Goal: Task Accomplishment & Management: Manage account settings

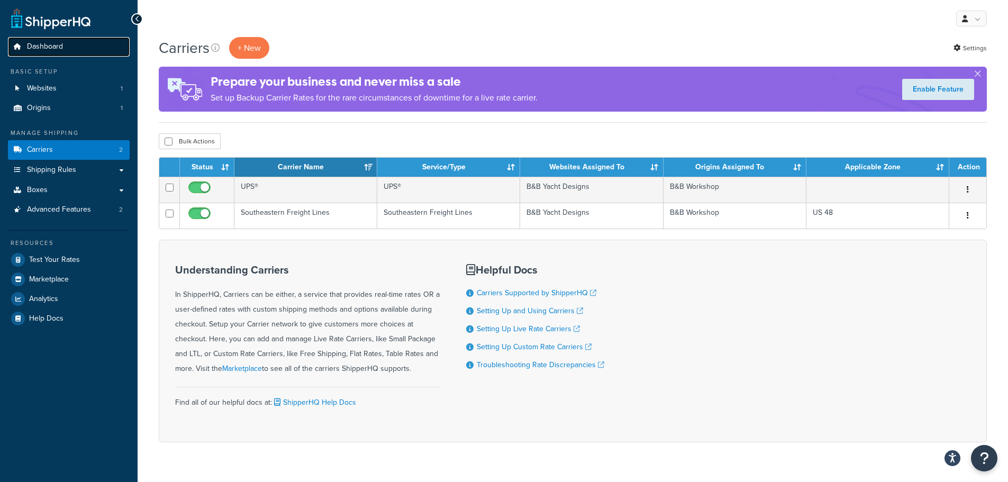
click at [54, 46] on span "Dashboard" at bounding box center [45, 46] width 36 height 9
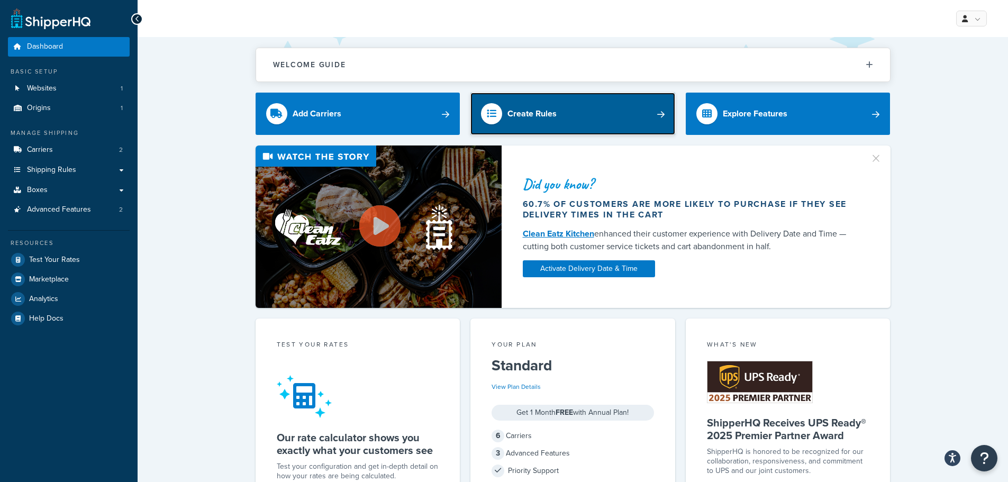
click at [571, 115] on link "Create Rules" at bounding box center [573, 114] width 205 height 42
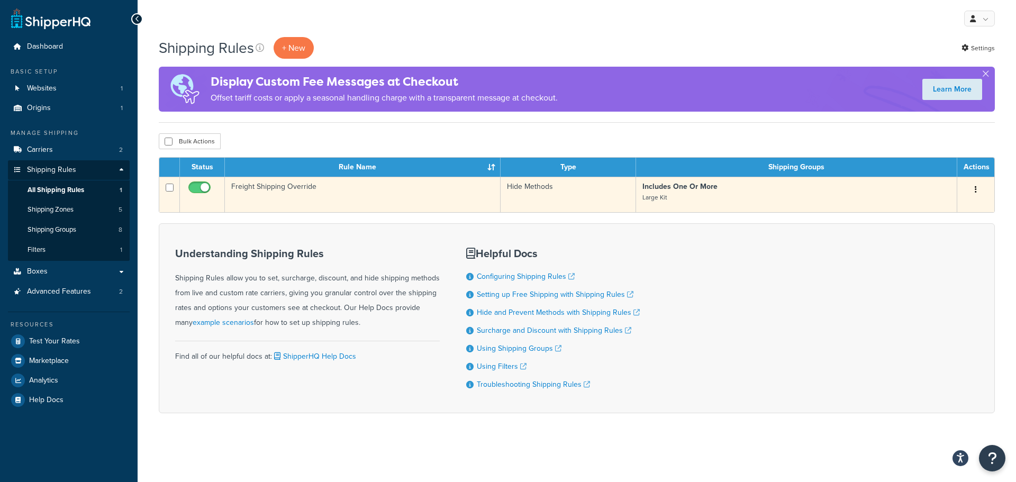
click at [437, 195] on td "Freight Shipping Override" at bounding box center [363, 194] width 276 height 35
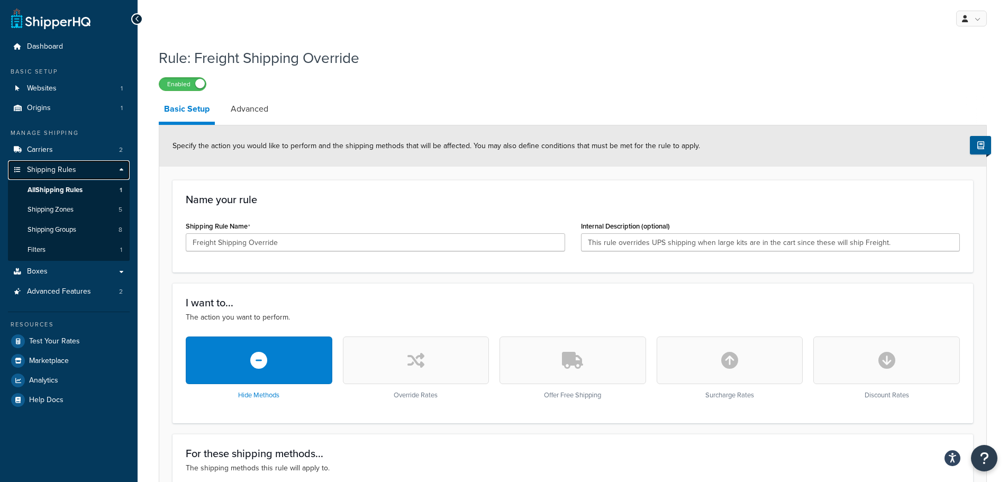
click at [57, 169] on span "Shipping Rules" at bounding box center [51, 170] width 49 height 9
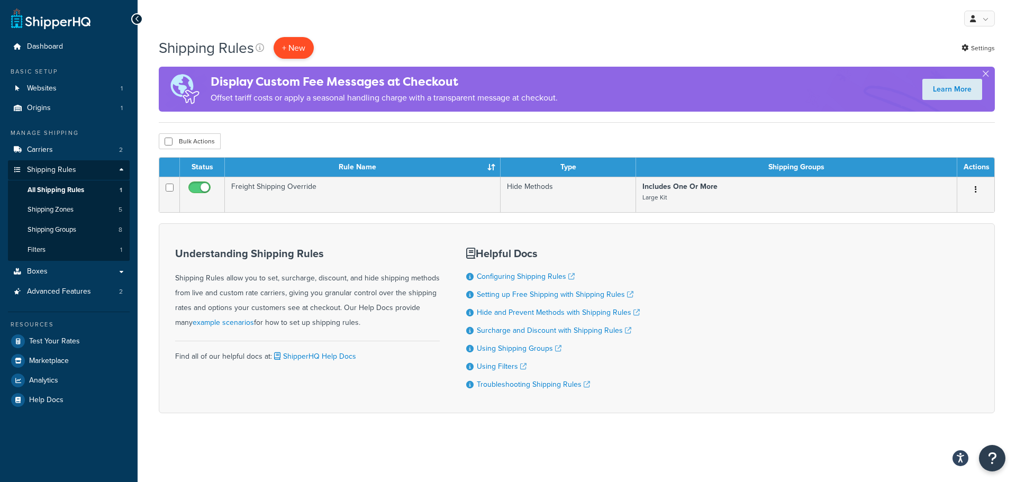
click at [288, 44] on p "+ New" at bounding box center [294, 48] width 40 height 22
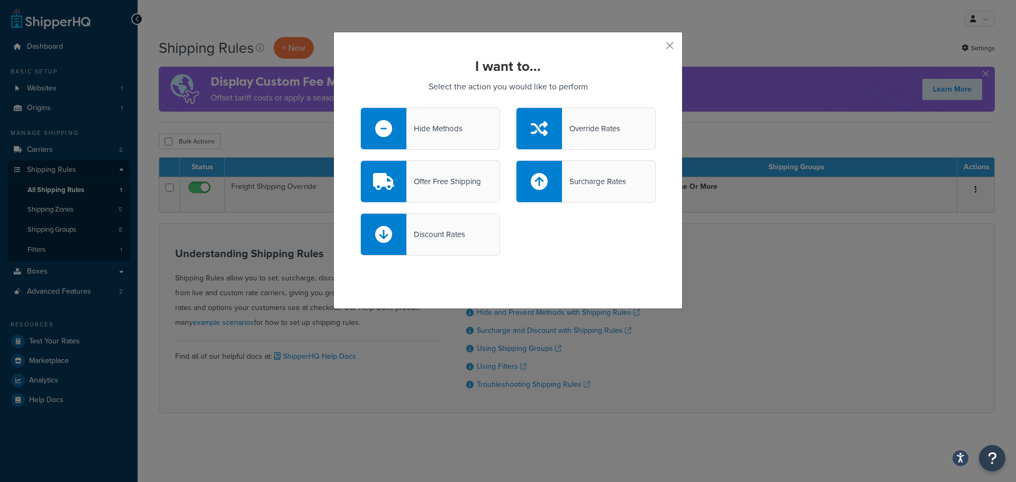
click at [538, 133] on icon at bounding box center [539, 128] width 17 height 17
click at [0, 0] on input "Override Rates" at bounding box center [0, 0] width 0 height 0
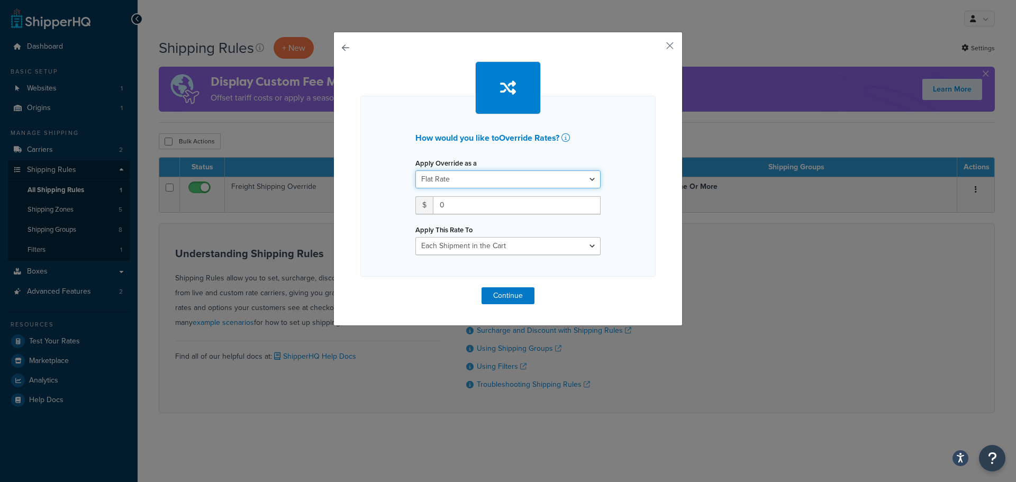
click at [532, 181] on select "Flat Rate Percentage Flat Rate & Percentage" at bounding box center [508, 179] width 185 height 18
click at [656, 48] on button "button" at bounding box center [654, 49] width 3 height 3
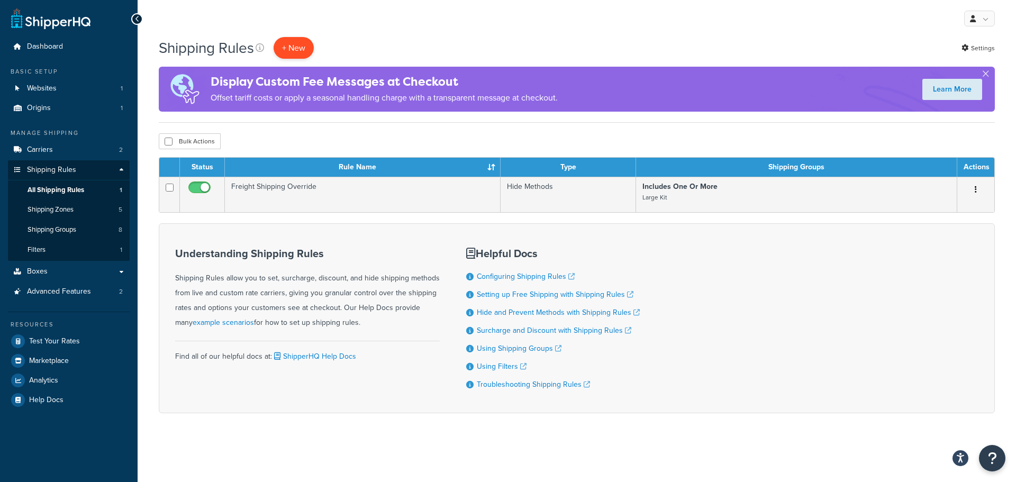
click at [299, 55] on p "+ New" at bounding box center [294, 48] width 40 height 22
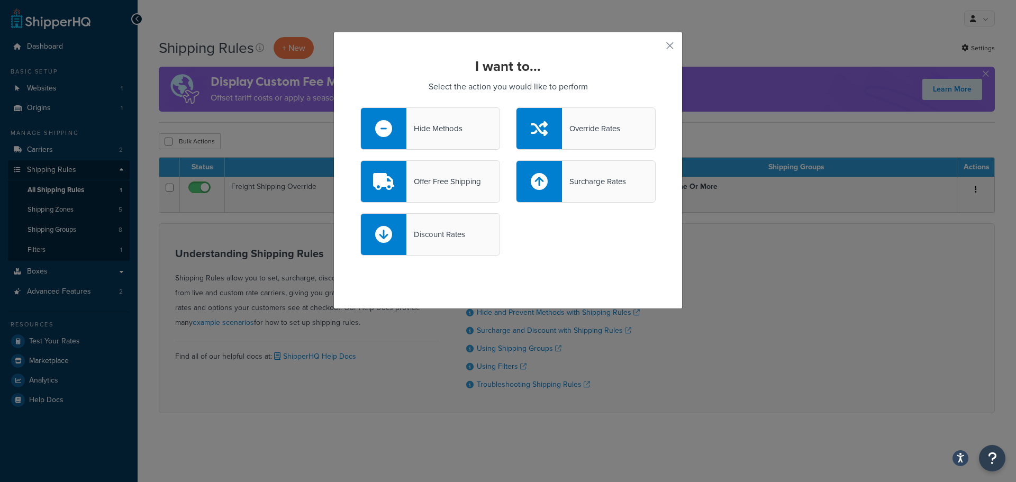
click at [432, 243] on div "Discount Rates" at bounding box center [430, 234] width 140 height 42
click at [0, 0] on input "Discount Rates" at bounding box center [0, 0] width 0 height 0
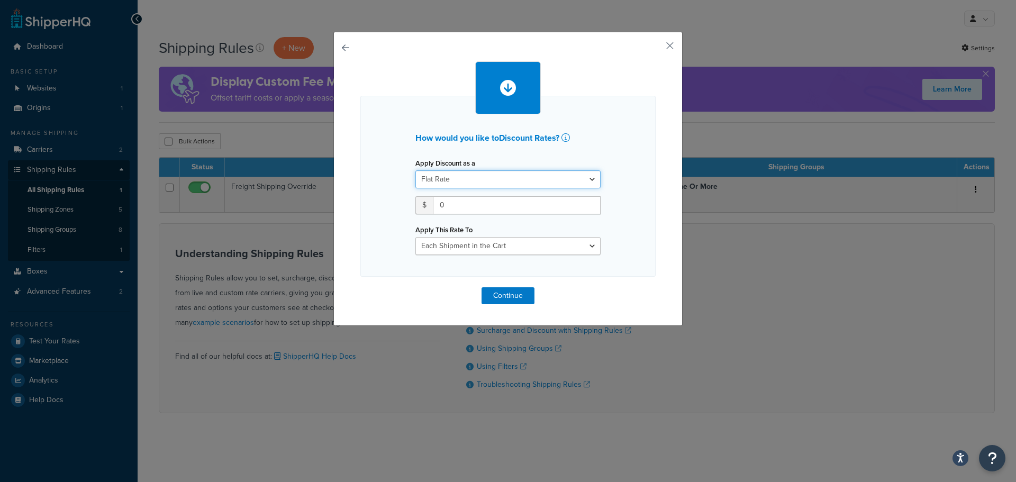
click at [481, 178] on select "Flat Rate Percentage Flat Rate & Percentage" at bounding box center [508, 179] width 185 height 18
click at [416, 170] on select "Flat Rate Percentage Flat Rate & Percentage" at bounding box center [508, 179] width 185 height 18
click at [473, 204] on input "0" at bounding box center [517, 205] width 168 height 18
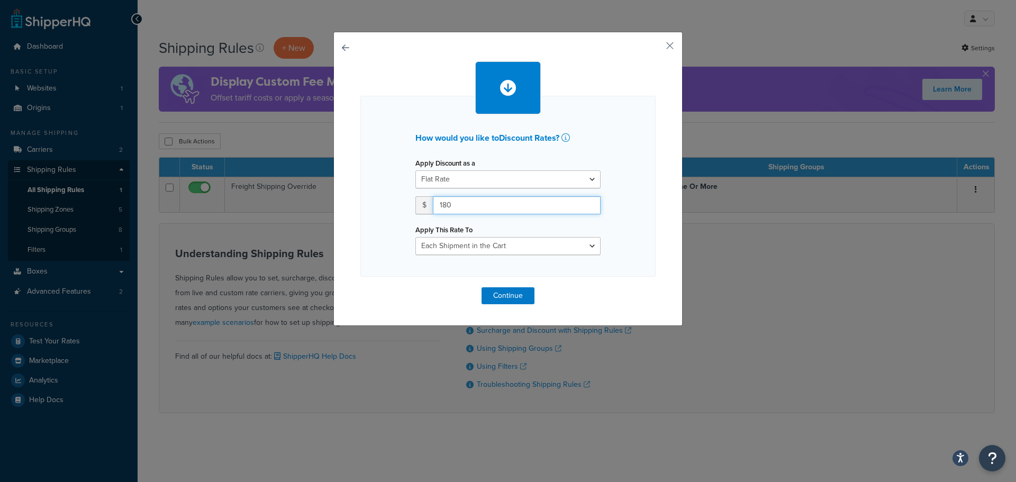
type input "180"
click at [484, 249] on select "Each Shipment in the Cart Each Shipping Group in the Cart Each Item within a Sh…" at bounding box center [508, 246] width 185 height 18
click at [536, 226] on div "Apply This Rate To Each Shipment in the Cart Each Shipping Group in the Cart Ea…" at bounding box center [508, 238] width 185 height 33
click at [535, 241] on select "Each Shipment in the Cart Each Shipping Group in the Cart Each Item within a Sh…" at bounding box center [508, 246] width 185 height 18
click at [544, 180] on select "Flat Rate Percentage Flat Rate & Percentage" at bounding box center [508, 179] width 185 height 18
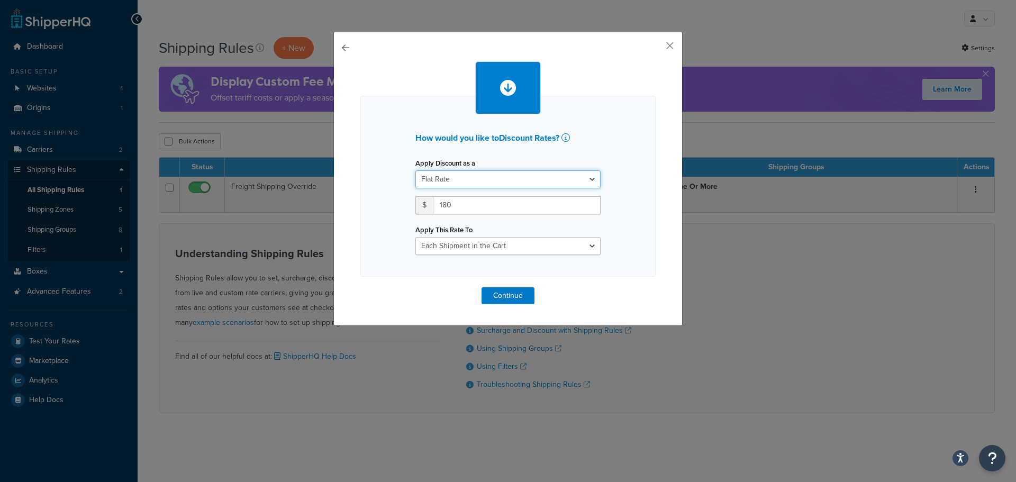
click at [416, 170] on select "Flat Rate Percentage Flat Rate & Percentage" at bounding box center [508, 179] width 185 height 18
click at [524, 246] on select "Each Shipment in the Cart Each Shipping Group in the Cart Each Item within a Sh…" at bounding box center [508, 246] width 185 height 18
select select "SHIPPING_GROUP"
click at [416, 237] on select "Each Shipment in the Cart Each Shipping Group in the Cart Each Item within a Sh…" at bounding box center [508, 246] width 185 height 18
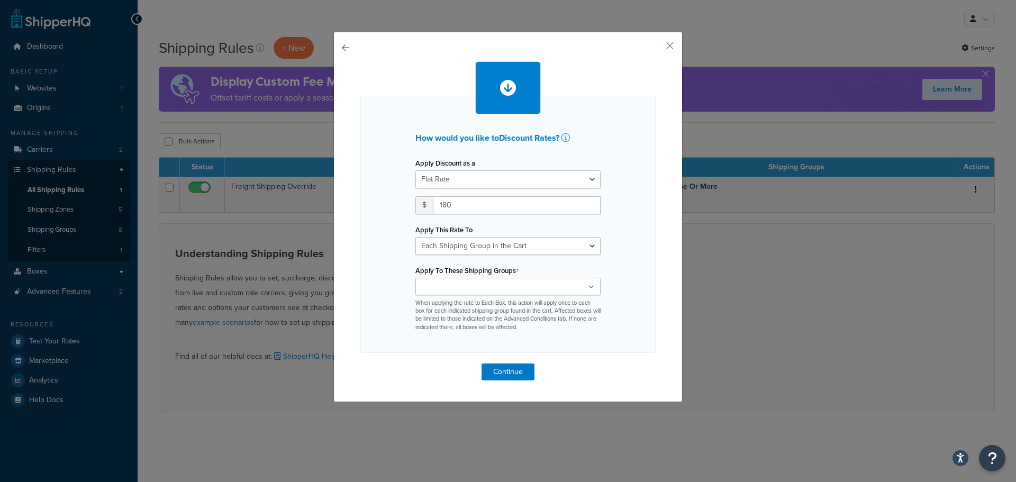
click at [521, 287] on ul at bounding box center [508, 286] width 185 height 17
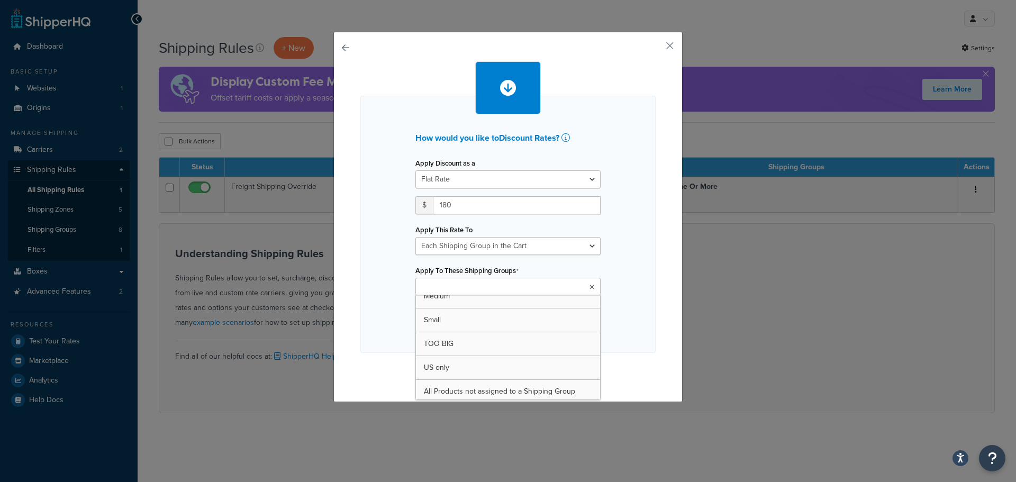
scroll to position [85, 0]
click at [618, 323] on div "How would you like to Discount Rates ? Apply Discount as a Flat Rate Percentage…" at bounding box center [507, 224] width 295 height 257
click at [532, 289] on ul at bounding box center [508, 286] width 185 height 17
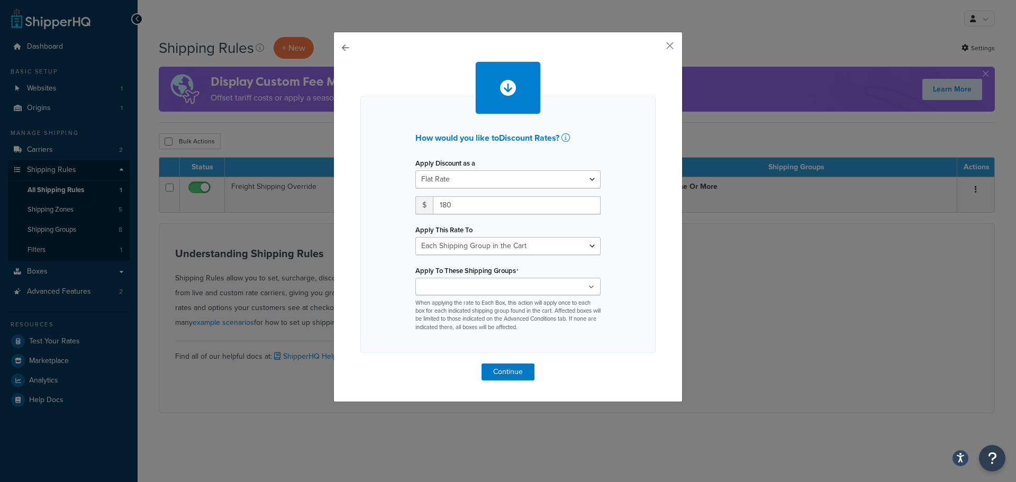
drag, startPoint x: 56, startPoint y: 218, endPoint x: 61, endPoint y: 227, distance: 10.7
click at [57, 218] on div "How would you like to Discount Rates ? Apply Discount as a Flat Rate Percentage…" at bounding box center [508, 241] width 1016 height 482
drag, startPoint x: 62, startPoint y: 228, endPoint x: 416, endPoint y: 324, distance: 366.5
click at [62, 228] on div "How would you like to Discount Rates ? Apply Discount as a Flat Rate Percentage…" at bounding box center [508, 241] width 1016 height 482
drag, startPoint x: 663, startPoint y: 47, endPoint x: 655, endPoint y: 47, distance: 7.4
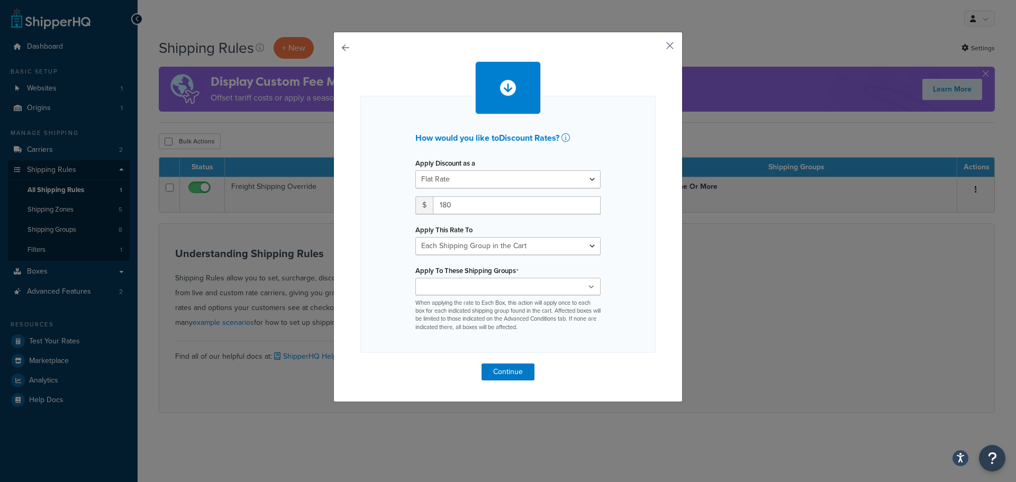
click at [656, 48] on button "button" at bounding box center [654, 49] width 3 height 3
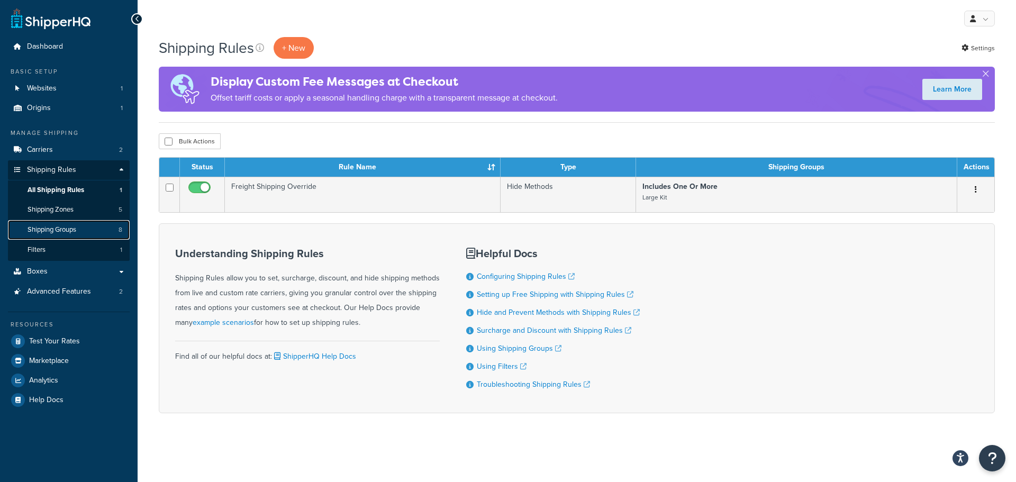
click at [74, 229] on span "Shipping Groups" at bounding box center [52, 230] width 49 height 9
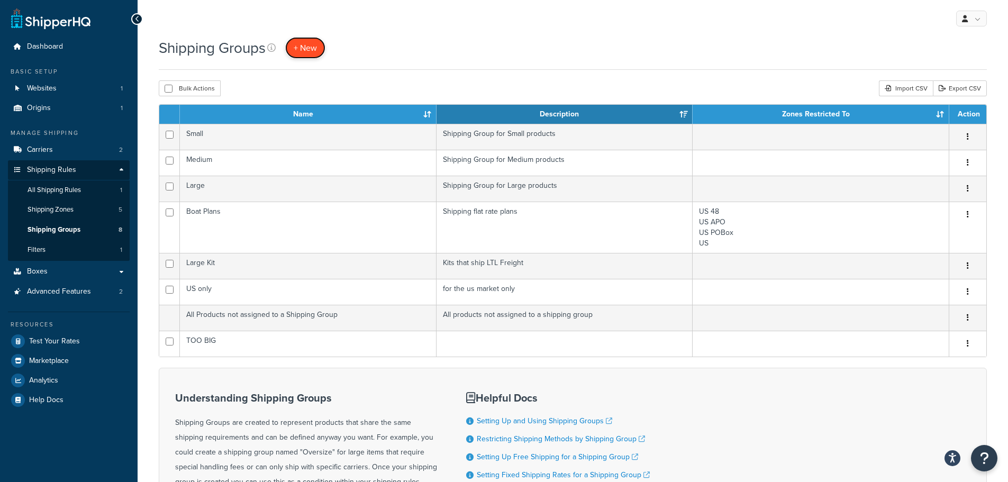
click at [304, 49] on span "+ New" at bounding box center [305, 48] width 23 height 12
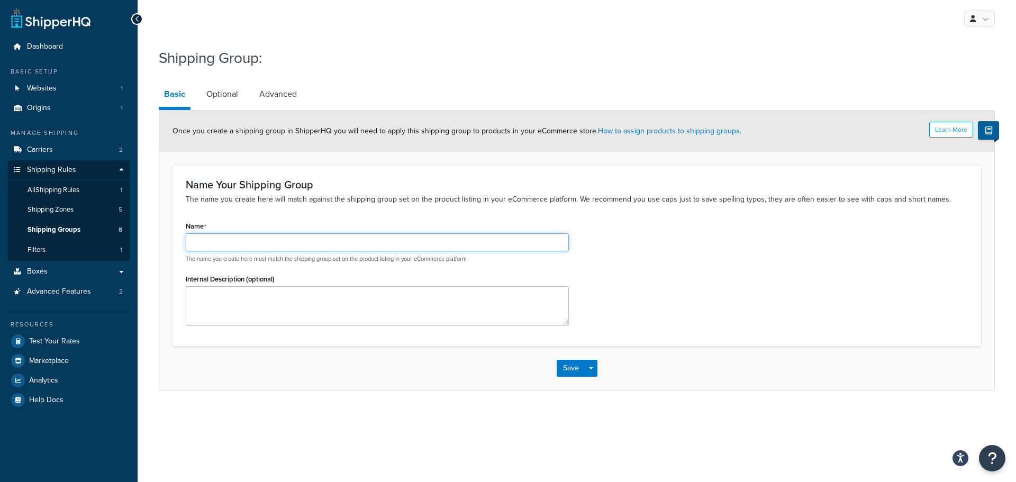
click at [287, 247] on input "Name" at bounding box center [377, 242] width 383 height 18
click at [59, 227] on span "Shipping Groups" at bounding box center [54, 230] width 53 height 9
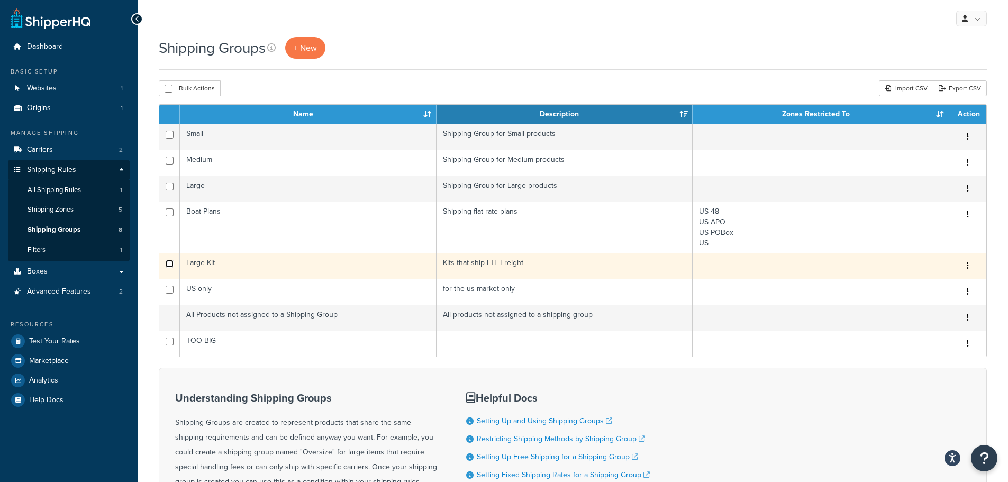
click at [170, 139] on input "checkbox" at bounding box center [170, 135] width 8 height 8
checkbox input "true"
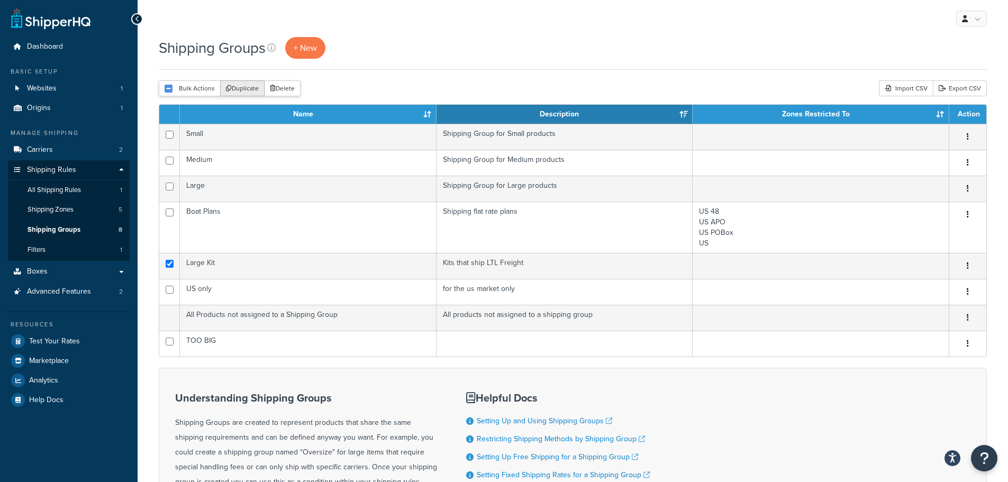
click at [244, 86] on button "Duplicate" at bounding box center [242, 88] width 44 height 16
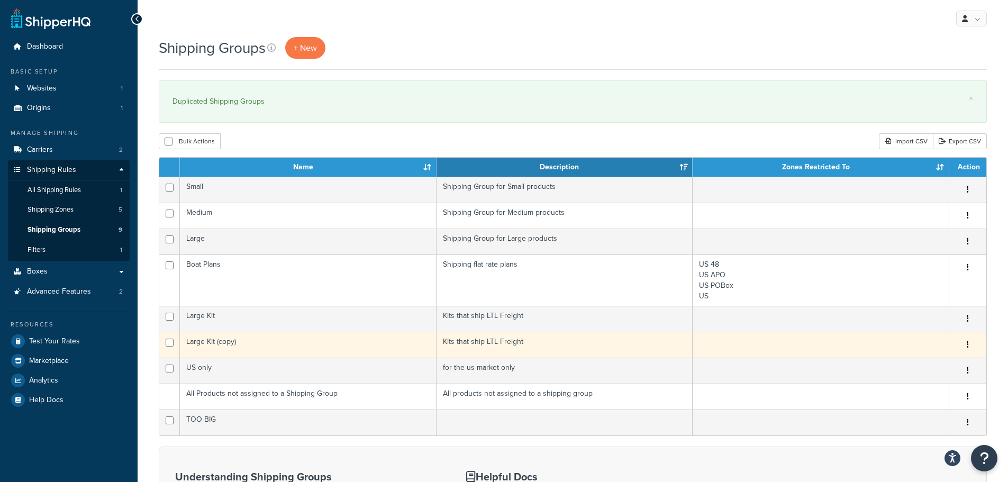
click at [969, 343] on button "button" at bounding box center [968, 345] width 15 height 17
click at [913, 363] on link "Edit" at bounding box center [925, 366] width 84 height 22
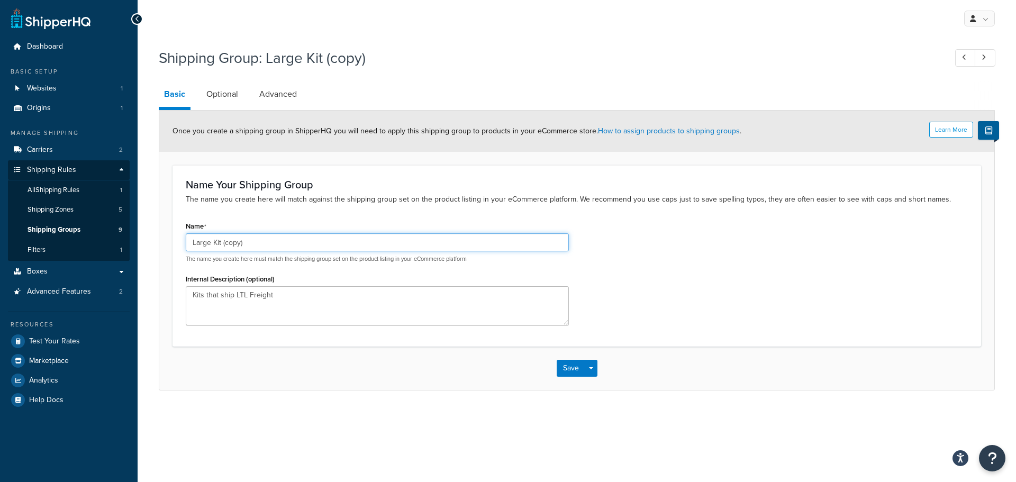
drag, startPoint x: 175, startPoint y: 247, endPoint x: 154, endPoint y: 247, distance: 20.6
click at [154, 247] on div "Shipping Group: Large Kit (copy) Basic Optional Advanced Learn More Once you cr…" at bounding box center [577, 229] width 879 height 375
type input "Small Kit"
click at [286, 294] on textarea "Kits that ship LTL Freight" at bounding box center [377, 305] width 383 height 39
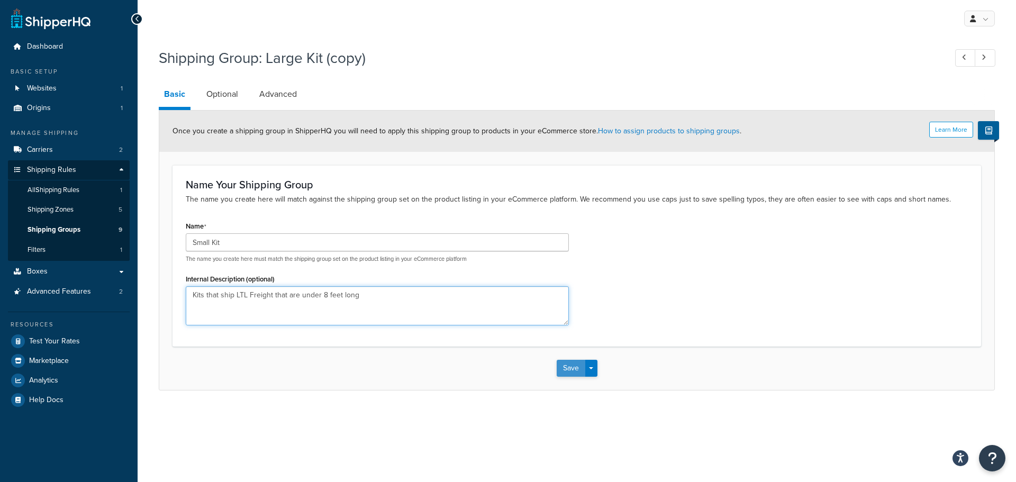
type textarea "Kits that ship LTL Freight that are under 8 feet long"
click at [567, 365] on button "Save" at bounding box center [571, 368] width 29 height 17
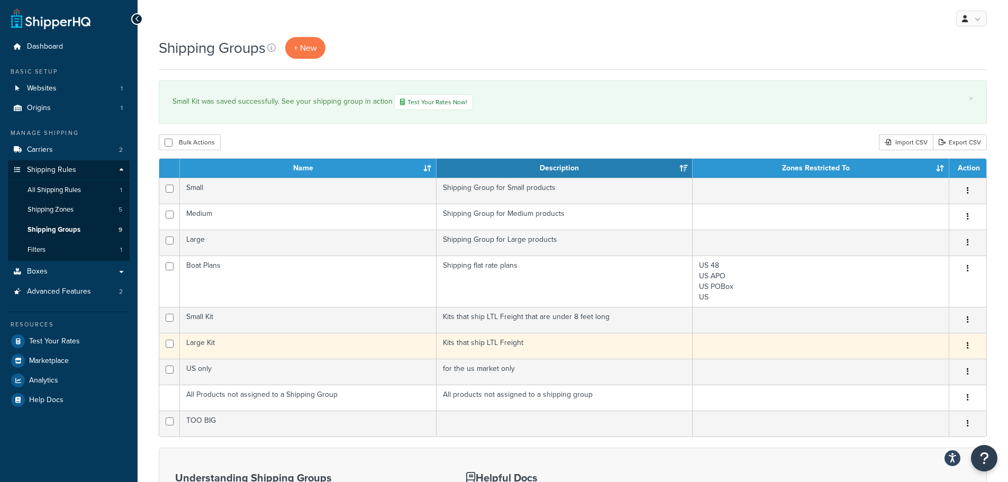
click at [968, 344] on icon "button" at bounding box center [968, 345] width 2 height 7
click at [926, 366] on link "Edit" at bounding box center [925, 367] width 84 height 22
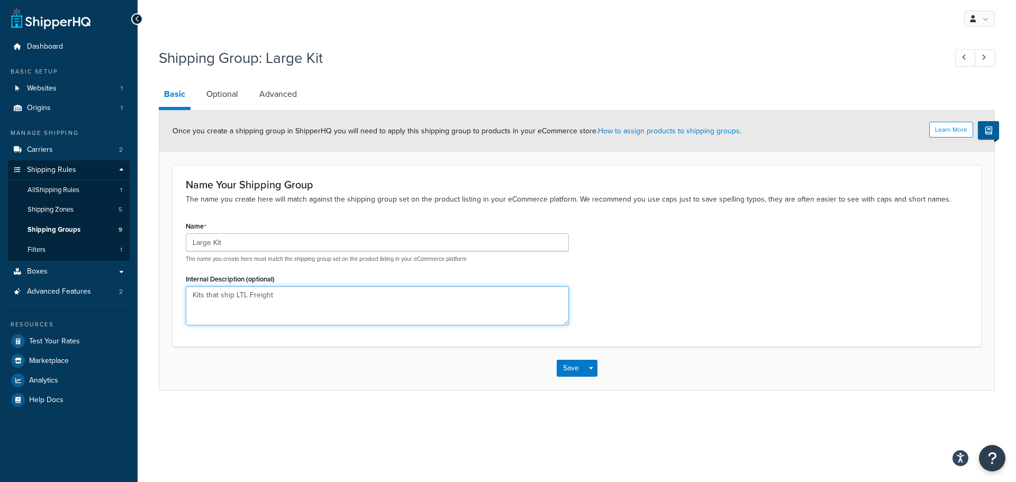
click at [337, 304] on textarea "Kits that ship LTL Freight" at bounding box center [377, 305] width 383 height 39
type textarea "Kits that ship LTL Freight that are 8 feet and up"
click at [571, 364] on button "Save" at bounding box center [571, 368] width 29 height 17
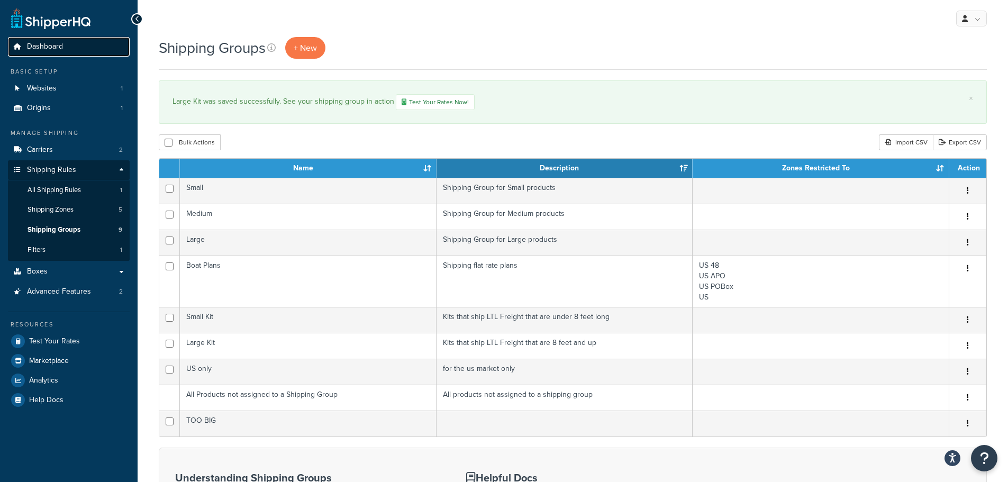
click at [62, 48] on span "Dashboard" at bounding box center [45, 46] width 36 height 9
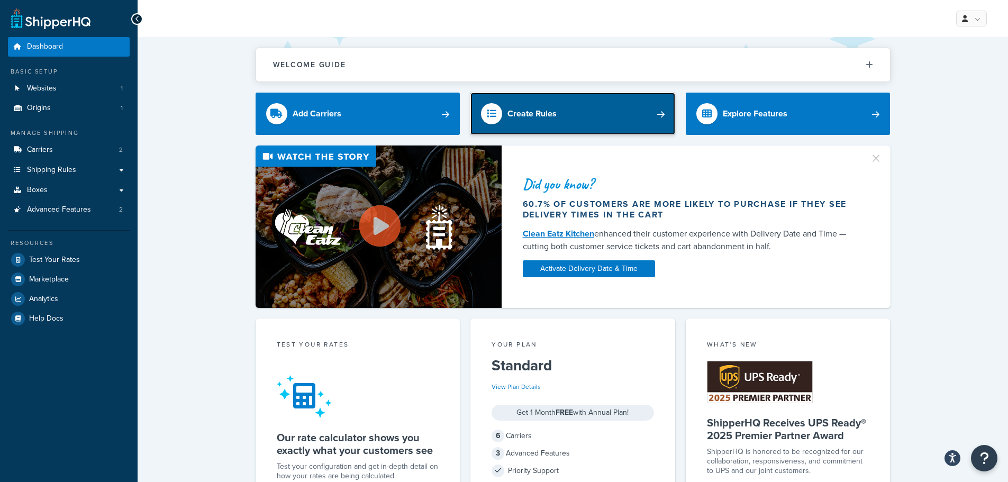
click at [544, 119] on div "Create Rules" at bounding box center [532, 113] width 49 height 15
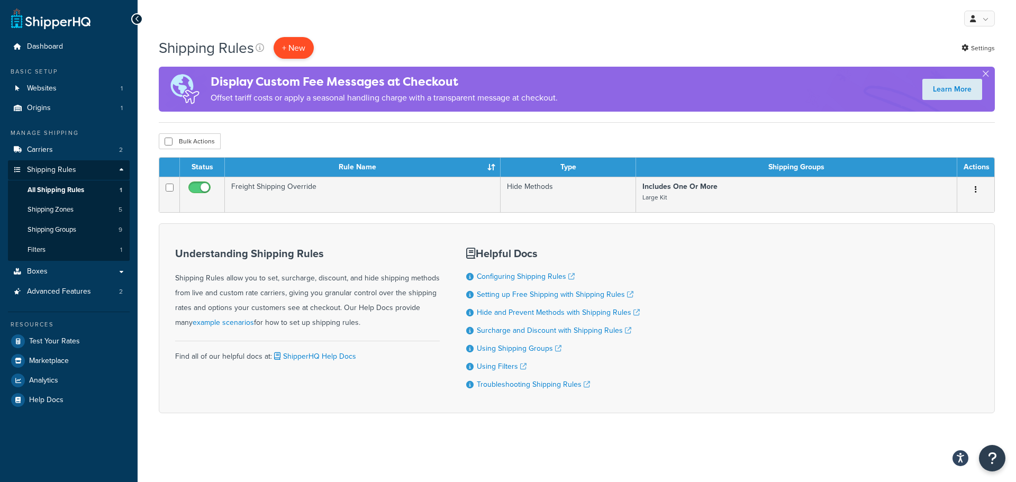
click at [296, 49] on p "+ New" at bounding box center [294, 48] width 40 height 22
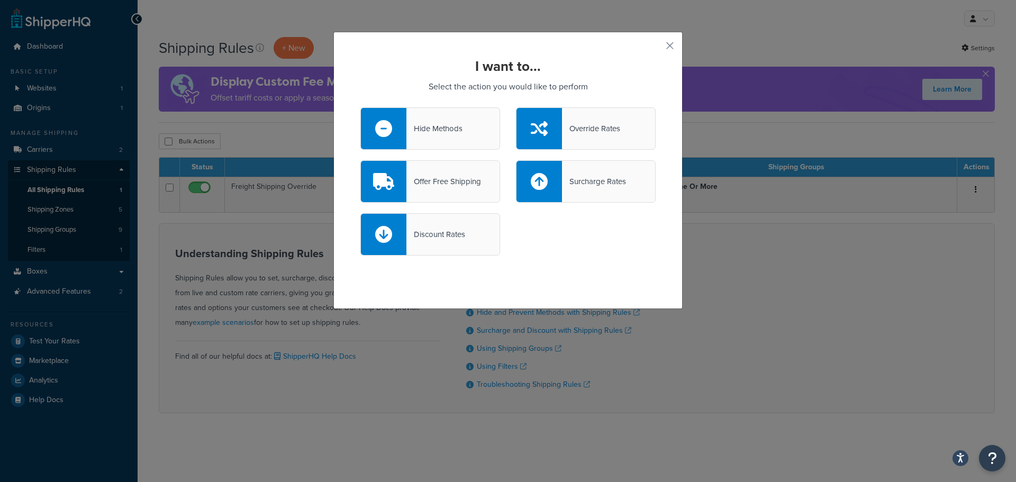
click at [441, 236] on div "Discount Rates" at bounding box center [436, 234] width 59 height 15
click at [0, 0] on input "Discount Rates" at bounding box center [0, 0] width 0 height 0
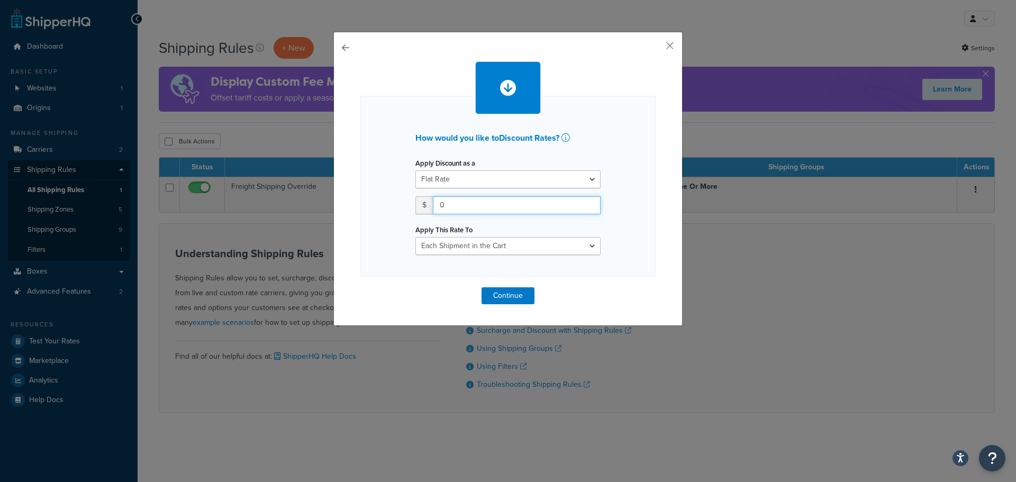
click at [456, 210] on input "0" at bounding box center [517, 205] width 168 height 18
click at [456, 210] on input "190" at bounding box center [517, 205] width 168 height 18
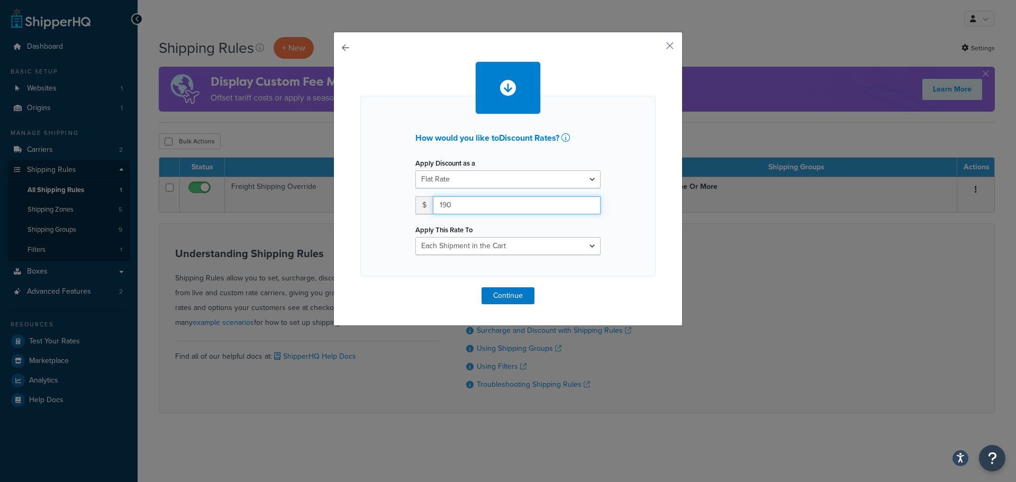
drag, startPoint x: 456, startPoint y: 206, endPoint x: 413, endPoint y: 215, distance: 43.8
click at [413, 215] on div "Apply Discount as a Flat Rate Percentage Flat Rate & Percentage $ 190 Apply Thi…" at bounding box center [508, 206] width 201 height 100
type input "180"
click at [465, 246] on select "Each Shipment in the Cart Each Shipping Group in the Cart Each Item within a Sh…" at bounding box center [508, 246] width 185 height 18
select select "SHIPPING_GROUP"
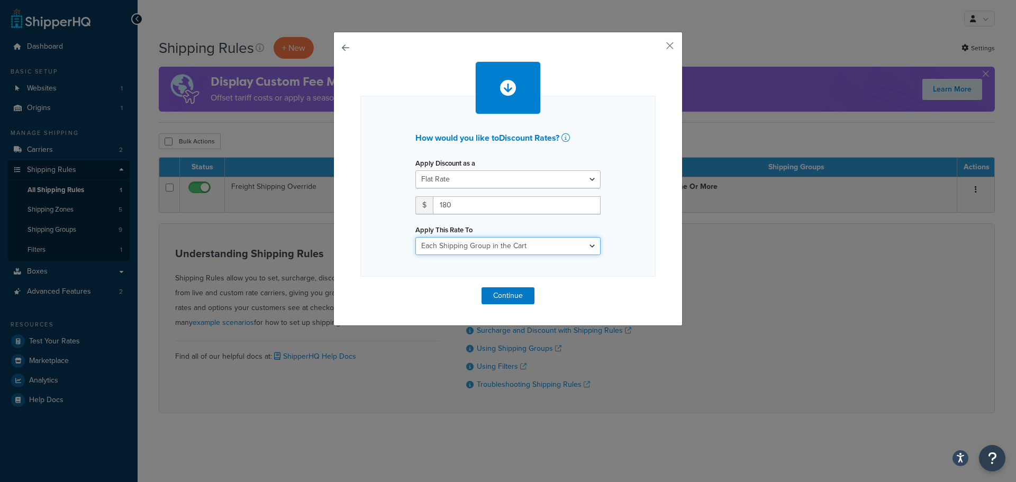
click at [416, 237] on select "Each Shipment in the Cart Each Shipping Group in the Cart Each Item within a Sh…" at bounding box center [508, 246] width 185 height 18
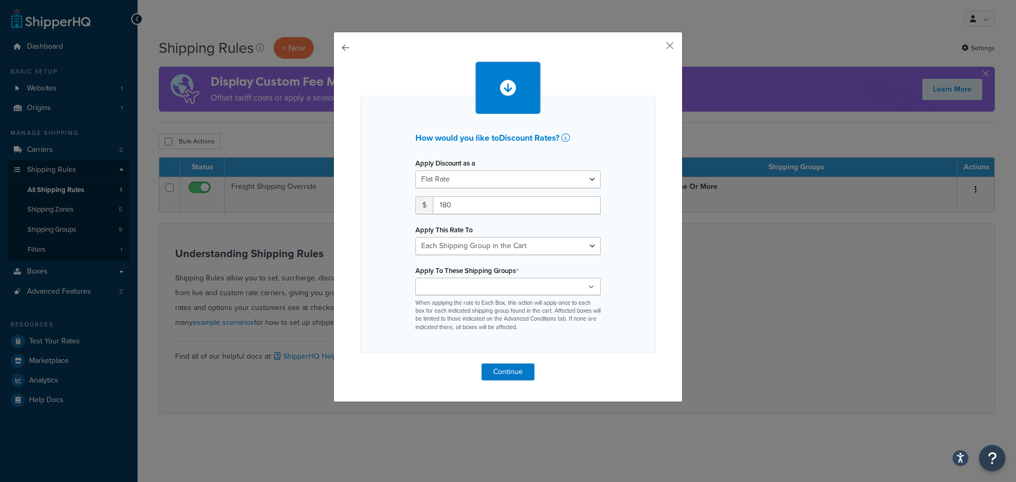
click at [486, 289] on input "Apply To These Shipping Groups" at bounding box center [466, 288] width 94 height 12
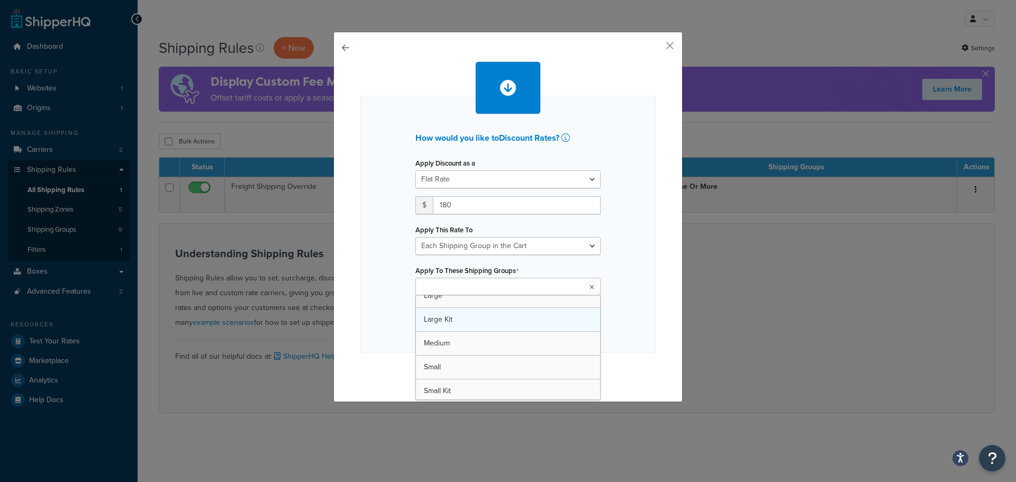
scroll to position [53, 0]
click at [620, 325] on div "How would you like to Discount Rates ? Apply Discount as a Flat Rate Percentage…" at bounding box center [507, 226] width 295 height 260
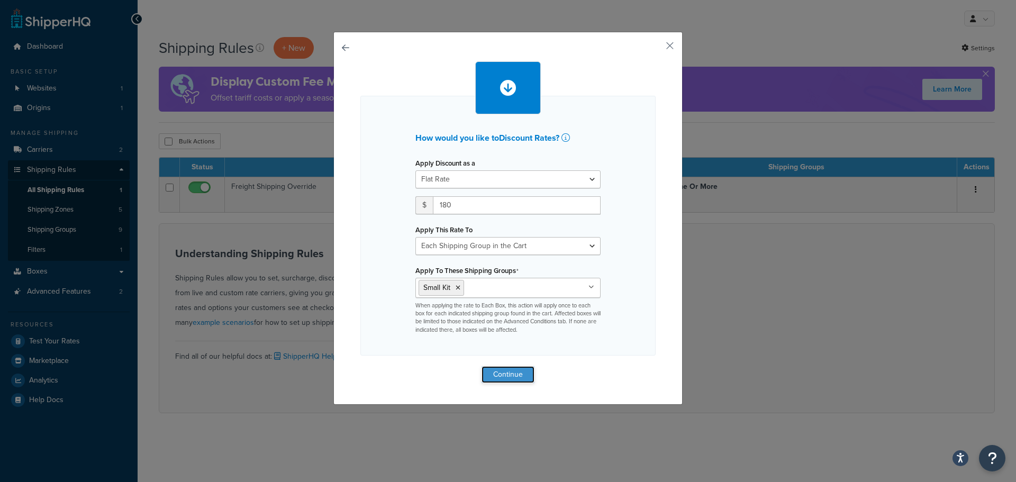
click at [513, 373] on button "Continue" at bounding box center [508, 374] width 53 height 17
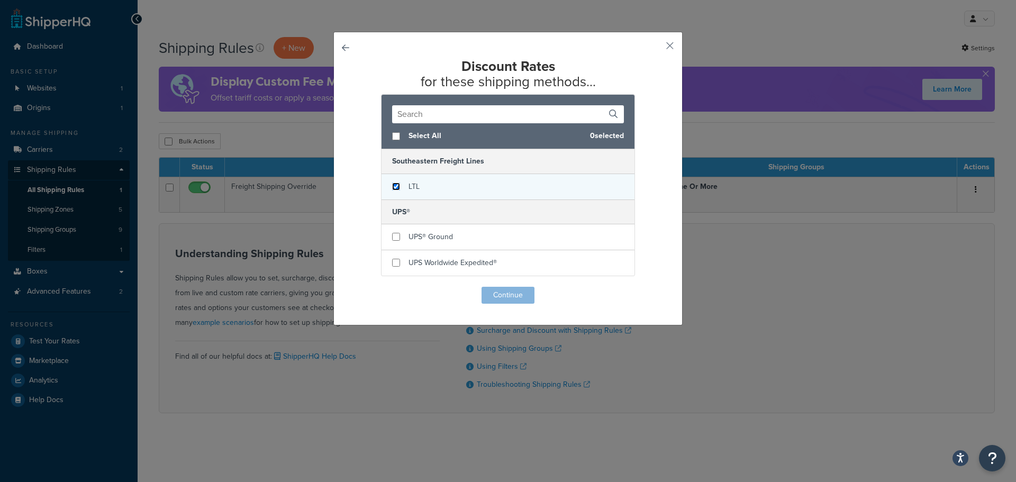
click at [394, 190] on input "checkbox" at bounding box center [396, 187] width 8 height 8
checkbox input "true"
click at [494, 295] on button "Continue" at bounding box center [508, 295] width 53 height 17
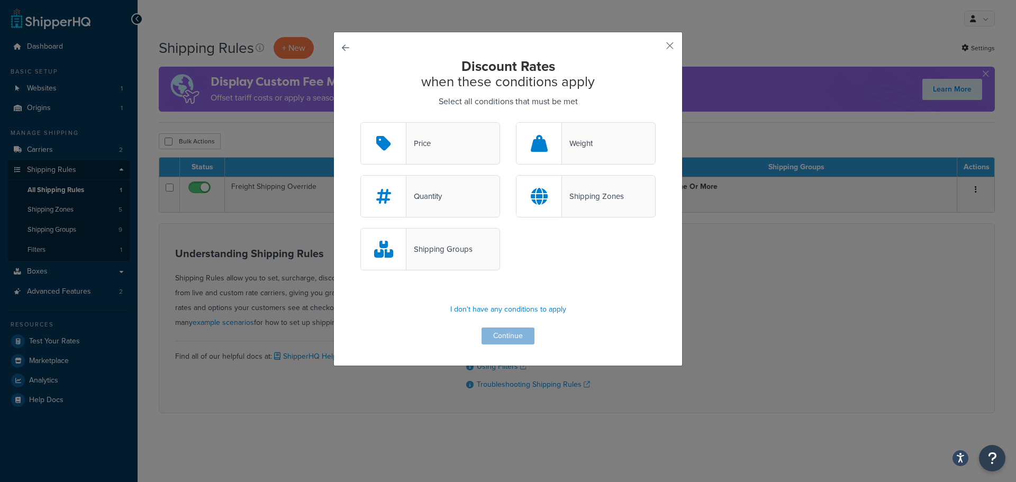
click at [427, 245] on div "Shipping Groups" at bounding box center [440, 249] width 66 height 15
click at [0, 0] on input "Shipping Groups" at bounding box center [0, 0] width 0 height 0
click at [504, 336] on button "Continue" at bounding box center [508, 336] width 53 height 17
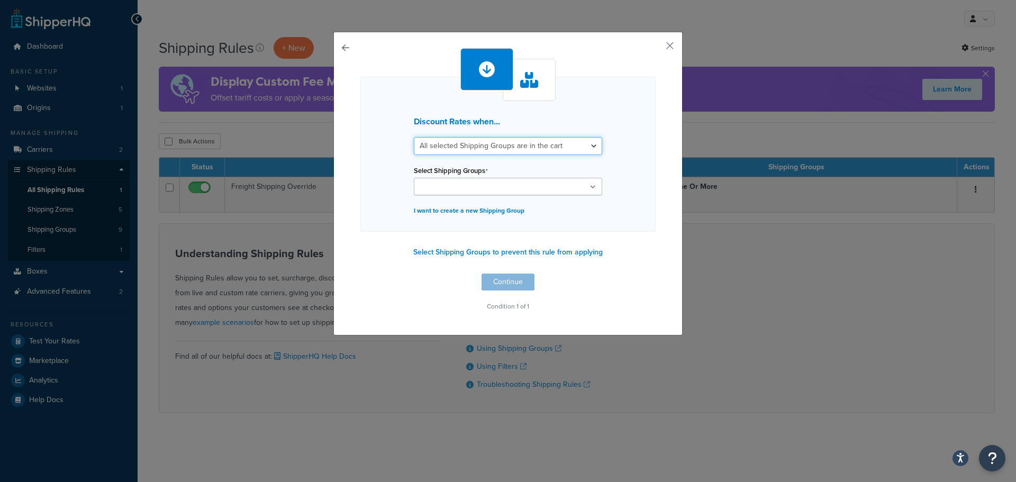
click at [533, 149] on select "All selected Shipping Groups are in the cart Any selected Shipping Groups are i…" at bounding box center [508, 146] width 188 height 18
select select "any"
click at [414, 137] on select "All selected Shipping Groups are in the cart Any selected Shipping Groups are i…" at bounding box center [508, 146] width 188 height 18
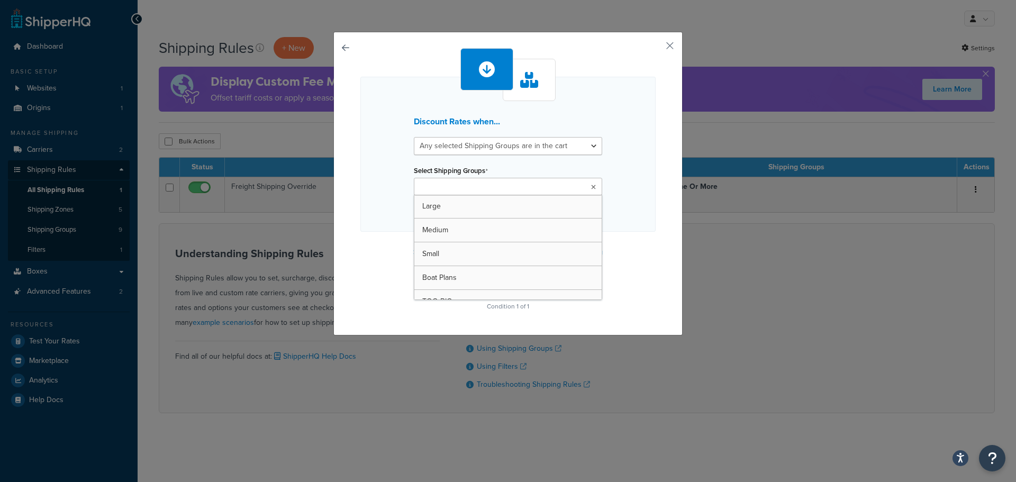
click at [528, 186] on ul at bounding box center [508, 186] width 188 height 17
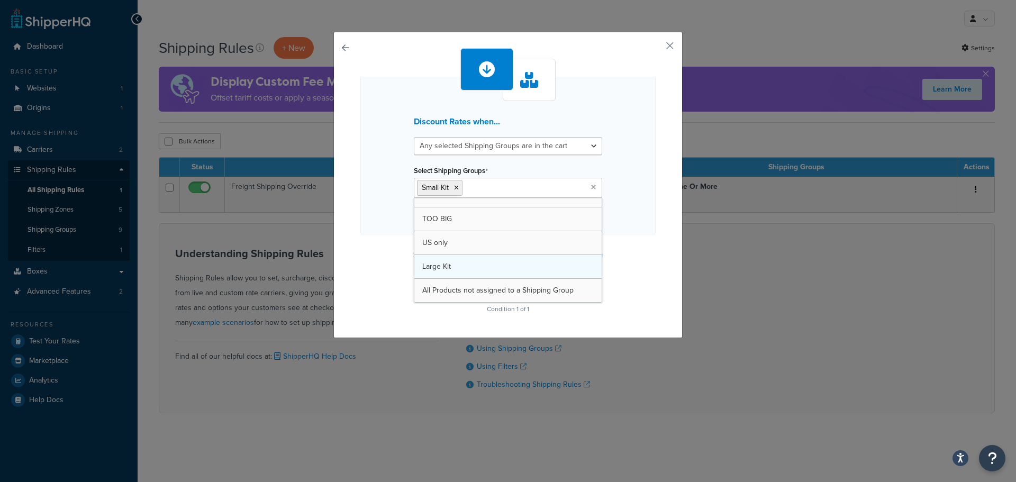
scroll to position [85, 0]
click at [633, 223] on div "Discount Rates when... All selected Shipping Groups are in the cart Any selecte…" at bounding box center [507, 156] width 295 height 158
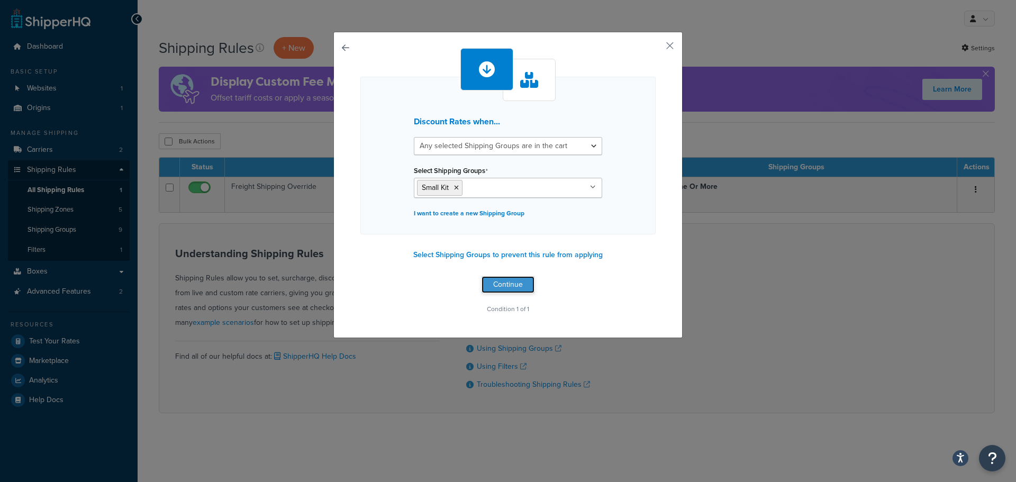
click at [507, 284] on button "Continue" at bounding box center [508, 284] width 53 height 17
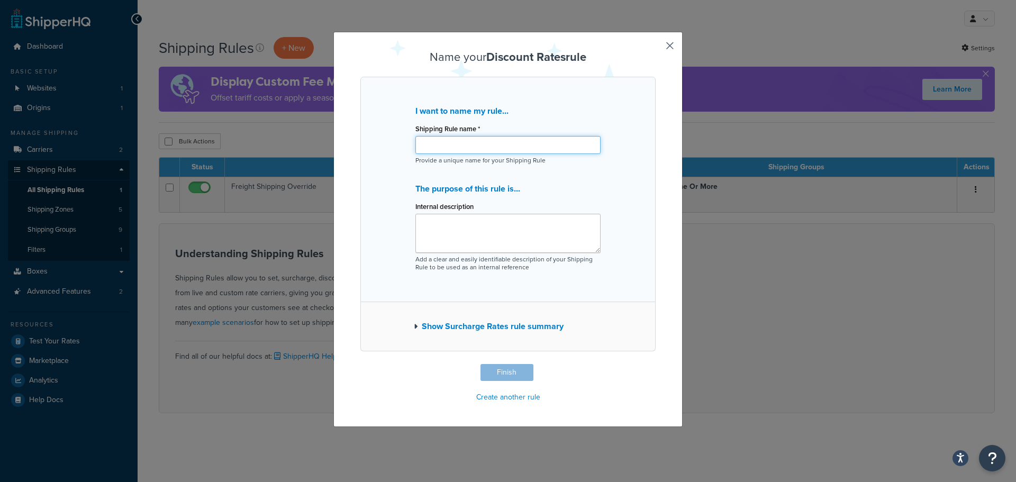
click at [491, 149] on input "Shipping Rule name *" at bounding box center [508, 145] width 185 height 18
type input "S"
type input "Remove overlength fee for small kits"
click at [483, 241] on textarea "Internal description" at bounding box center [508, 233] width 185 height 39
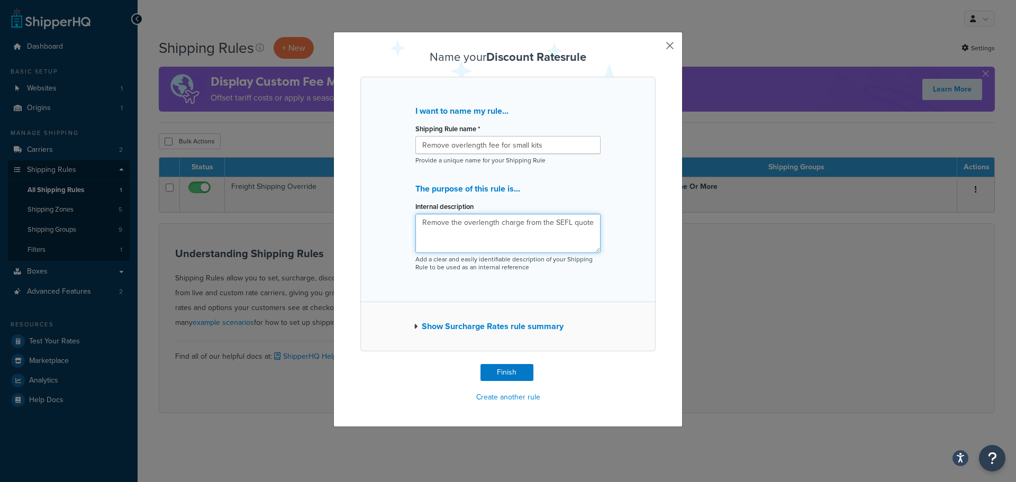
type textarea "Remove the overlength charge from the SEFL quote"
click at [435, 328] on button "Show Surcharge Rates rule summary" at bounding box center [489, 326] width 150 height 15
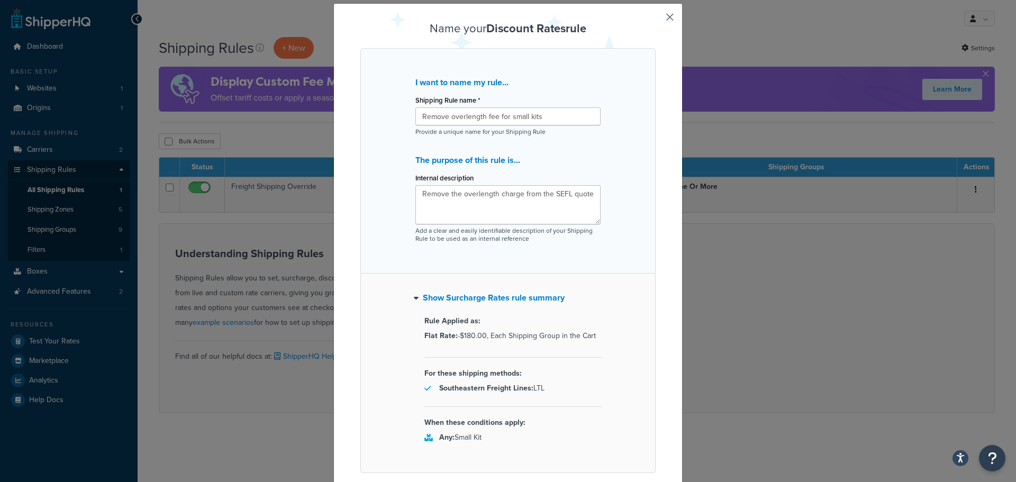
scroll to position [53, 0]
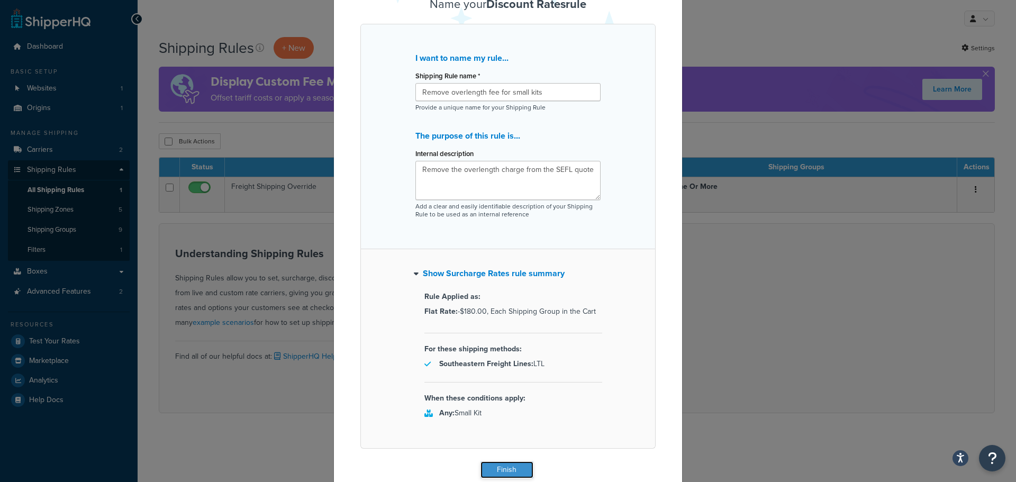
click at [509, 471] on button "Finish" at bounding box center [507, 470] width 53 height 17
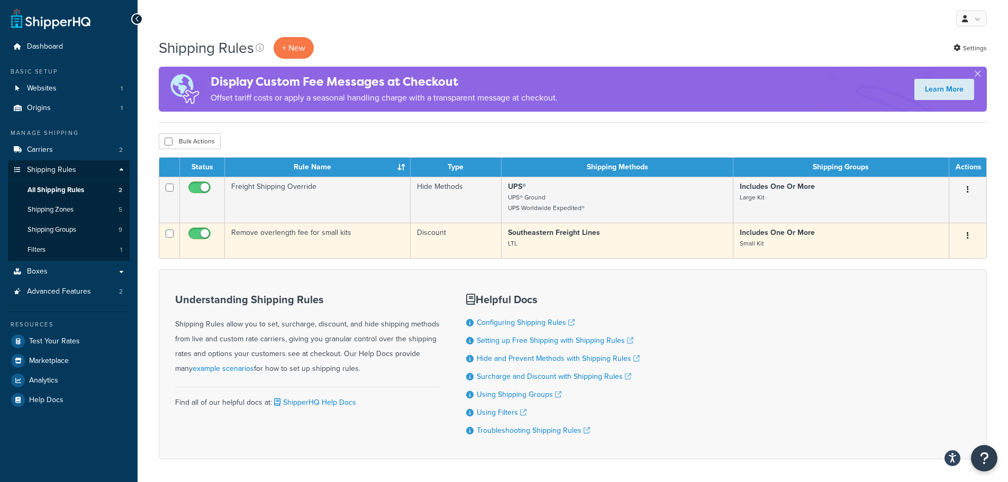
click at [973, 237] on button "button" at bounding box center [968, 236] width 15 height 17
click at [951, 255] on link "Edit" at bounding box center [933, 256] width 84 height 22
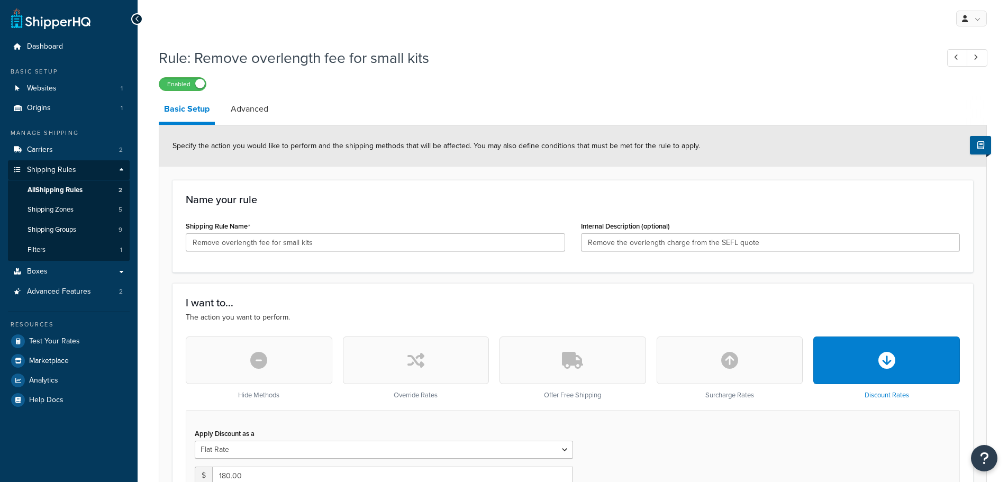
select select "SHIPPING_GROUP"
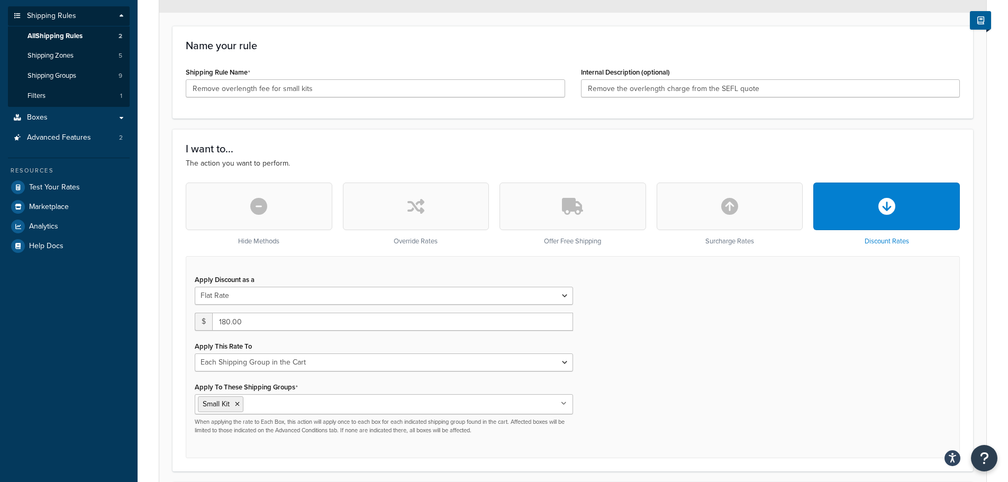
scroll to position [159, 0]
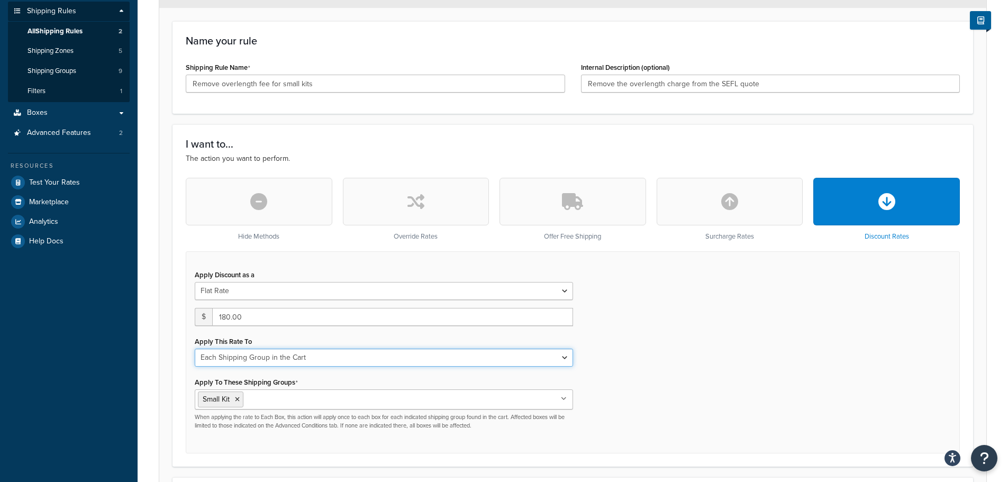
click at [338, 361] on select "Each Shipment in the Cart Each Shipping Group in the Cart Each Item within a Sh…" at bounding box center [384, 358] width 378 height 18
click at [706, 383] on div "Apply Discount as a Flat Rate Percentage Flat Rate & Percentage $ 180.00 Apply …" at bounding box center [573, 352] width 774 height 202
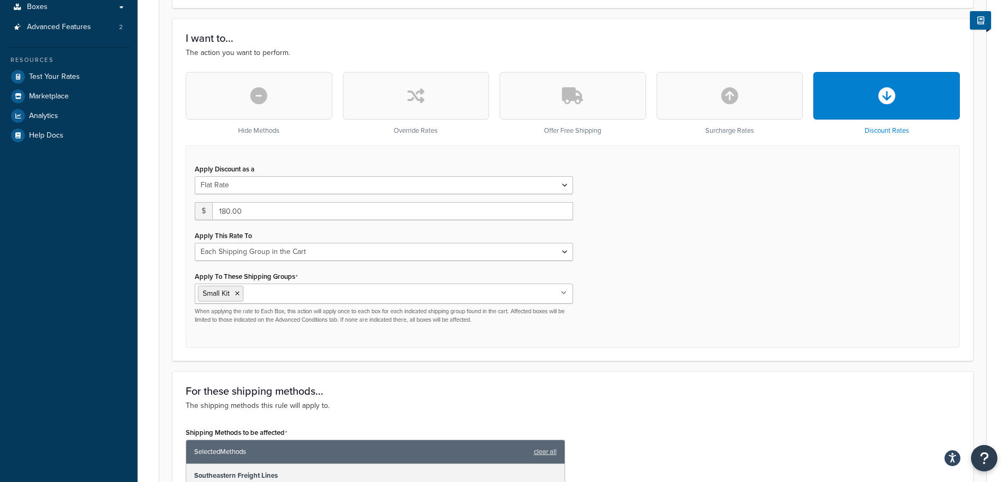
scroll to position [0, 0]
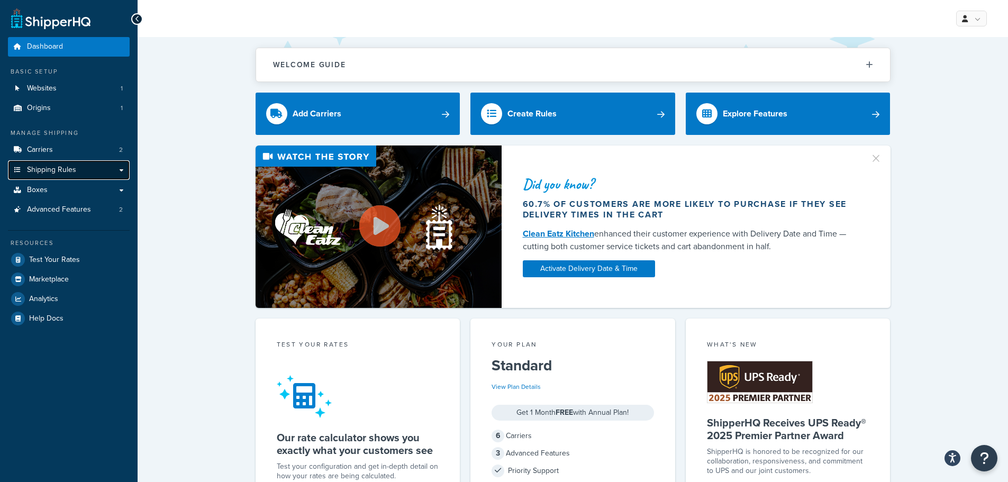
click at [57, 171] on span "Shipping Rules" at bounding box center [51, 170] width 49 height 9
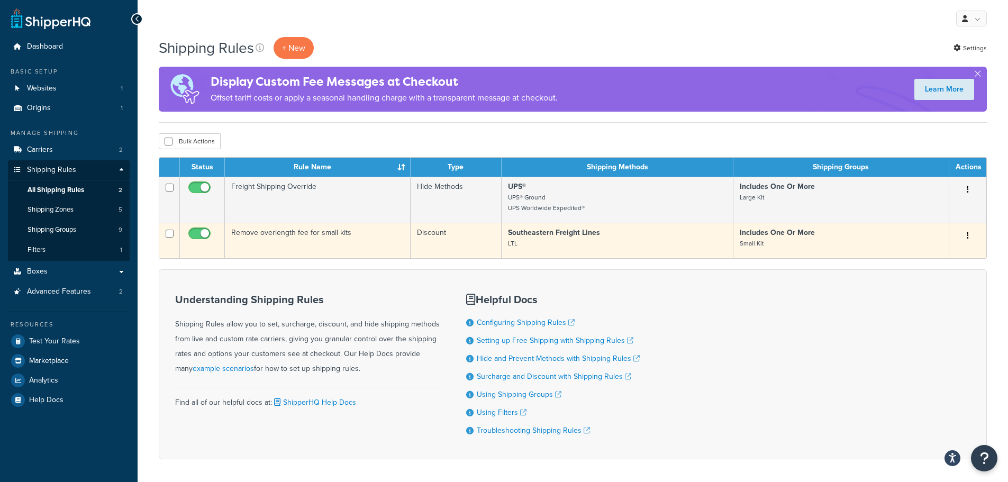
click at [971, 233] on button "button" at bounding box center [968, 236] width 15 height 17
click at [935, 255] on link "Edit" at bounding box center [933, 256] width 84 height 22
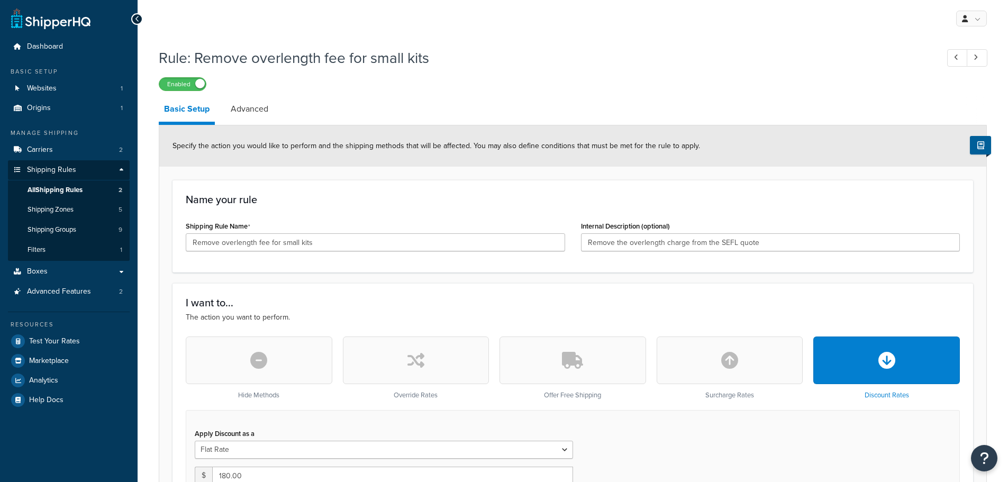
select select "SHIPPING_GROUP"
drag, startPoint x: 751, startPoint y: 242, endPoint x: 791, endPoint y: 244, distance: 40.3
click at [791, 244] on input "Remove the overlength charge from the SEFL quote" at bounding box center [771, 242] width 380 height 18
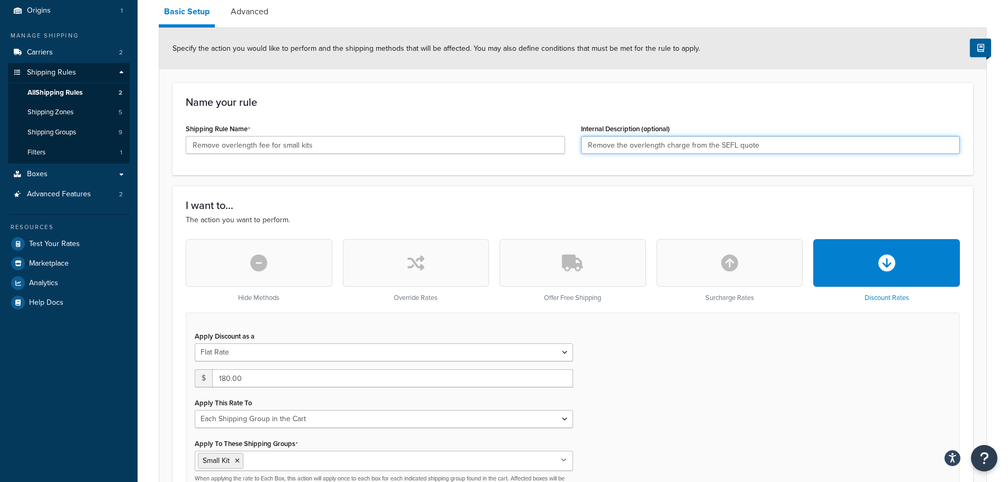
scroll to position [159, 0]
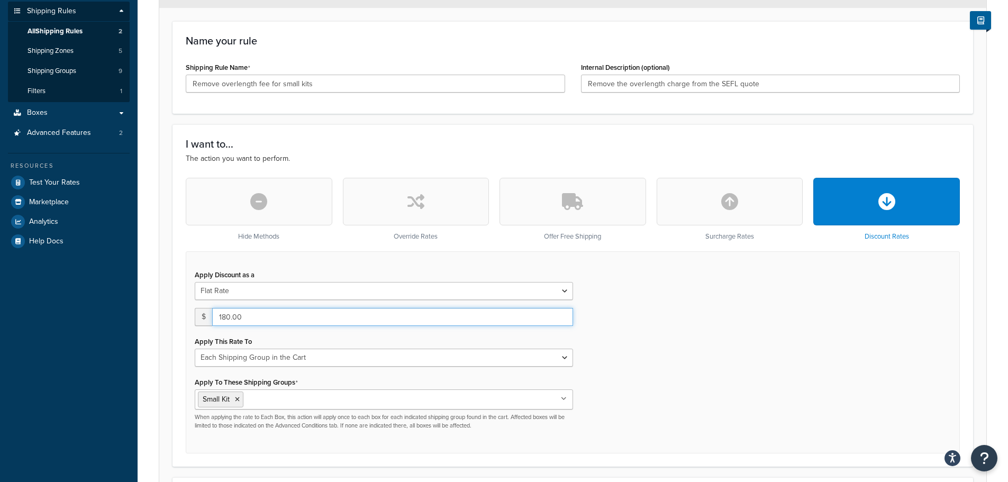
click at [252, 317] on input "180.00" at bounding box center [392, 317] width 361 height 18
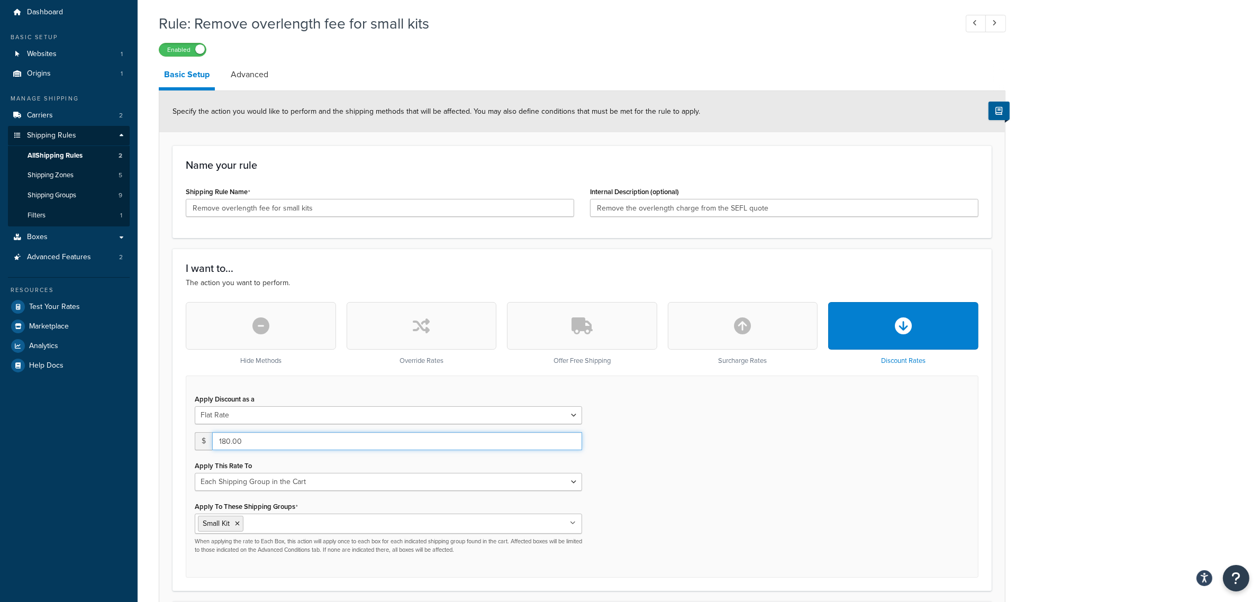
scroll to position [66, 0]
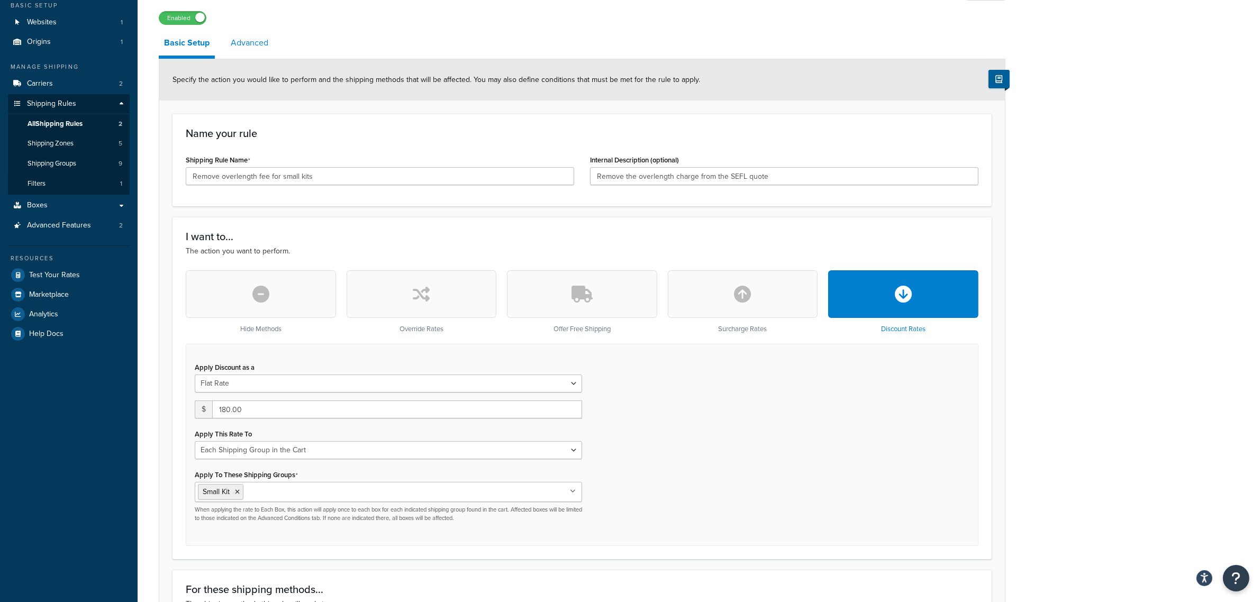
click at [252, 41] on link "Advanced" at bounding box center [250, 42] width 48 height 25
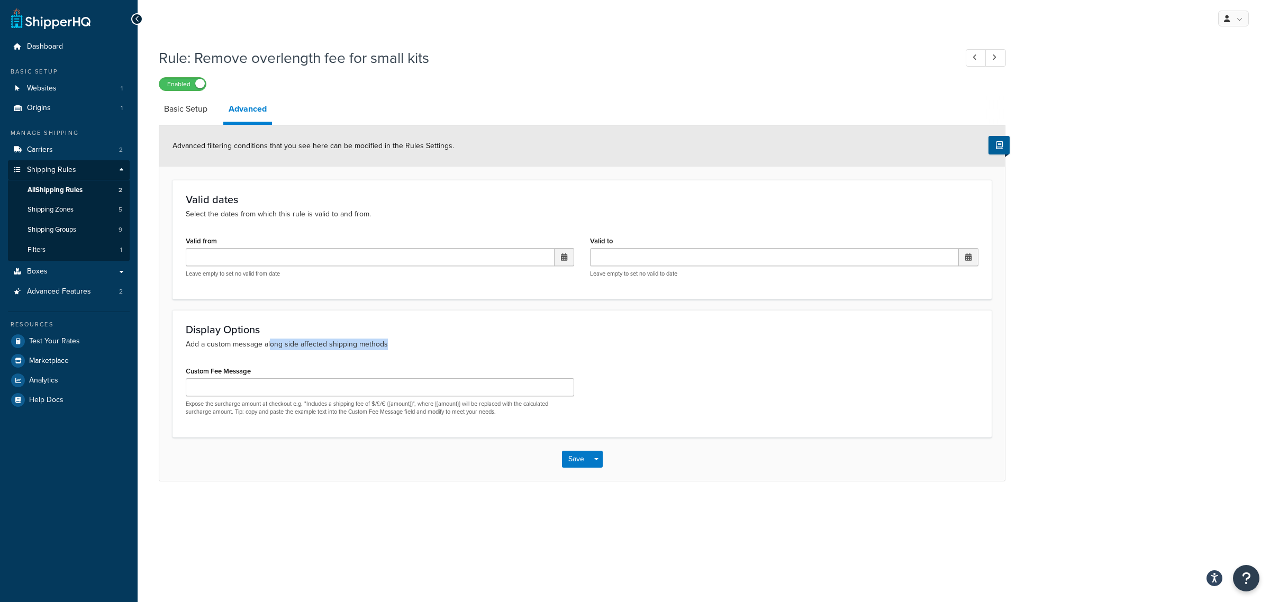
drag, startPoint x: 271, startPoint y: 344, endPoint x: 408, endPoint y: 345, distance: 137.1
click at [408, 345] on p "Add a custom message along side affected shipping methods" at bounding box center [582, 345] width 793 height 12
click at [440, 350] on div "Display Options Add a custom message along side affected shipping methods Custo…" at bounding box center [582, 374] width 819 height 128
click at [194, 113] on link "Basic Setup" at bounding box center [186, 108] width 54 height 25
select select "SHIPPING_GROUP"
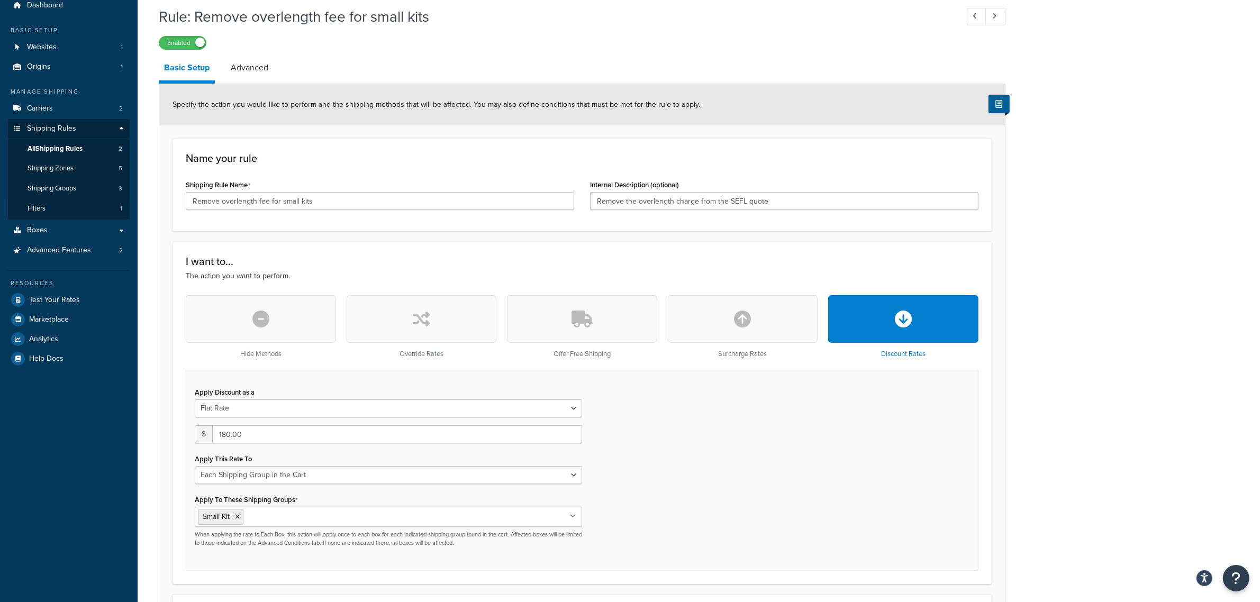
scroll to position [66, 0]
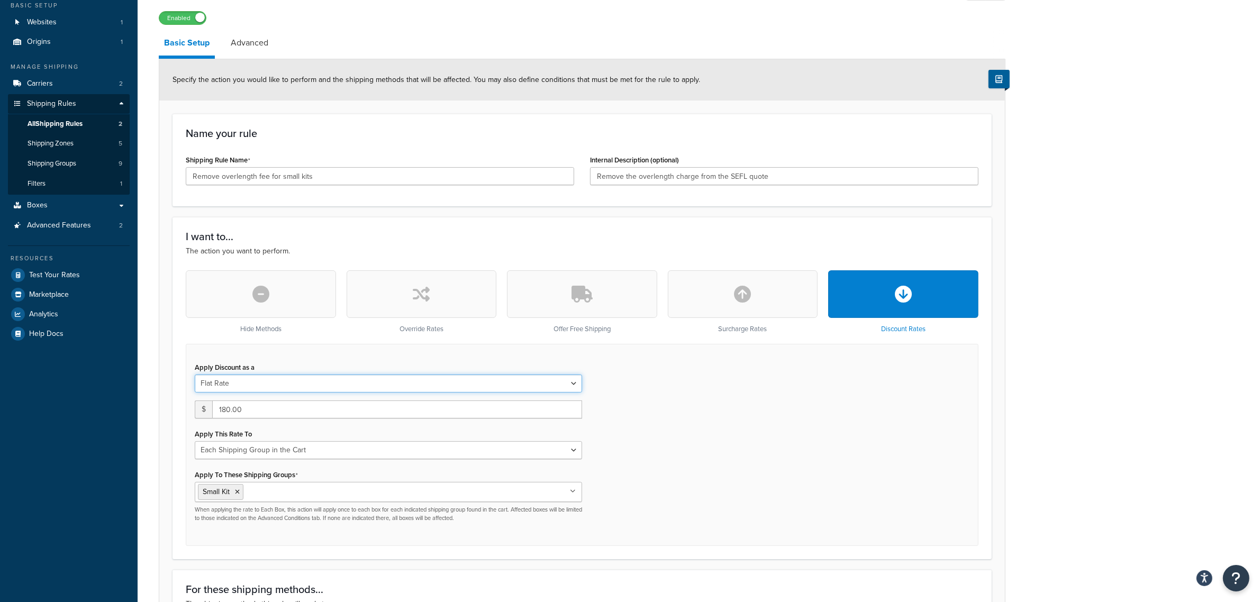
click at [350, 387] on select "Flat Rate Percentage Flat Rate & Percentage" at bounding box center [388, 384] width 387 height 18
click at [340, 450] on select "Each Shipment in the Cart Each Shipping Group in the Cart Each Item within a Sh…" at bounding box center [388, 450] width 387 height 18
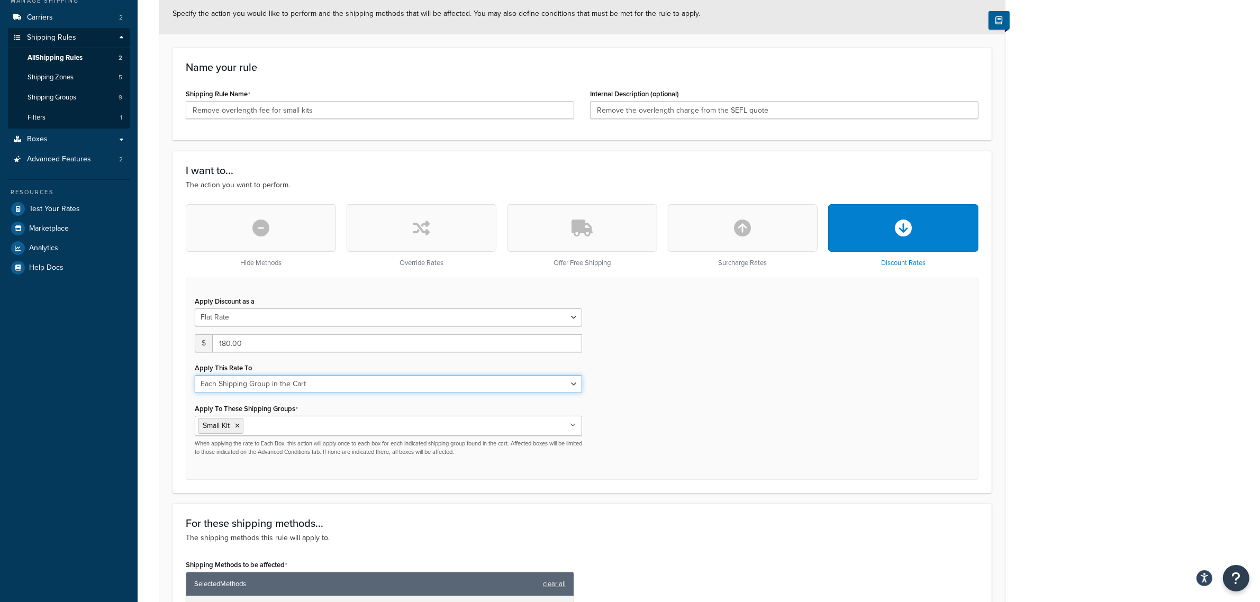
click at [339, 383] on select "Each Shipment in the Cart Each Shipping Group in the Cart Each Item within a Sh…" at bounding box center [388, 384] width 387 height 18
drag, startPoint x: 573, startPoint y: 384, endPoint x: 580, endPoint y: 388, distance: 7.6
click at [573, 384] on select "Each Shipment in the Cart Each Shipping Group in the Cart Each Item within a Sh…" at bounding box center [388, 384] width 387 height 18
click at [692, 395] on div "Apply Discount as a Flat Rate Percentage Flat Rate & Percentage $ 180.00 Apply …" at bounding box center [582, 379] width 793 height 202
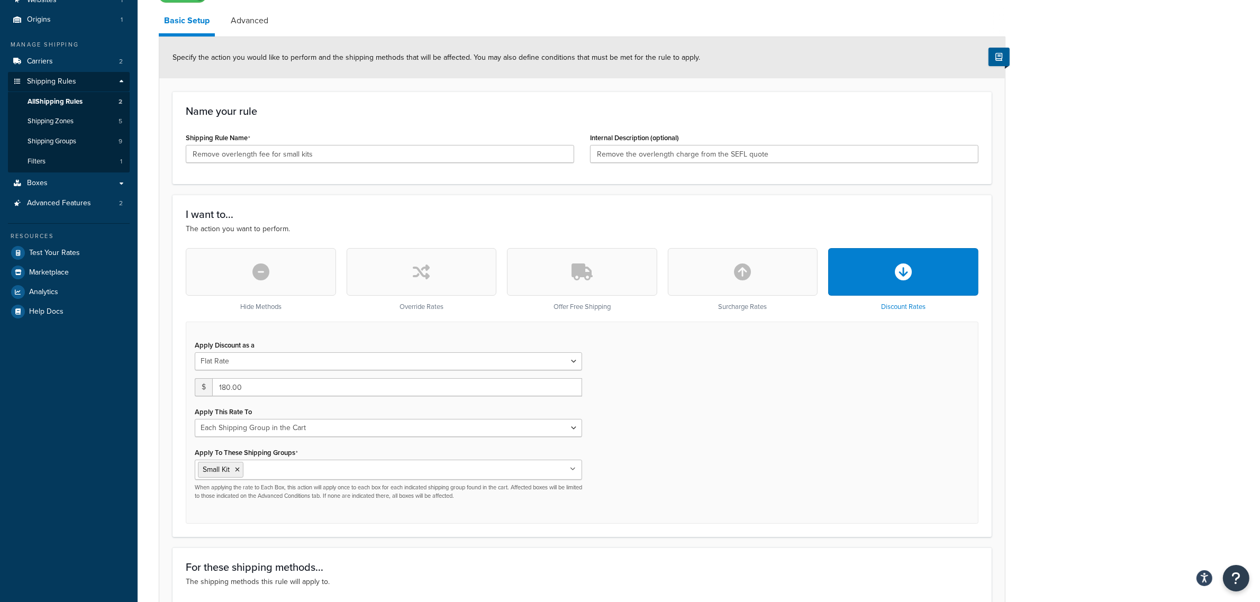
scroll to position [0, 0]
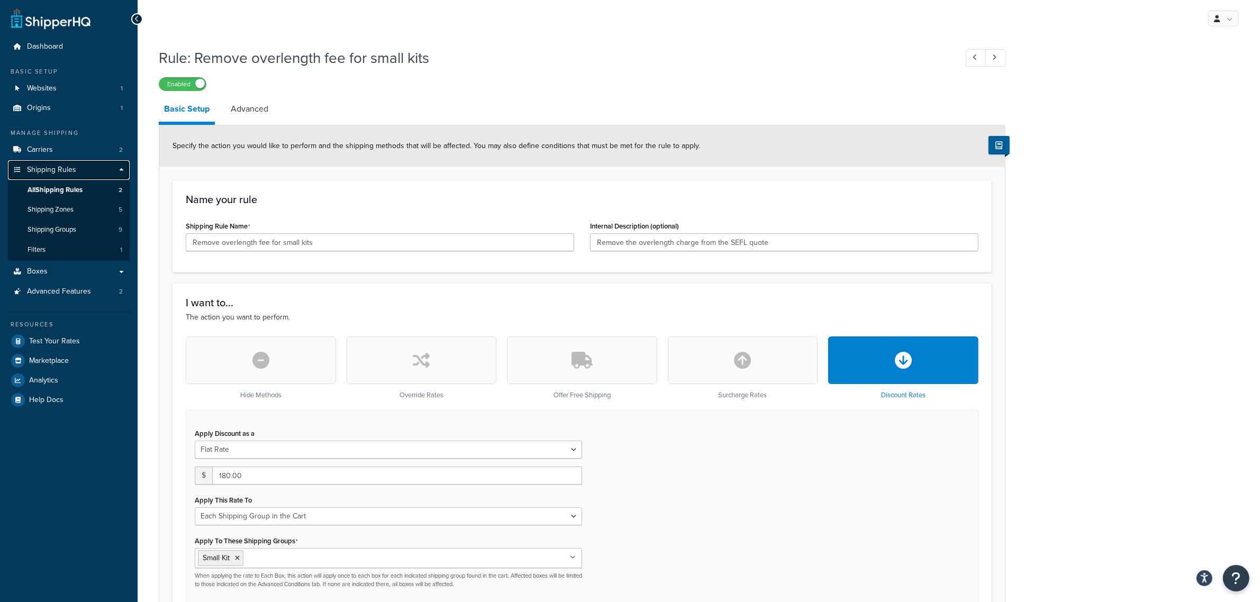
click at [67, 168] on span "Shipping Rules" at bounding box center [51, 170] width 49 height 9
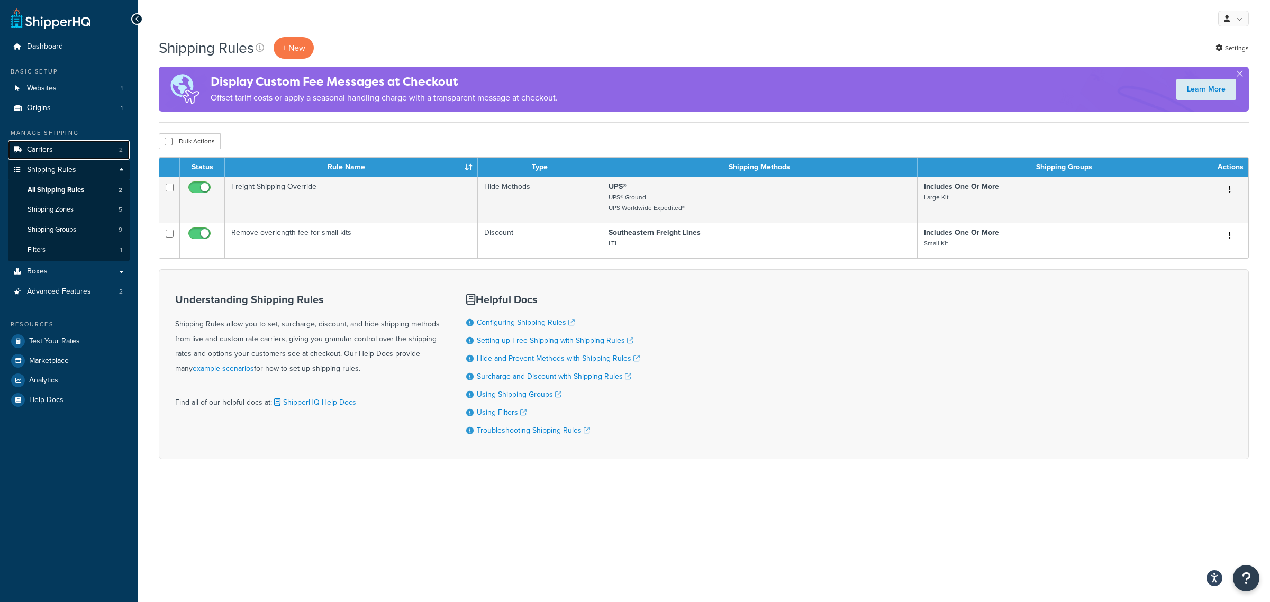
click at [70, 154] on link "Carriers 2" at bounding box center [69, 150] width 122 height 20
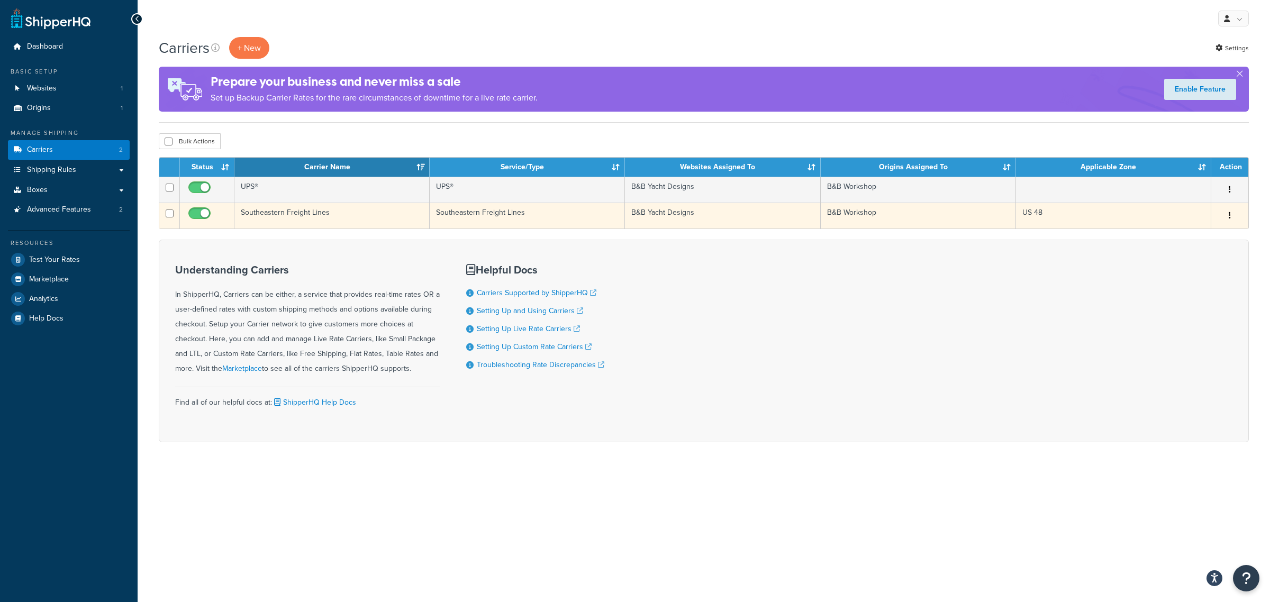
click at [1234, 213] on button "button" at bounding box center [1230, 216] width 15 height 17
click at [1168, 238] on link "Edit" at bounding box center [1188, 238] width 84 height 22
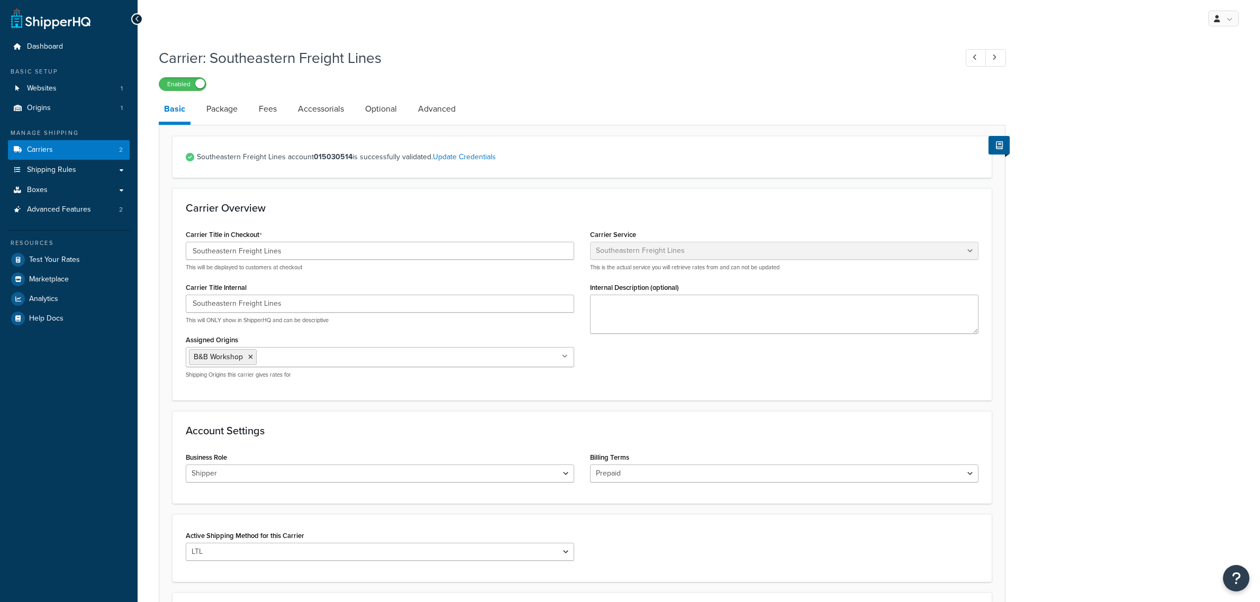
select select "seflFreight"
click at [263, 111] on link "Fees" at bounding box center [268, 108] width 29 height 25
select select "AFTER"
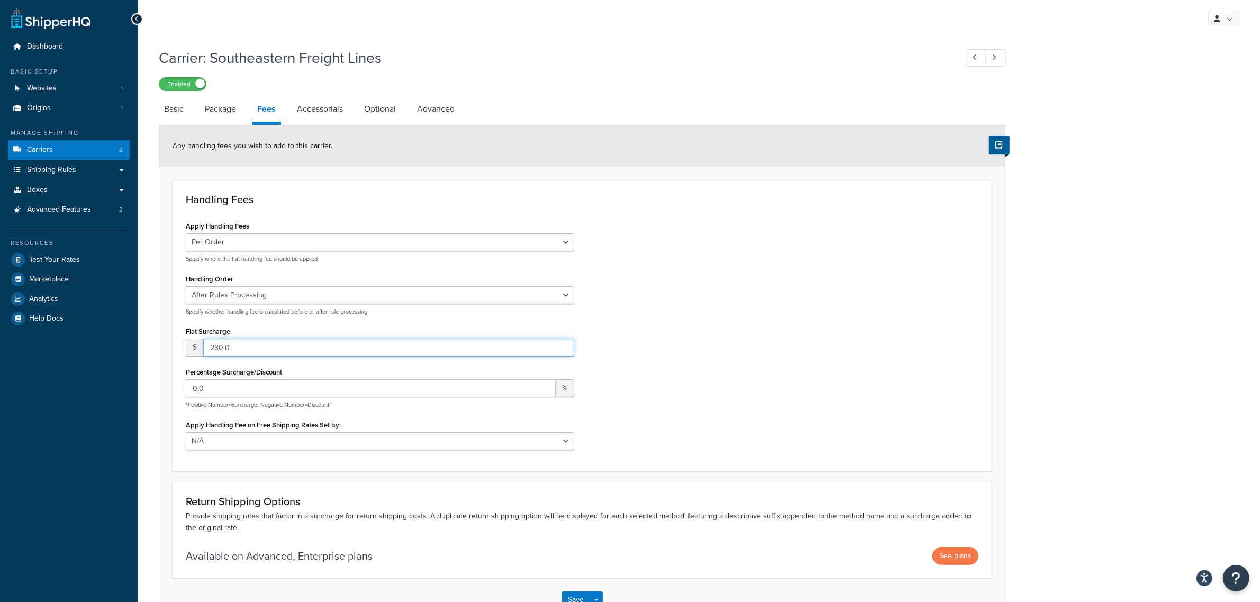
drag, startPoint x: 246, startPoint y: 348, endPoint x: 192, endPoint y: 355, distance: 54.9
click at [192, 355] on div "$ 230.0" at bounding box center [380, 348] width 389 height 18
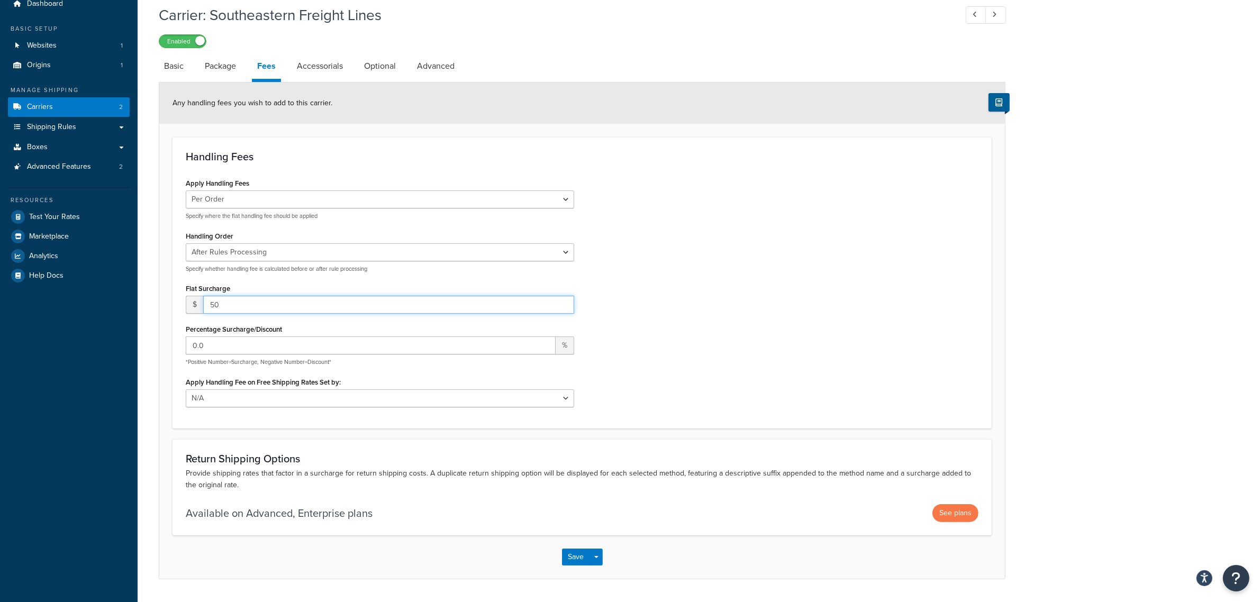
scroll to position [66, 0]
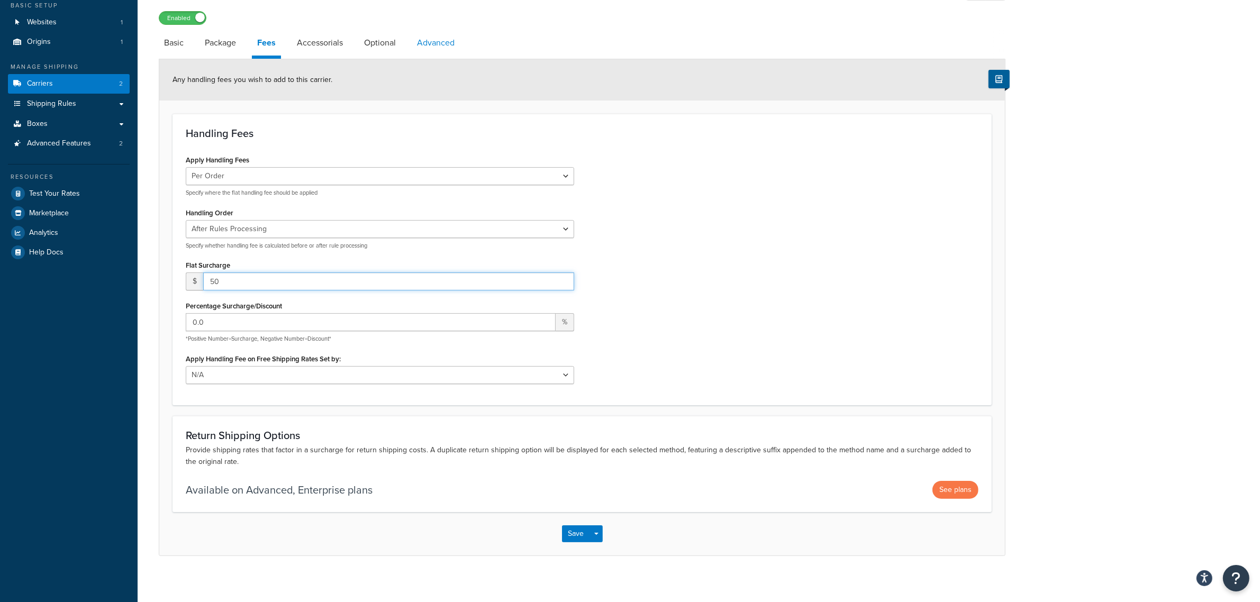
type input "50"
click at [446, 51] on link "Advanced" at bounding box center [436, 42] width 48 height 25
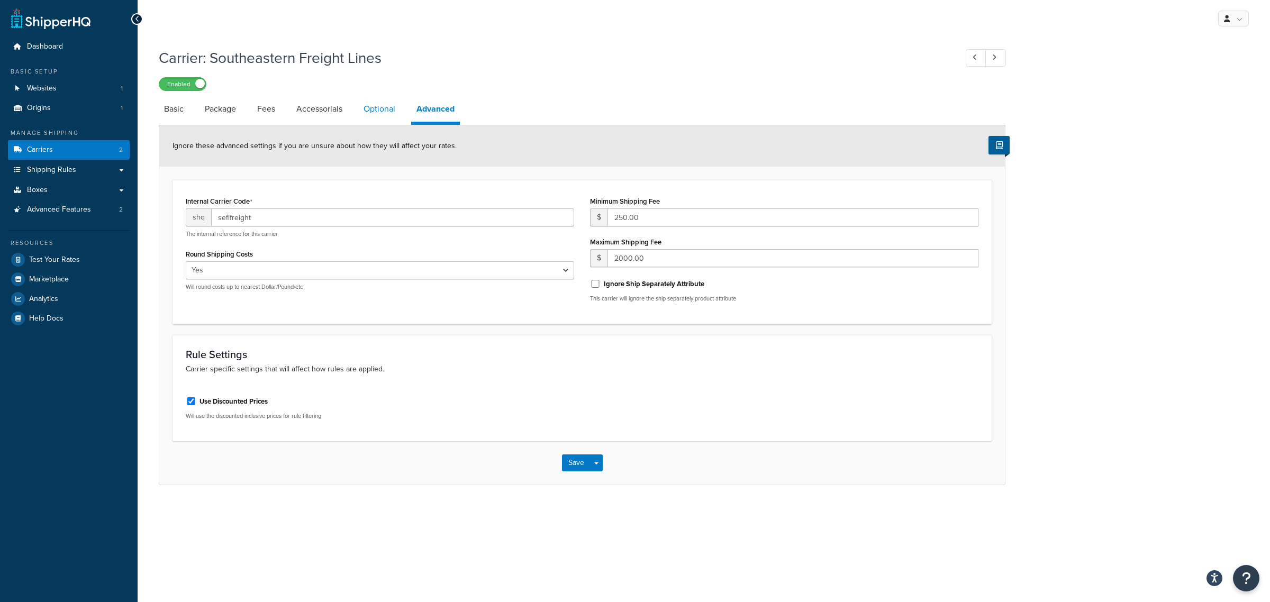
click at [387, 110] on link "Optional" at bounding box center [379, 108] width 42 height 25
select select "70"
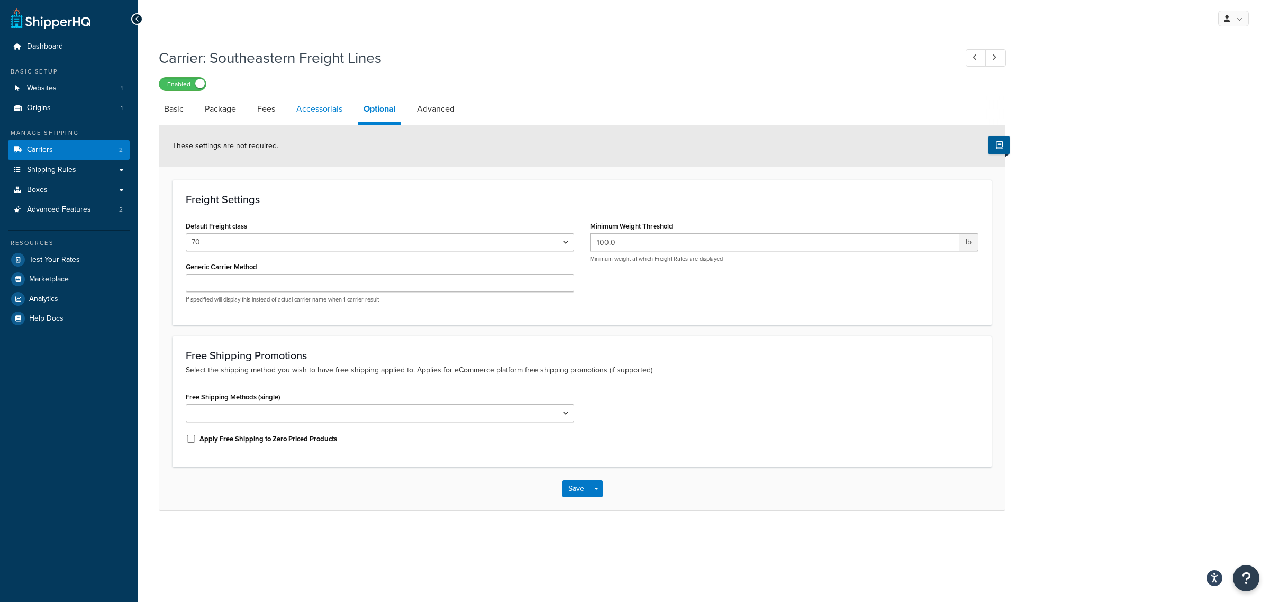
click at [321, 113] on link "Accessorials" at bounding box center [319, 108] width 57 height 25
select select "residential"
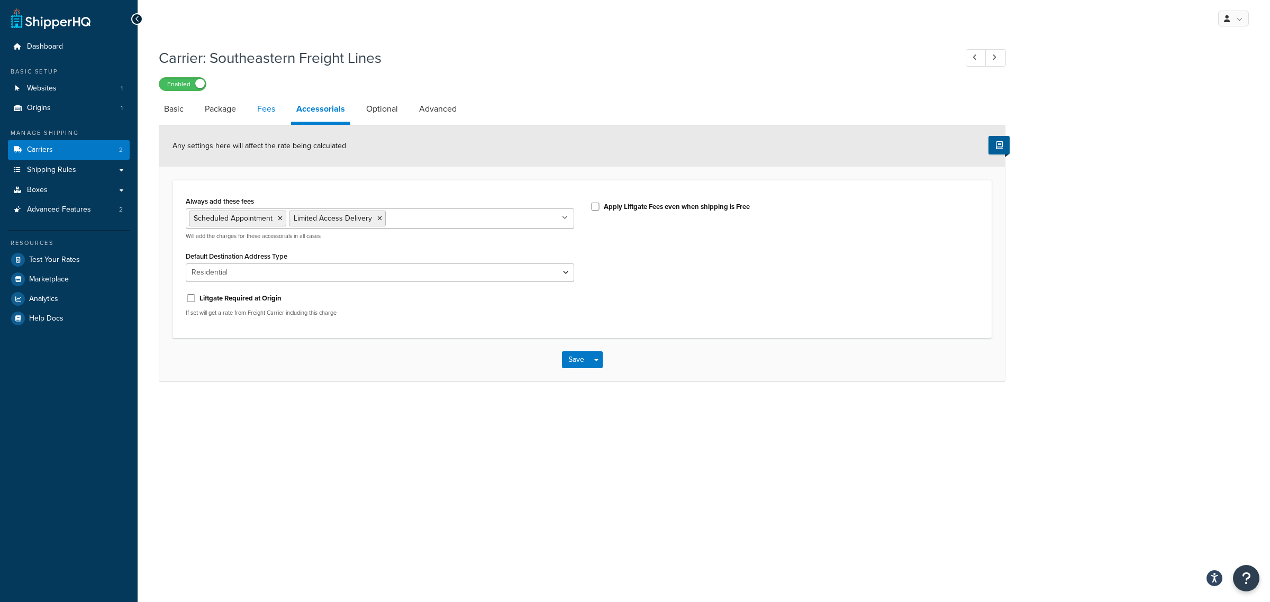
click at [272, 110] on link "Fees" at bounding box center [266, 108] width 29 height 25
select select "AFTER"
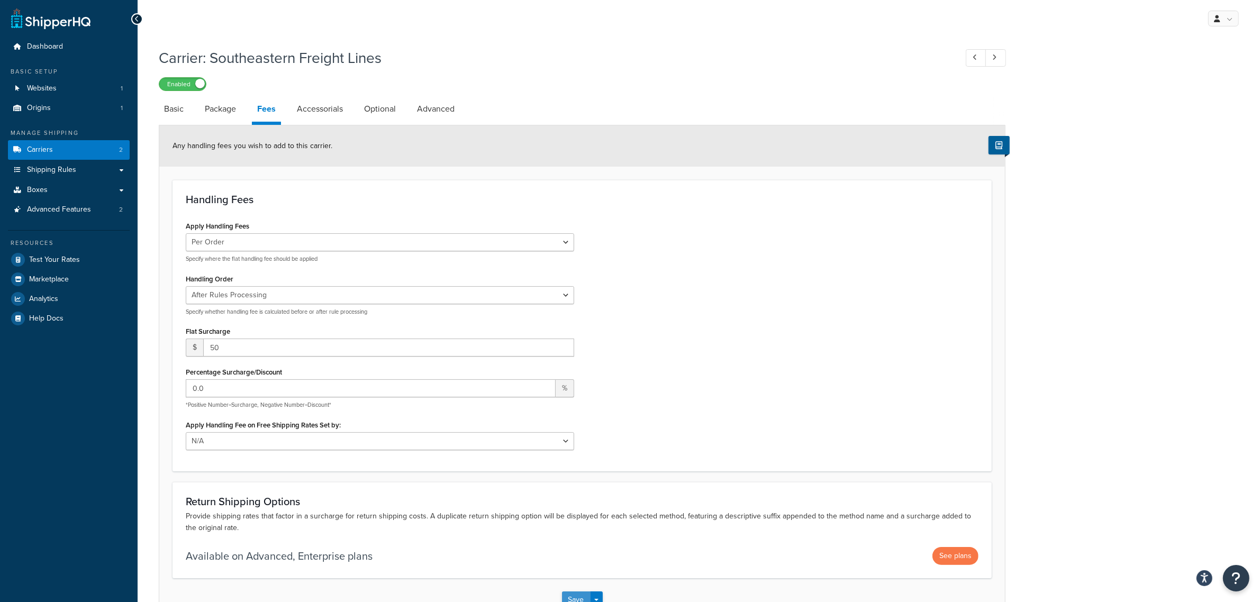
click at [576, 599] on button "Save" at bounding box center [576, 600] width 29 height 17
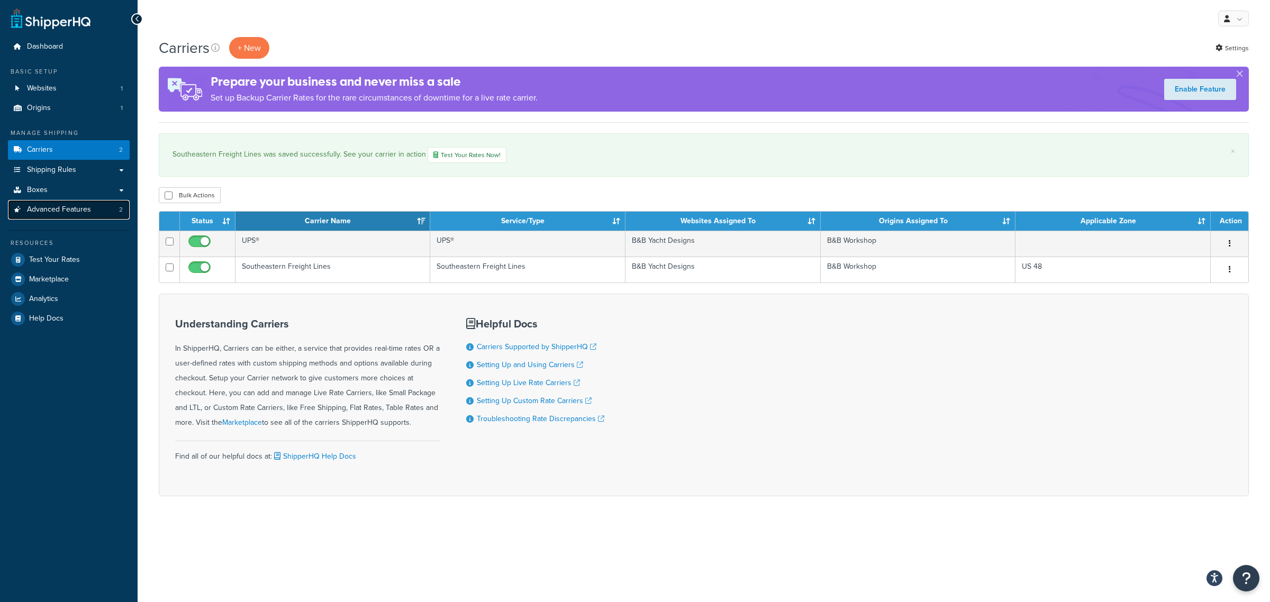
click at [53, 212] on span "Advanced Features" at bounding box center [59, 209] width 64 height 9
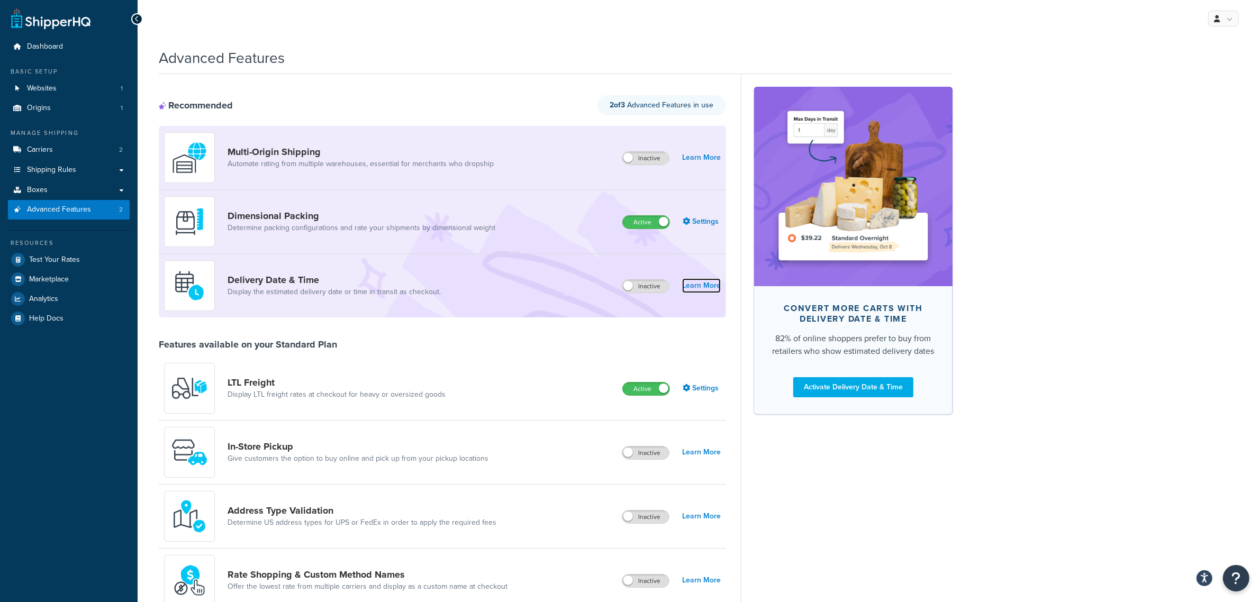
click at [700, 287] on link "Learn More" at bounding box center [701, 285] width 39 height 15
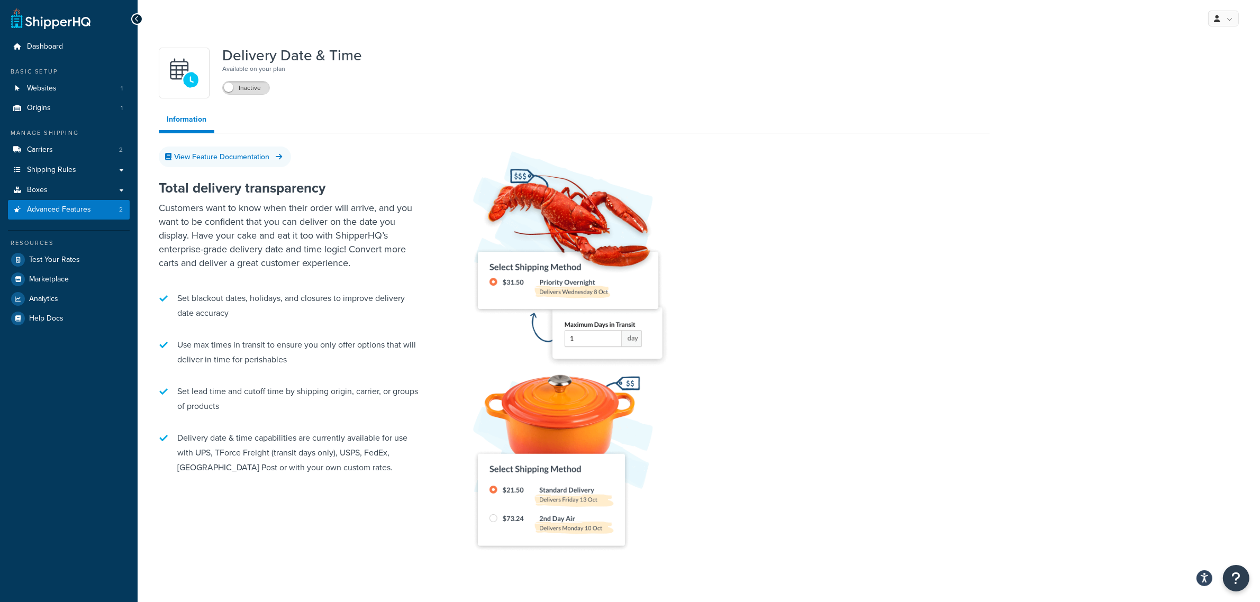
click at [135, 20] on icon at bounding box center [137, 18] width 5 height 7
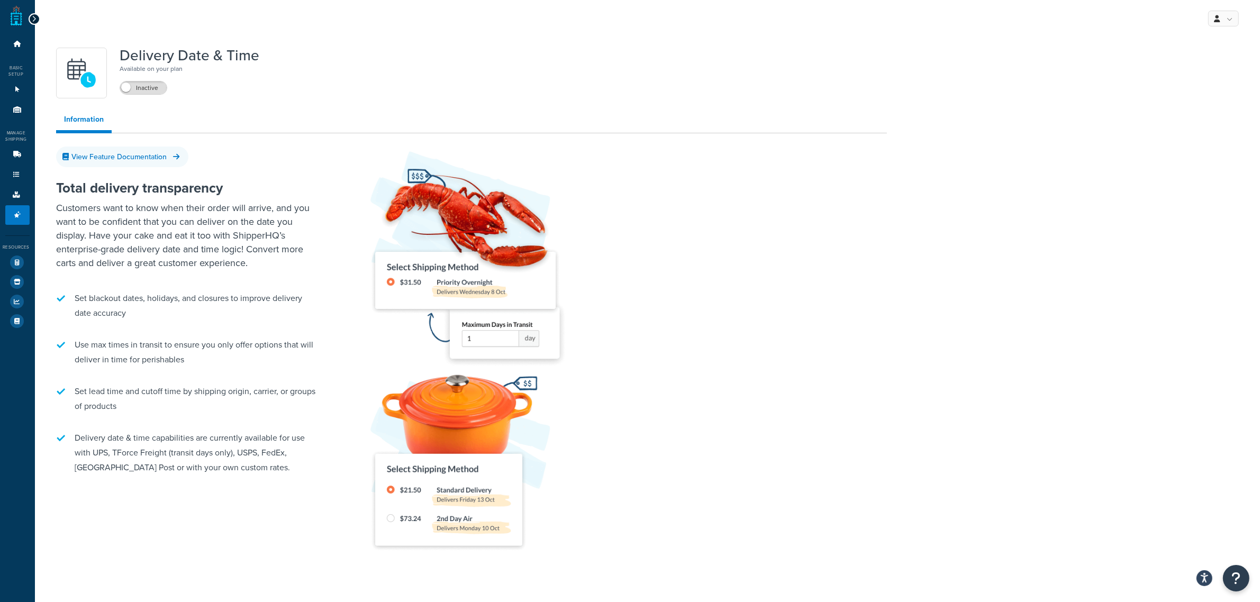
click at [33, 20] on icon at bounding box center [34, 18] width 5 height 7
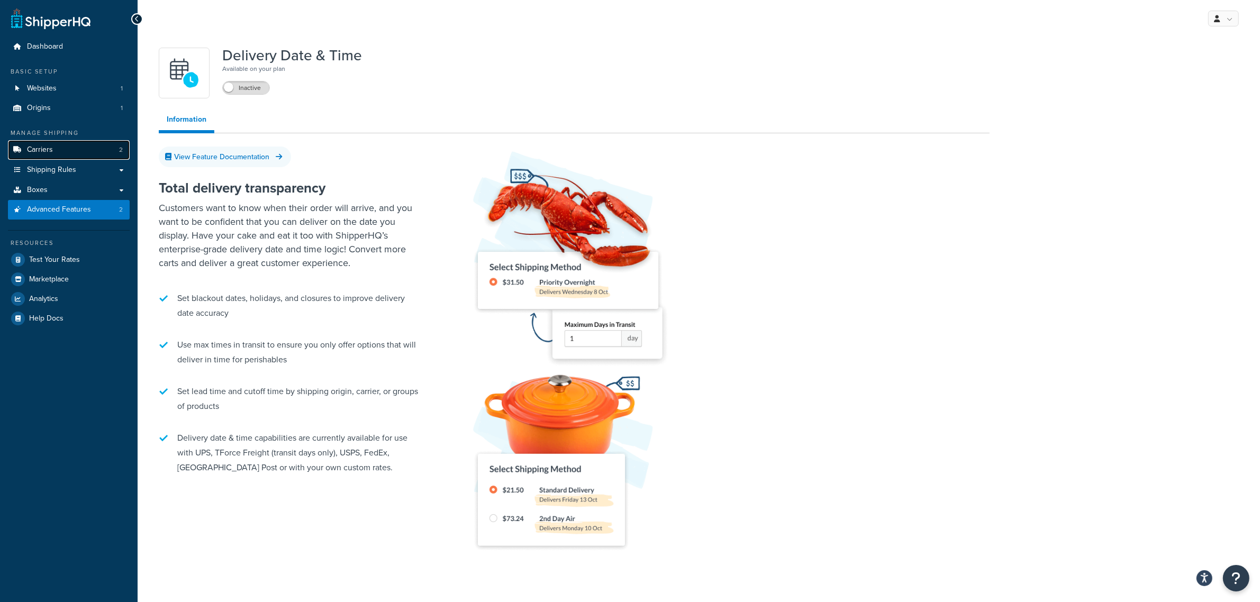
click at [62, 148] on link "Carriers 2" at bounding box center [69, 150] width 122 height 20
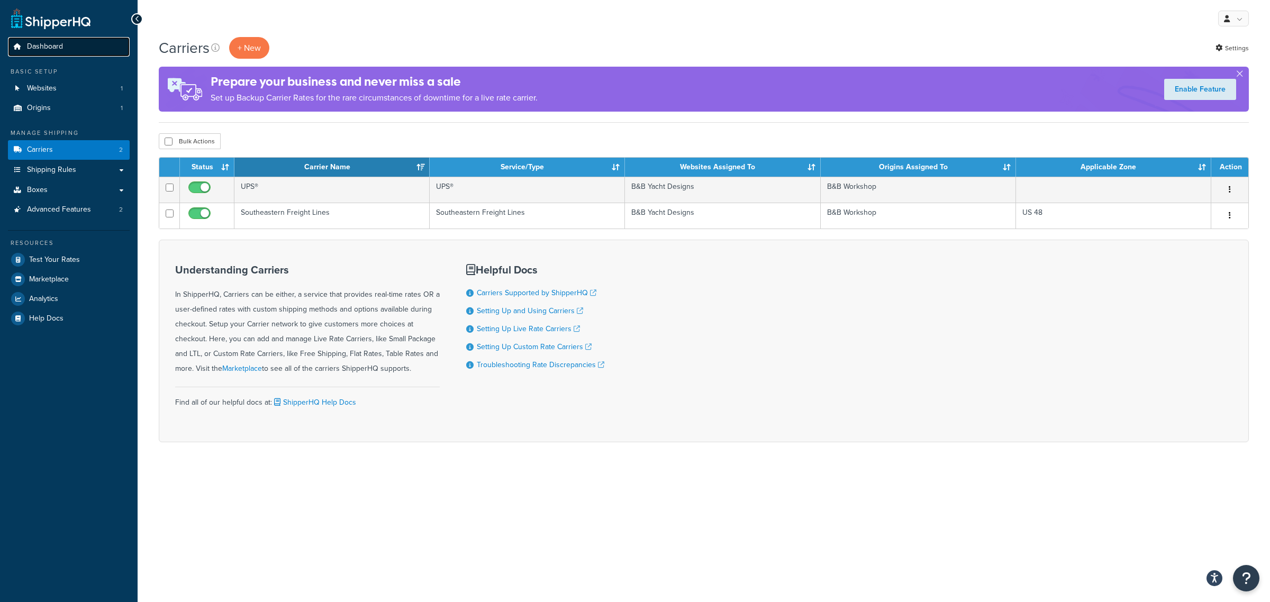
click at [55, 50] on span "Dashboard" at bounding box center [45, 46] width 36 height 9
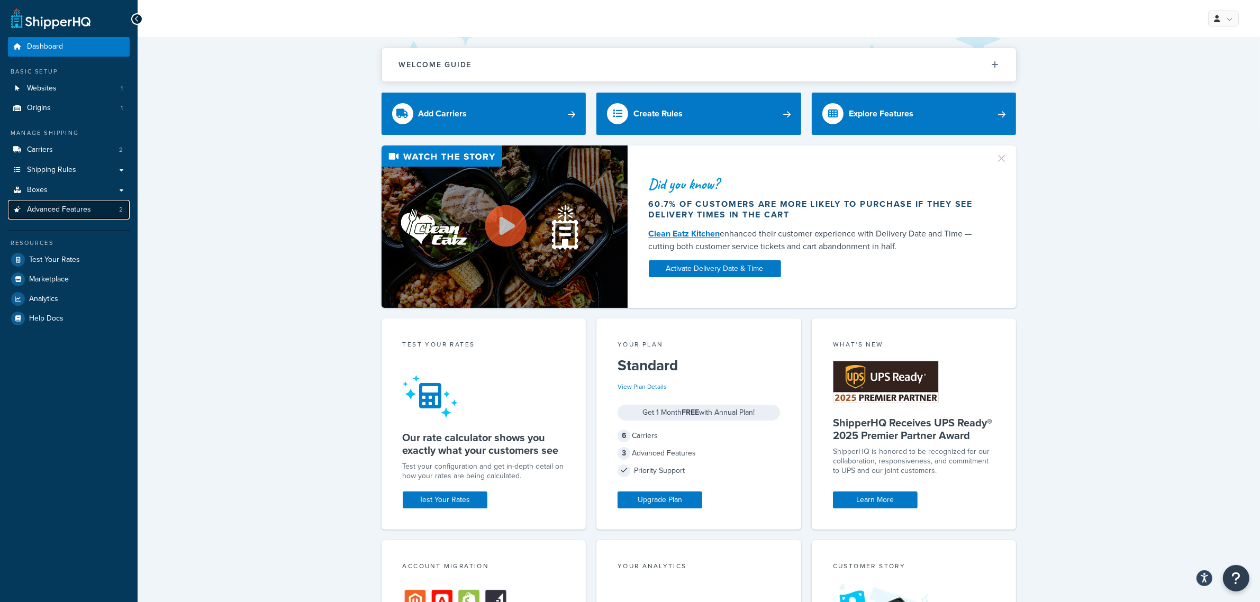
click at [55, 213] on span "Advanced Features" at bounding box center [59, 209] width 64 height 9
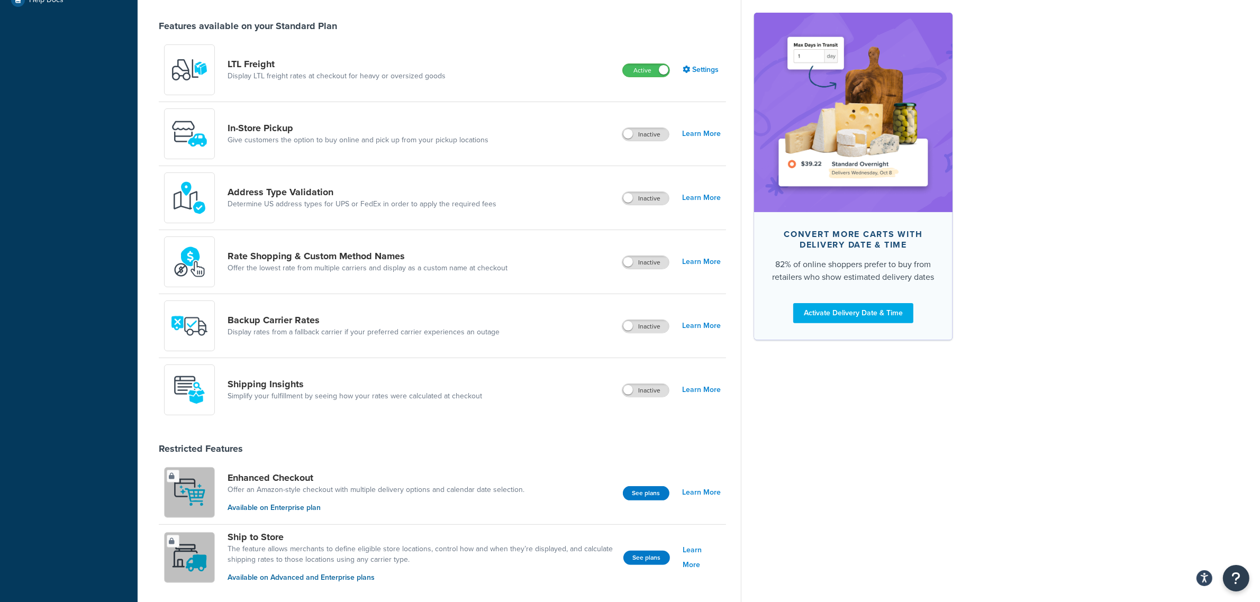
scroll to position [331, 0]
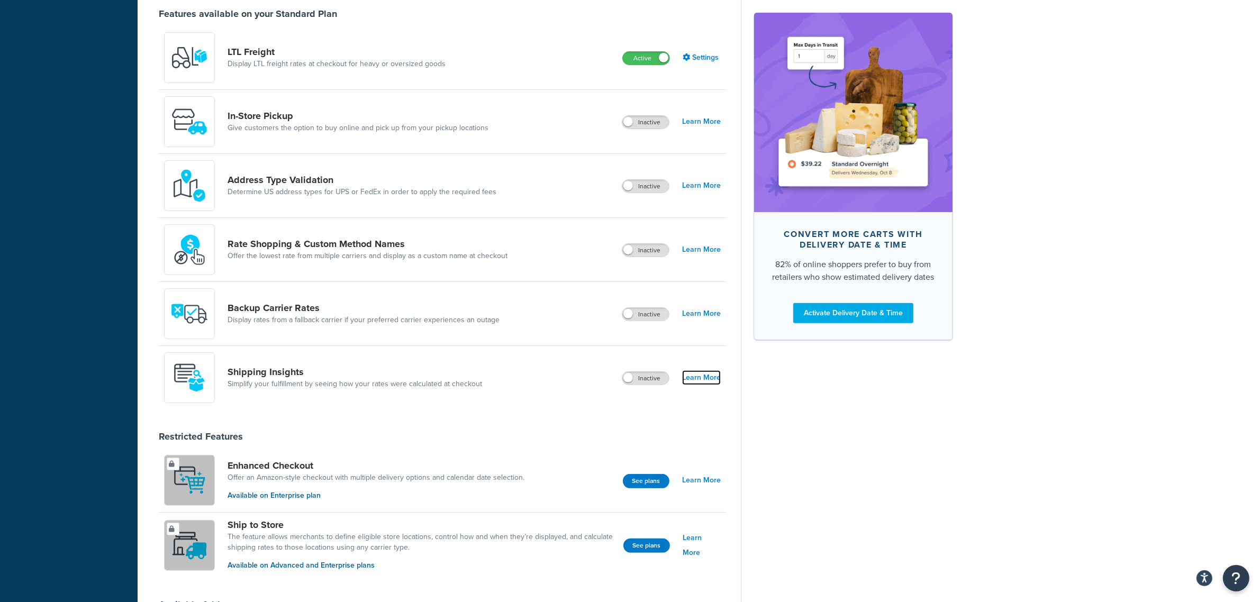
click at [701, 380] on link "Learn More" at bounding box center [701, 378] width 39 height 15
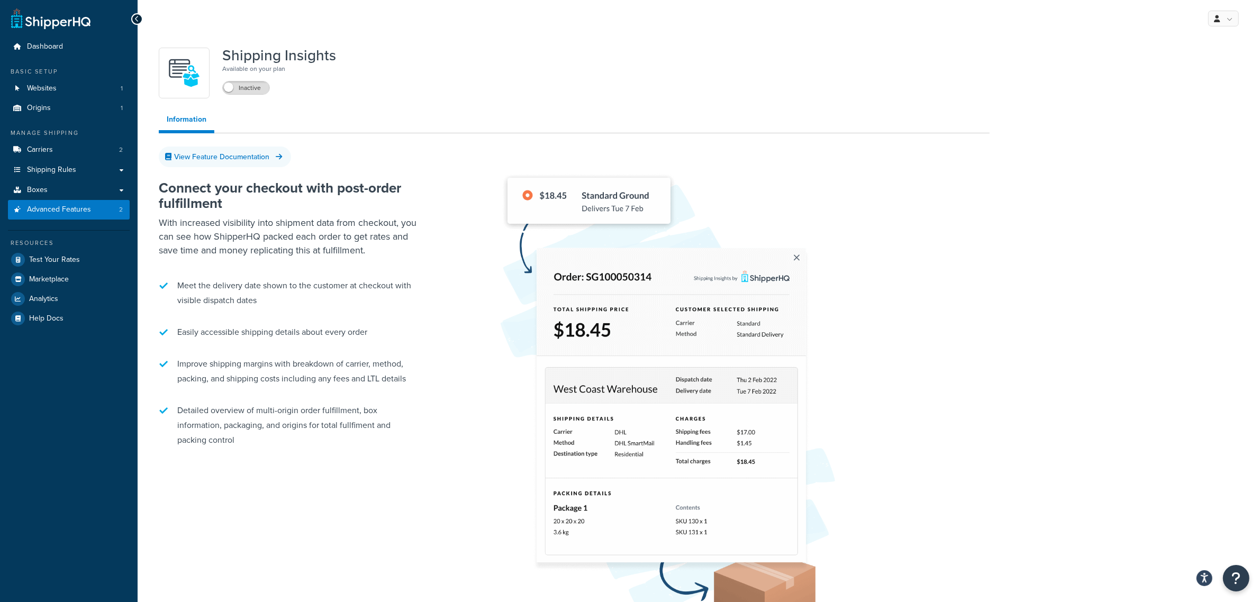
click at [138, 22] on icon at bounding box center [137, 18] width 5 height 7
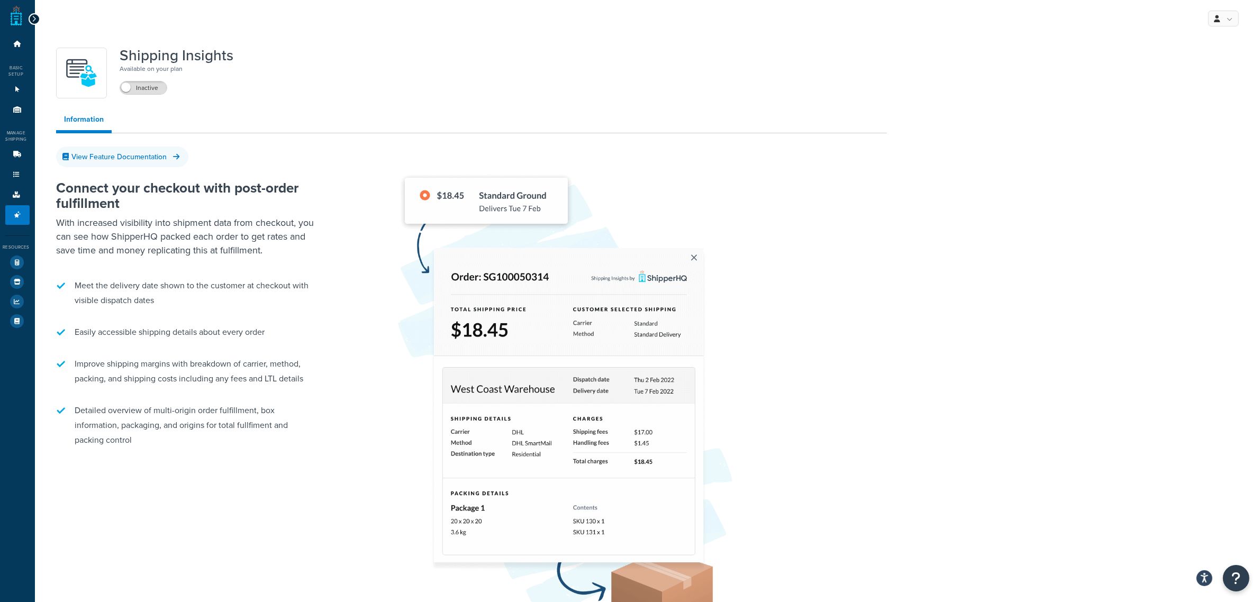
click at [35, 22] on icon at bounding box center [34, 18] width 5 height 7
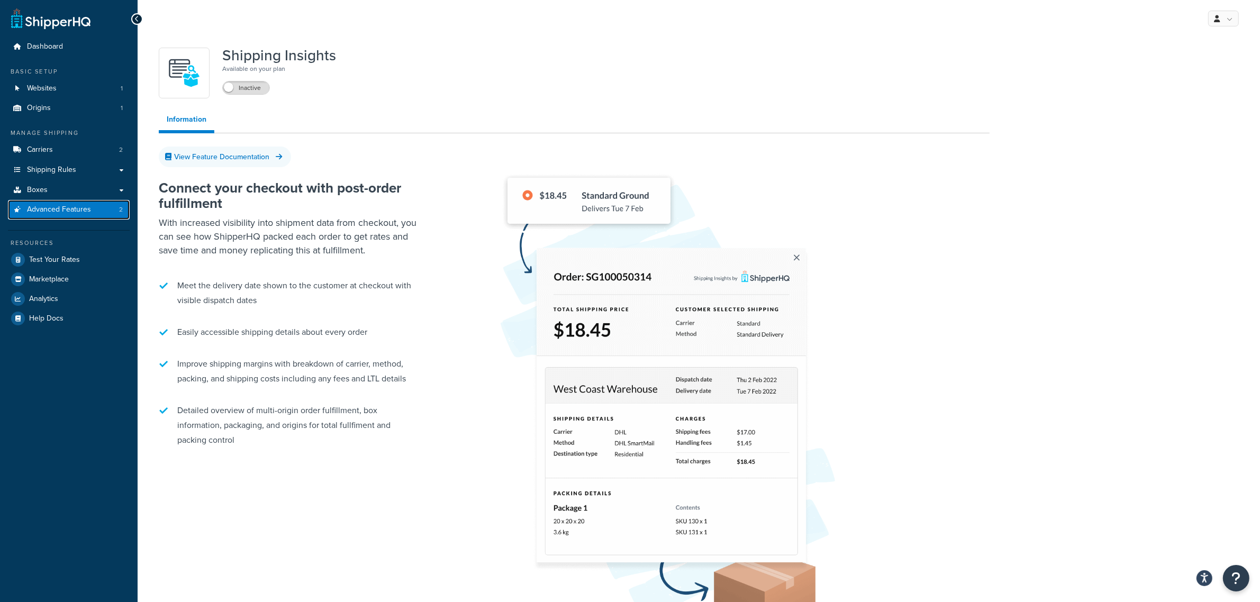
click at [57, 212] on span "Advanced Features" at bounding box center [59, 209] width 64 height 9
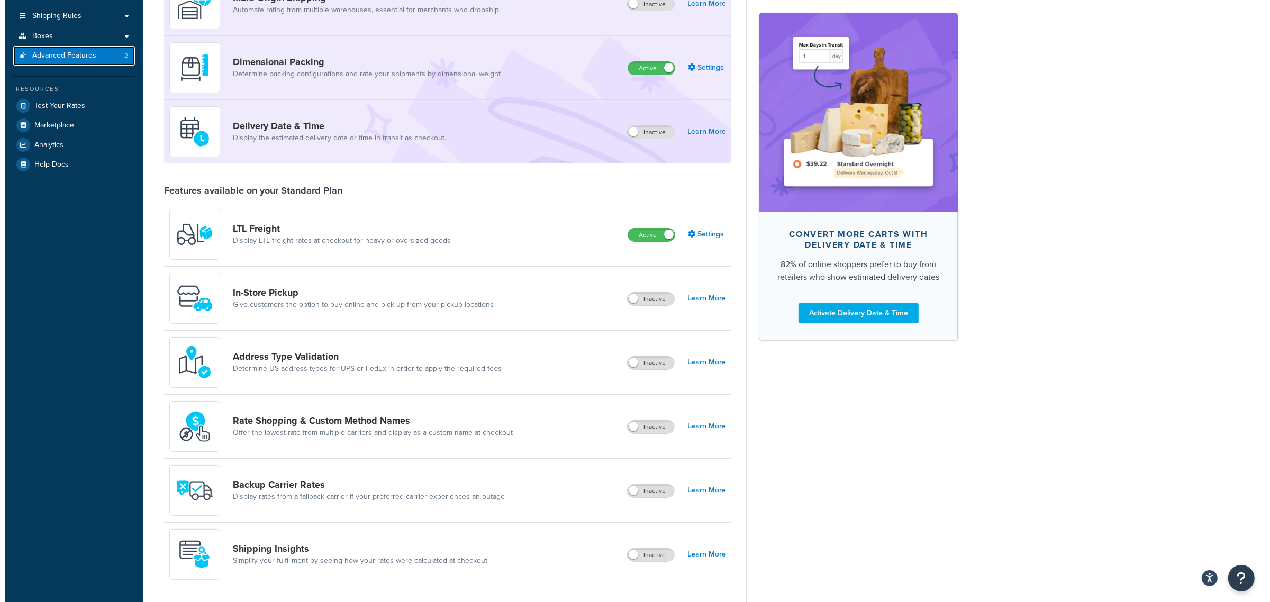
scroll to position [142, 0]
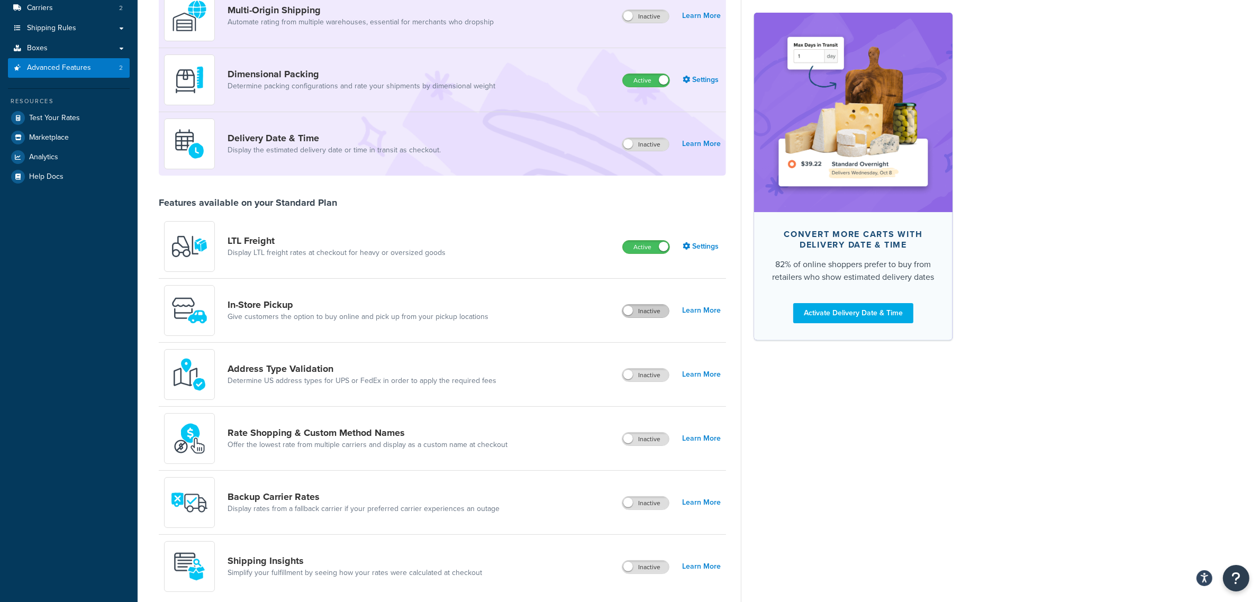
click at [641, 311] on label "Inactive" at bounding box center [646, 311] width 47 height 13
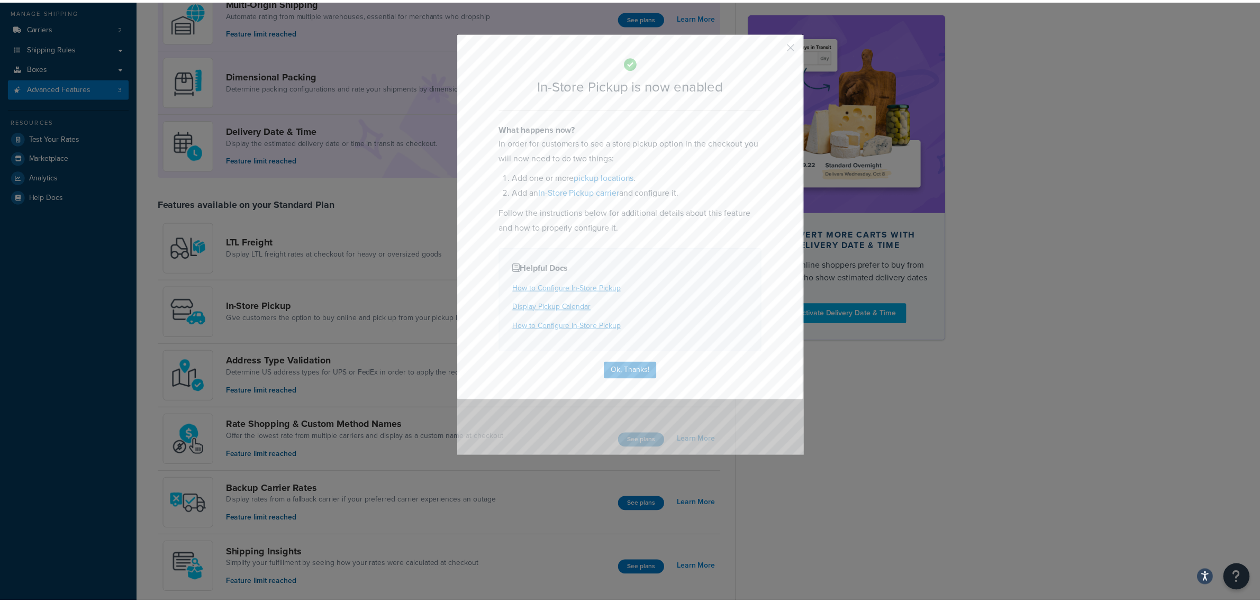
scroll to position [162, 0]
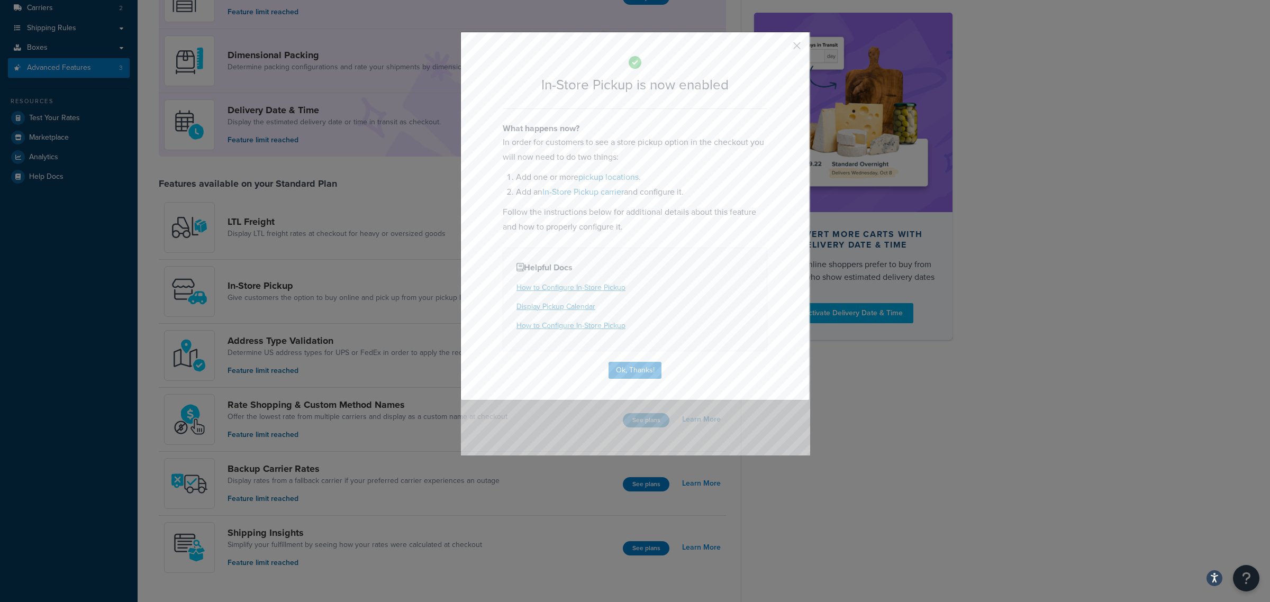
click at [783, 48] on button "button" at bounding box center [781, 49] width 3 height 3
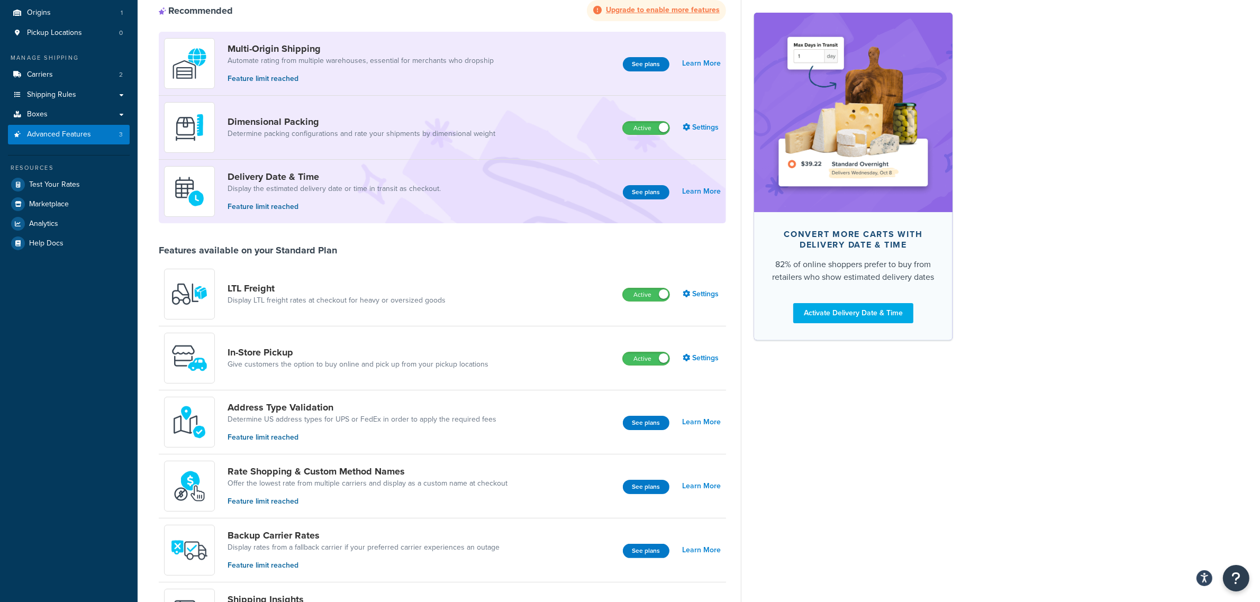
scroll to position [0, 0]
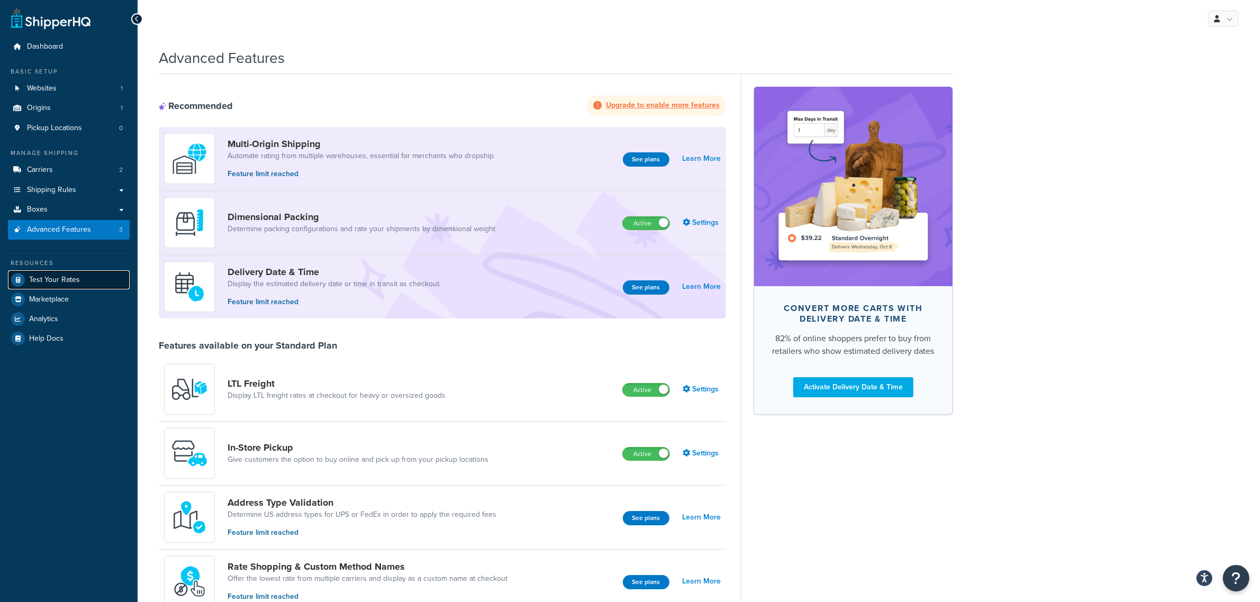
click at [64, 279] on span "Test Your Rates" at bounding box center [54, 280] width 51 height 9
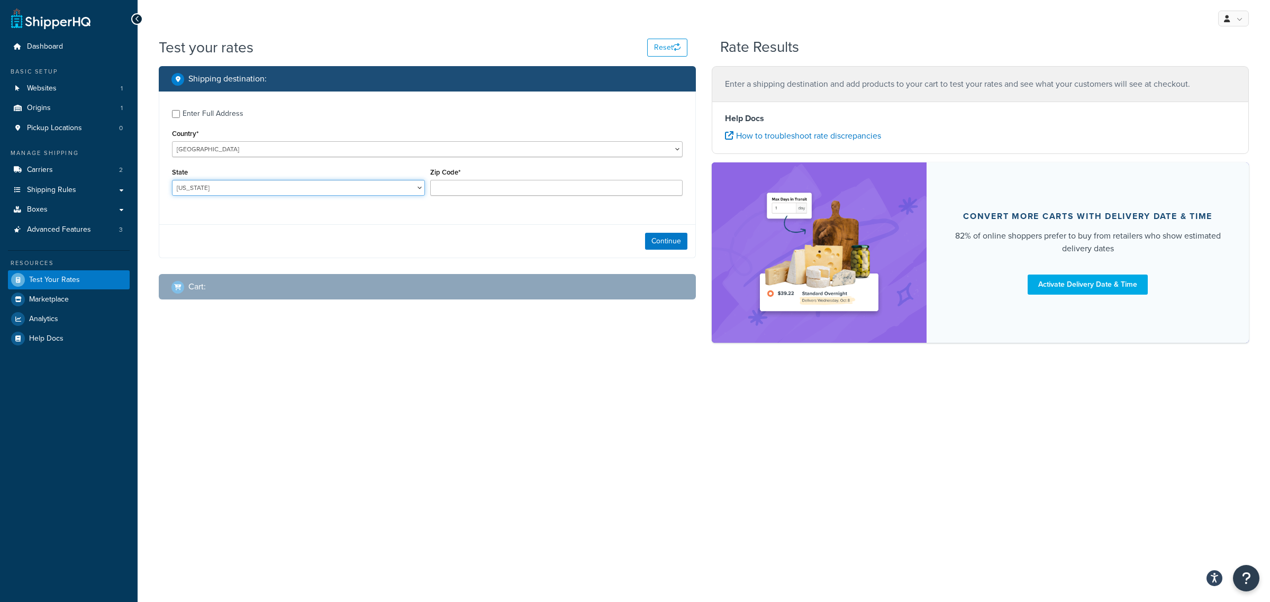
click at [269, 185] on select "Alabama Alaska American Samoa Arizona Arkansas Armed Forces Americas Armed Forc…" at bounding box center [298, 188] width 253 height 16
select select "NC"
click at [172, 180] on select "Alabama Alaska American Samoa Arizona Arkansas Armed Forces Americas Armed Forc…" at bounding box center [298, 188] width 253 height 16
click at [503, 188] on input "Zip Code*" at bounding box center [556, 188] width 253 height 16
type input "27516"
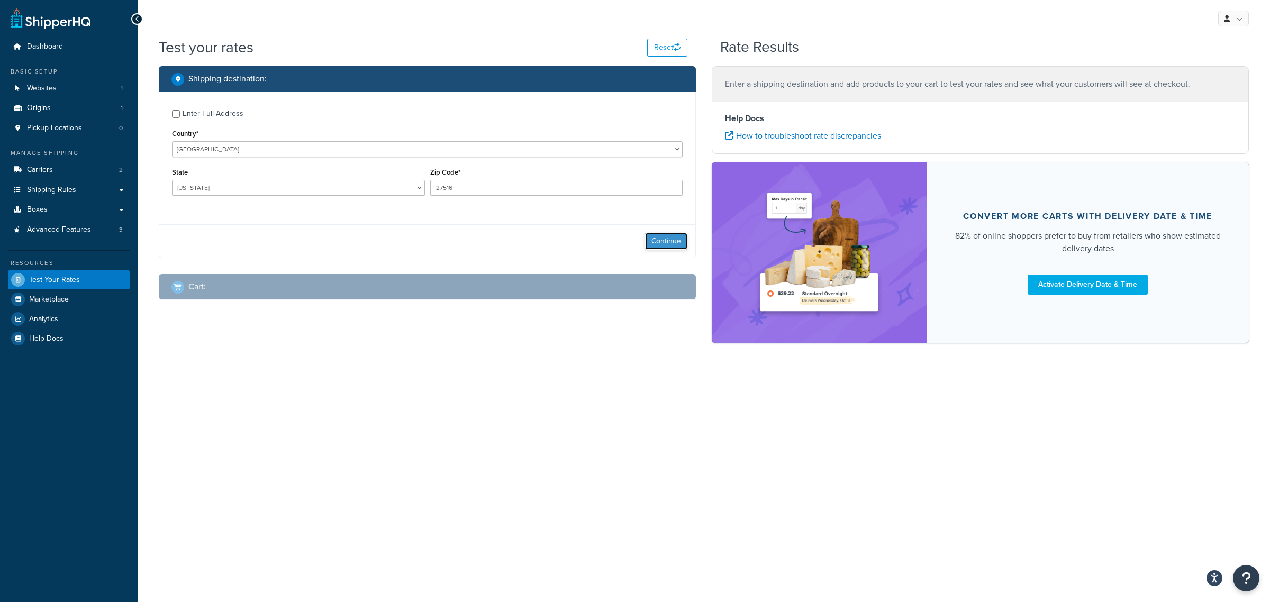
click at [665, 247] on button "Continue" at bounding box center [666, 241] width 42 height 17
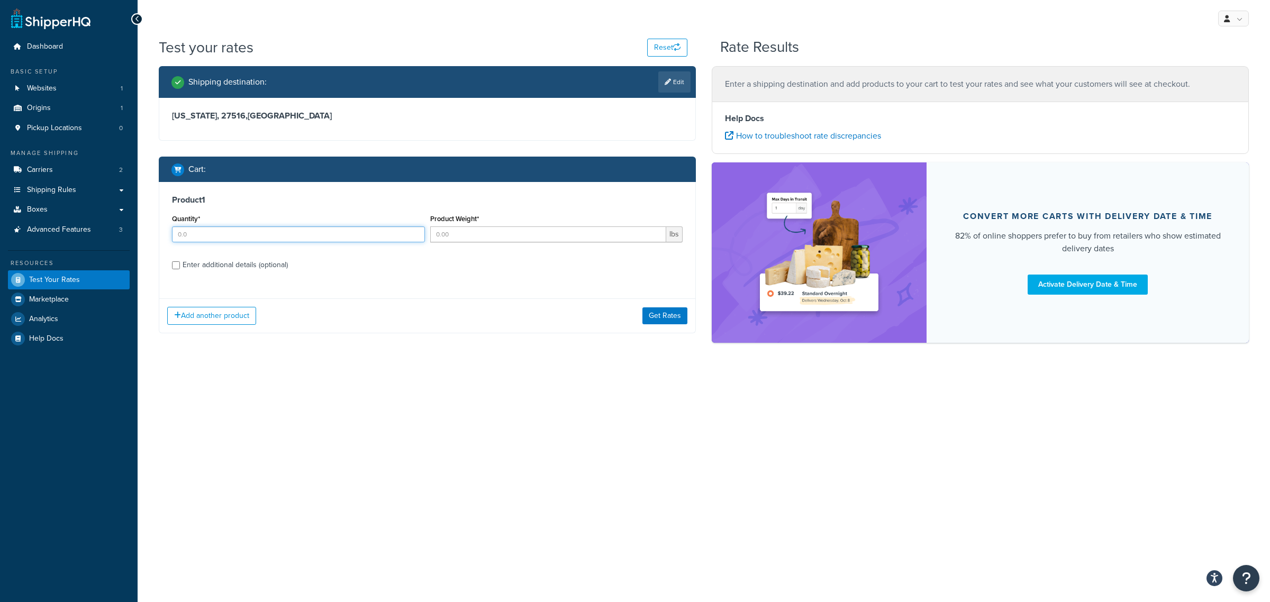
click at [323, 239] on input "Quantity*" at bounding box center [298, 235] width 253 height 16
type input "1"
click at [454, 236] on input "Product Weight*" at bounding box center [548, 235] width 237 height 16
click at [475, 231] on input "Product Weight*" at bounding box center [548, 235] width 237 height 16
type input "230"
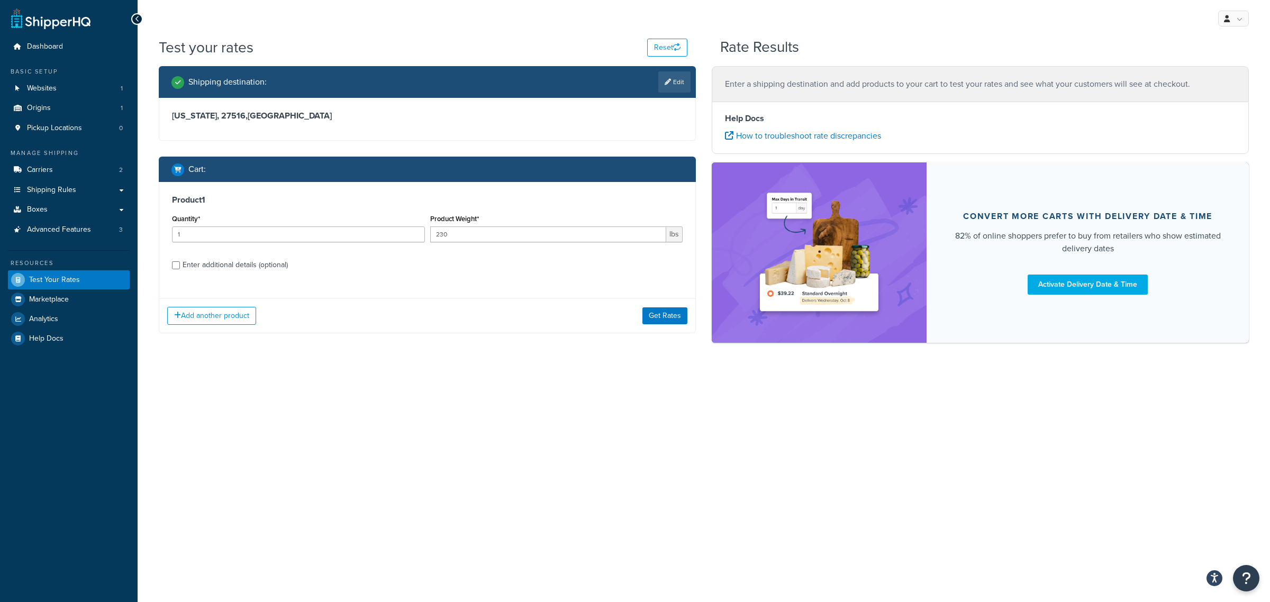
click at [273, 268] on div "Enter additional details (optional)" at bounding box center [235, 265] width 105 height 15
click at [180, 268] on input "Enter additional details (optional)" at bounding box center [176, 265] width 8 height 8
checkbox input "true"
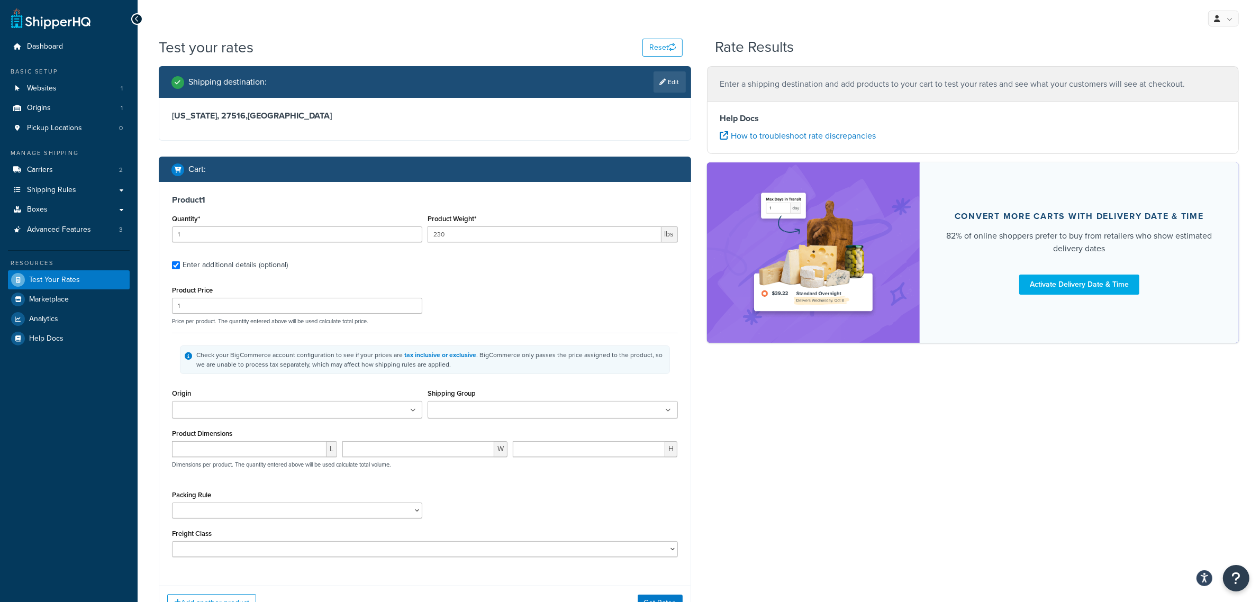
click at [448, 417] on input "Shipping Group" at bounding box center [478, 411] width 94 height 12
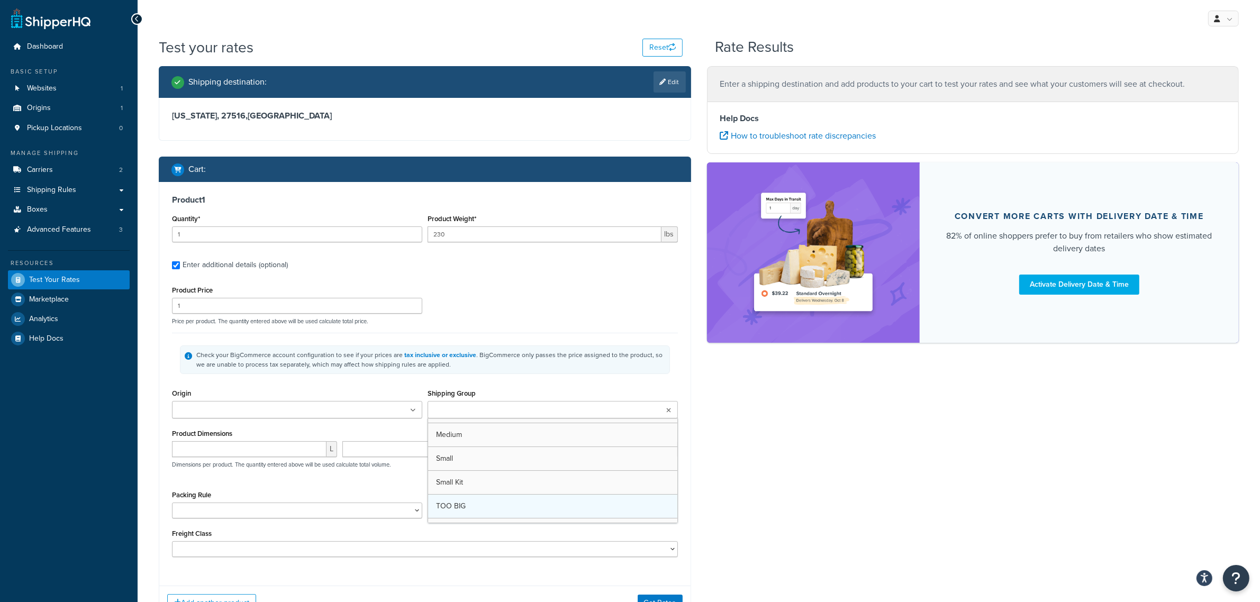
scroll to position [62, 0]
click at [772, 485] on div "Shipping destination : Edit North Carolina, 27516 , United States Cart : Produc…" at bounding box center [699, 349] width 1096 height 567
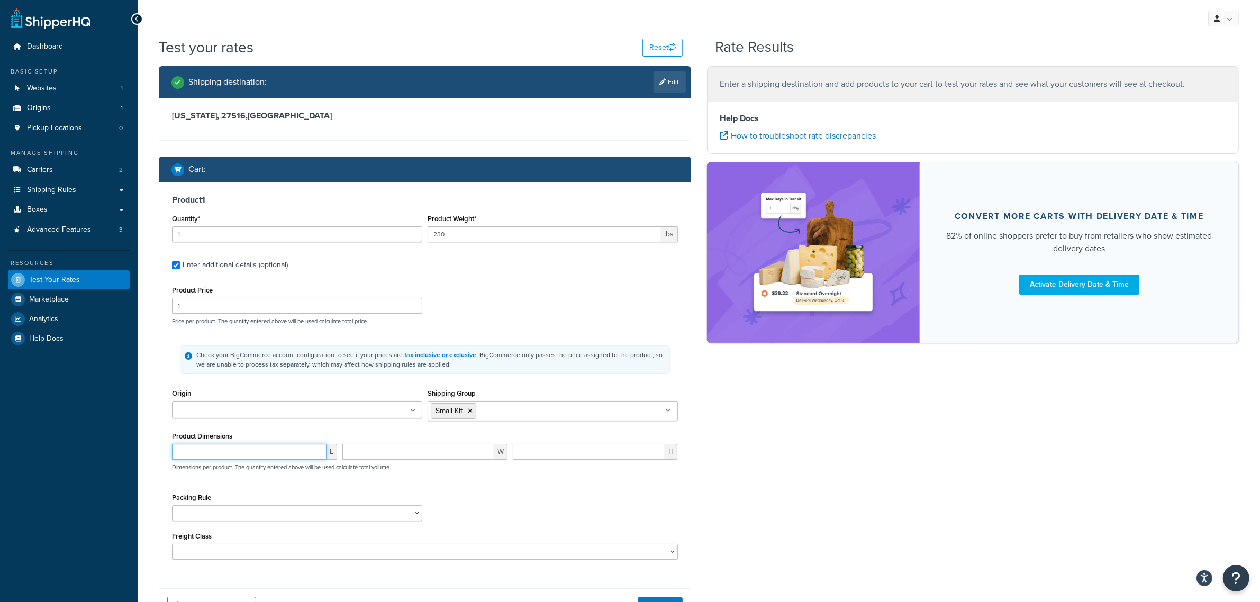
click at [294, 451] on input "number" at bounding box center [249, 452] width 155 height 16
type input "84"
type input "32"
type input "10"
click at [287, 556] on select "50 55 60 65 70 77.5 85 92.5 100 110 125 150 175 200 250 300 400 500" at bounding box center [425, 552] width 506 height 16
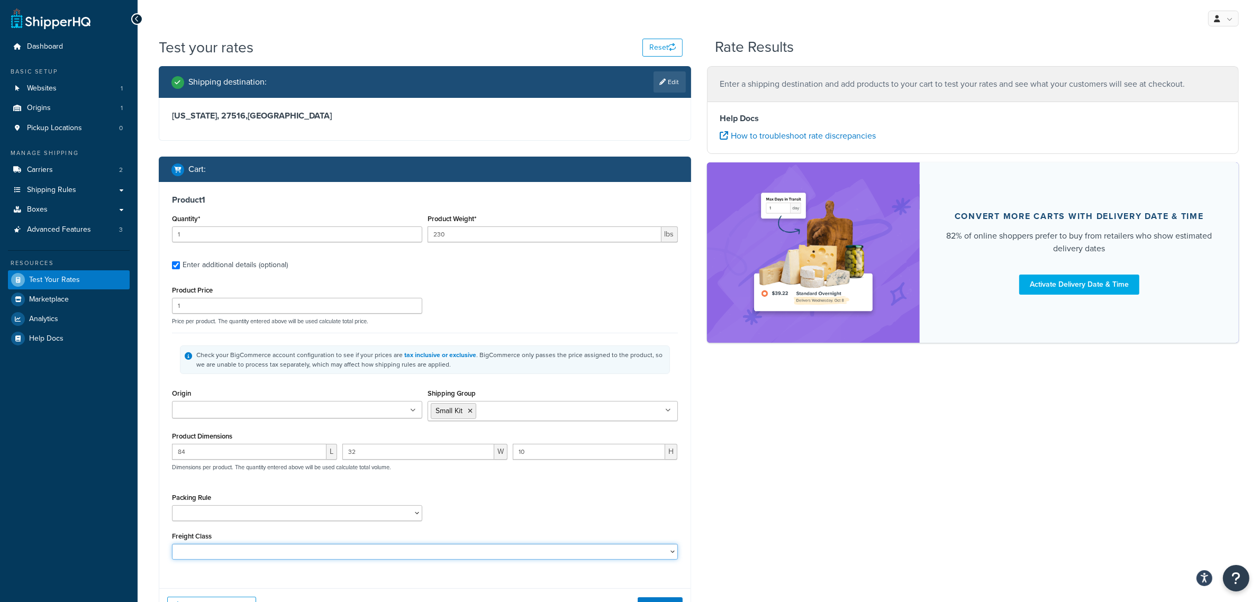
select select "70"
click at [172, 546] on select "50 55 60 65 70 77.5 85 92.5 100 110 125 150 175 200 250 300 400 500" at bounding box center [425, 552] width 506 height 16
click at [743, 467] on div "Shipping destination : Edit North Carolina, 27516 , United States Cart : Produc…" at bounding box center [699, 352] width 1096 height 573
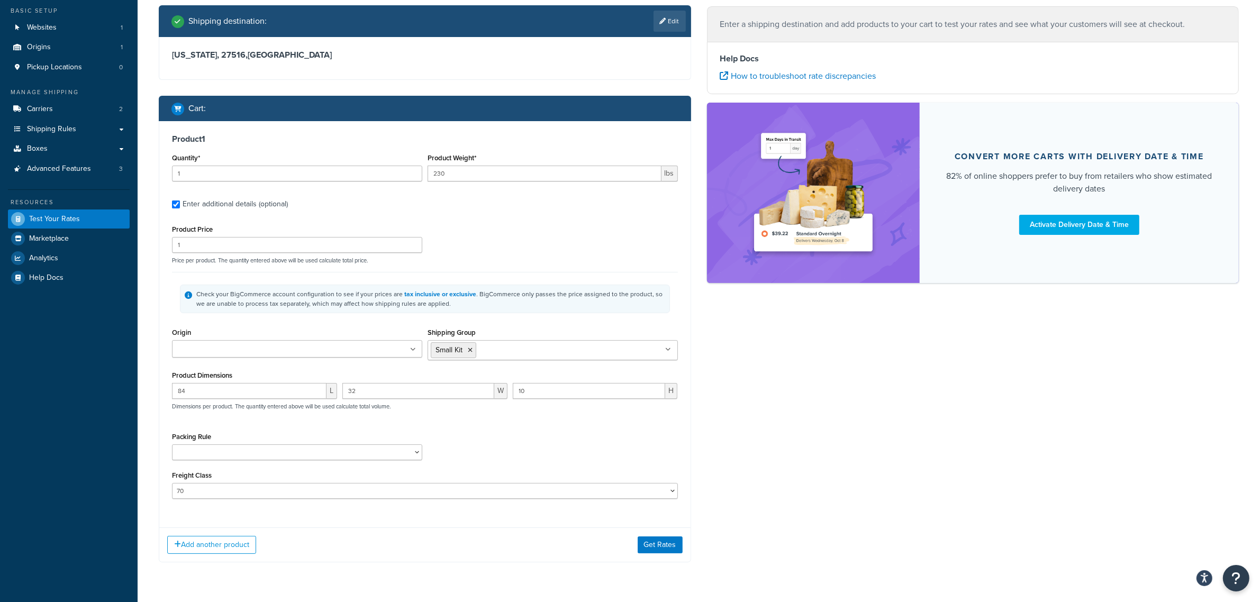
scroll to position [92, 0]
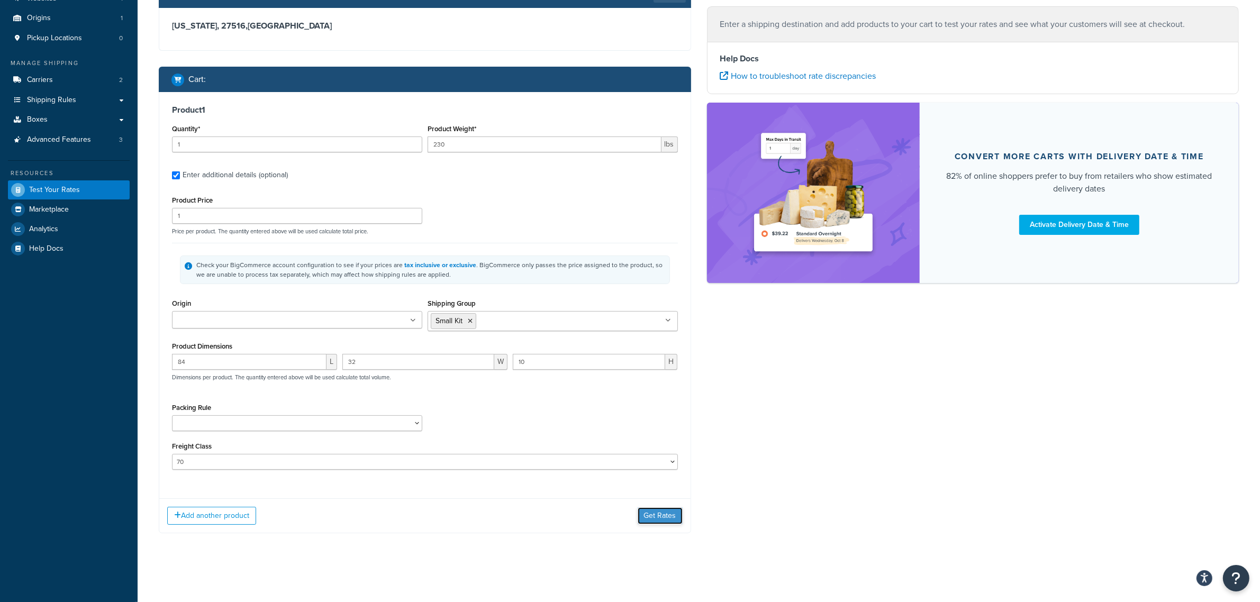
click at [648, 517] on button "Get Rates" at bounding box center [660, 516] width 45 height 17
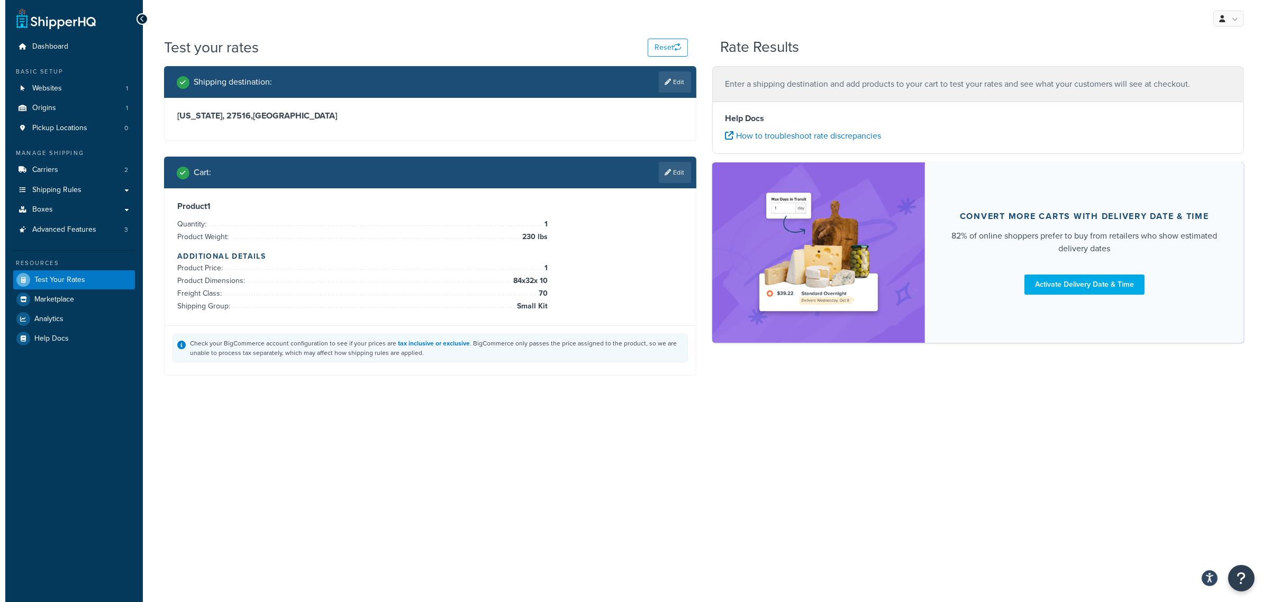
scroll to position [0, 0]
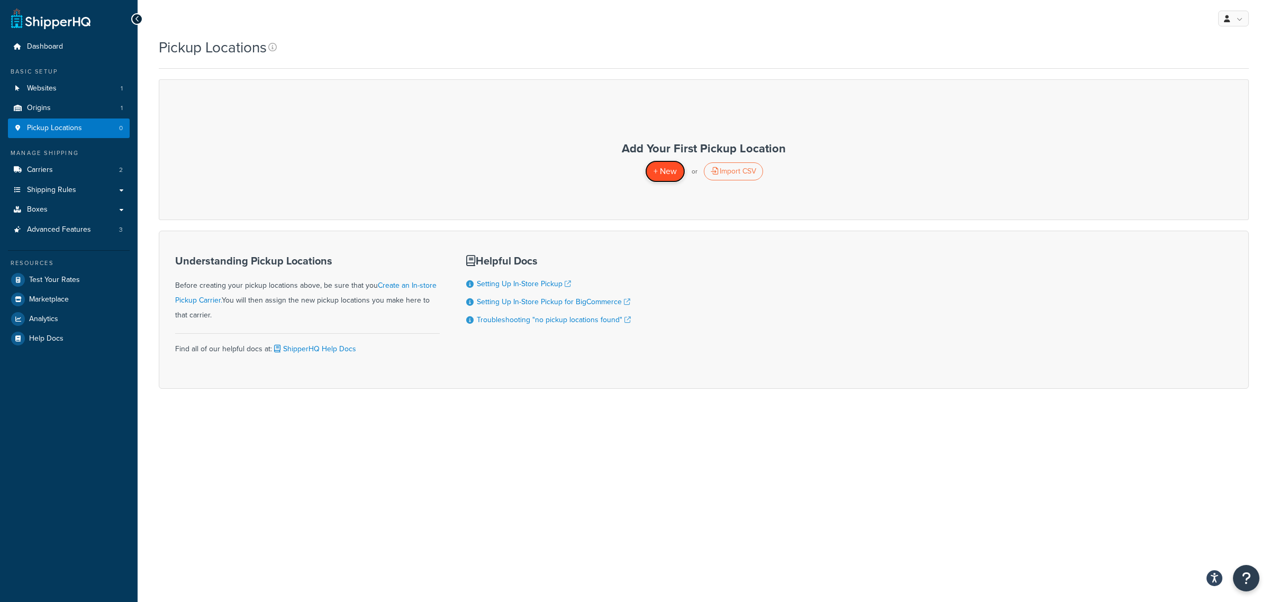
click at [664, 174] on span "+ New" at bounding box center [665, 171] width 23 height 12
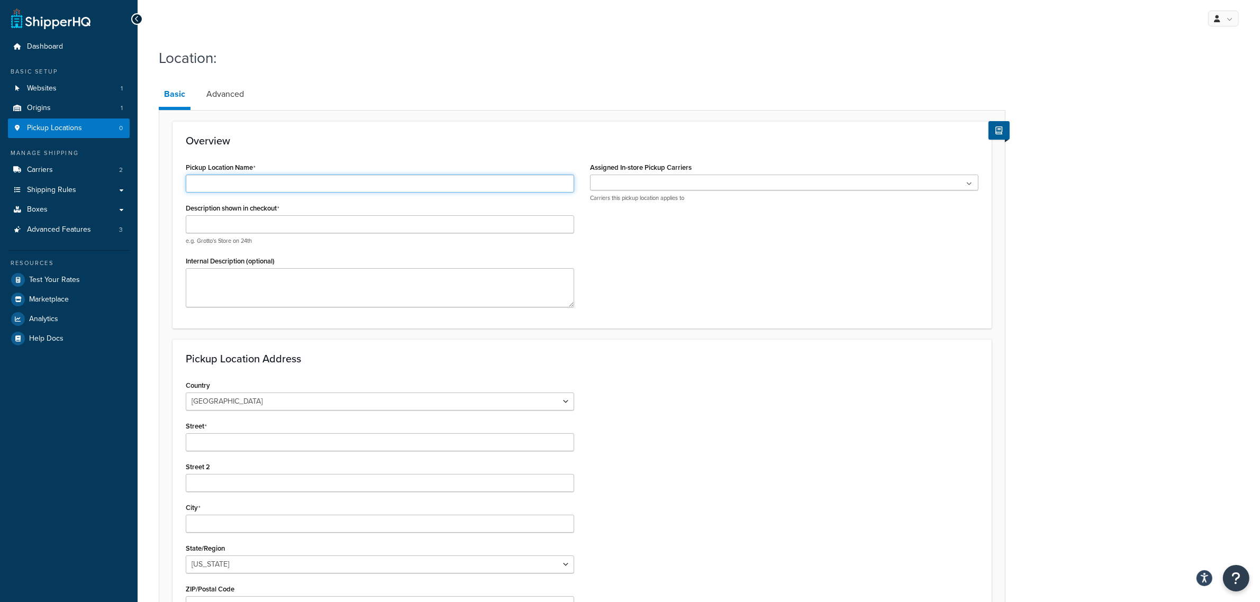
click at [375, 184] on input "Pickup Location Name" at bounding box center [380, 184] width 389 height 18
type input "B&B Workshop"
click at [357, 230] on input "Description shown in checkout" at bounding box center [380, 224] width 389 height 18
type input "Pickup your items at the B&B Workshop"
click at [674, 278] on div "Pickup Location Name B&B Workshop Description shown in checkout Pickup your ite…" at bounding box center [582, 237] width 809 height 155
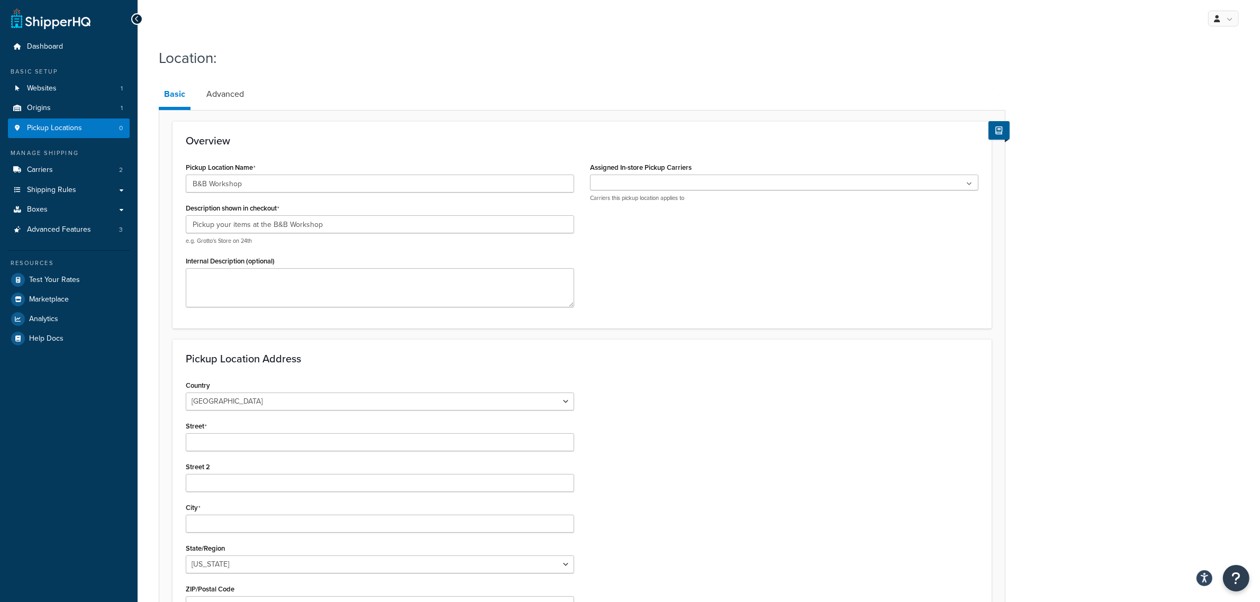
click at [677, 185] on ul at bounding box center [784, 183] width 389 height 16
click at [683, 266] on div "Pickup Location Name B&B Workshop Description shown in checkout Pickup your ite…" at bounding box center [582, 237] width 809 height 155
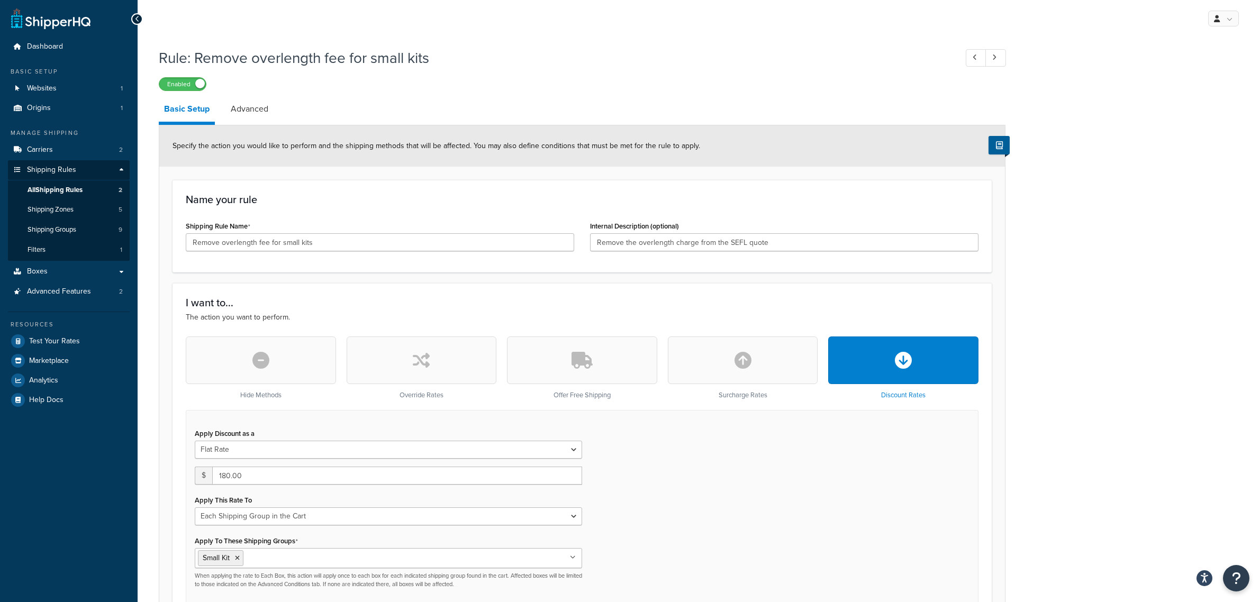
select select "SHIPPING_GROUP"
click at [61, 190] on span "All Shipping Rules" at bounding box center [55, 190] width 55 height 9
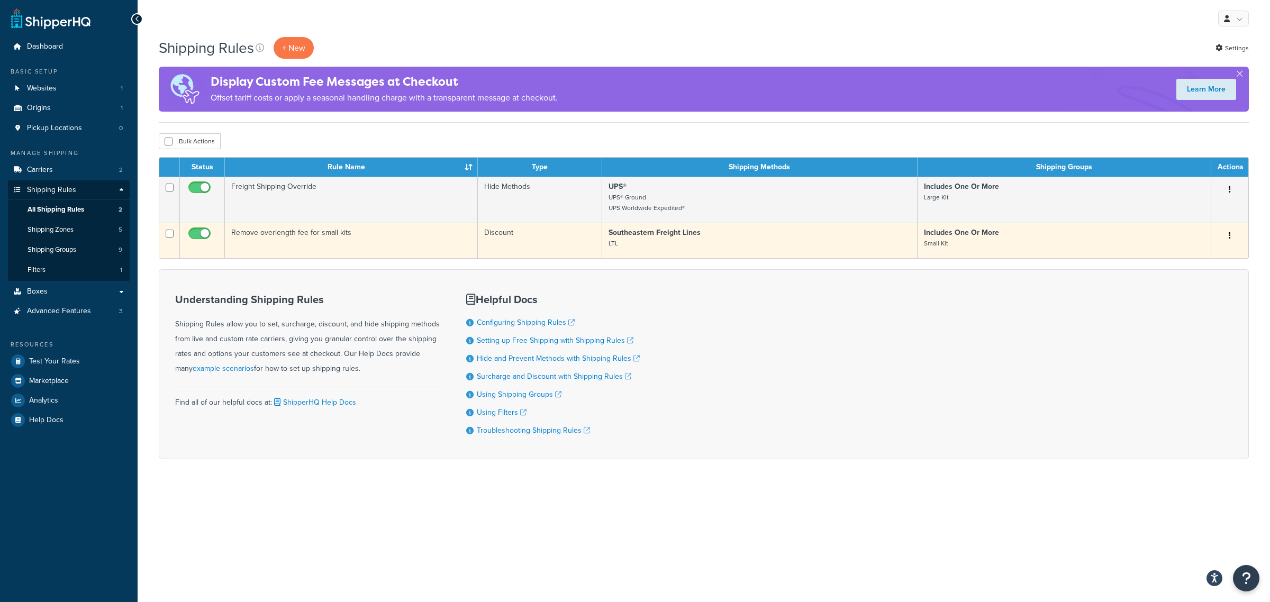
click at [1232, 233] on button "button" at bounding box center [1230, 236] width 15 height 17
click at [1208, 254] on link "Edit" at bounding box center [1195, 256] width 84 height 22
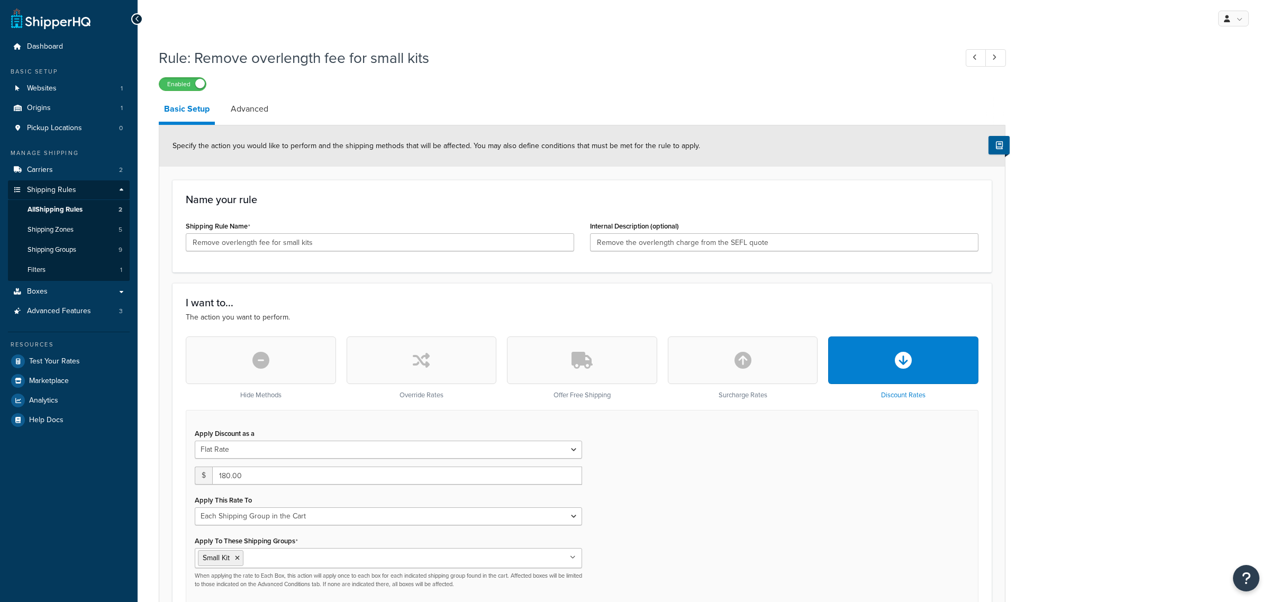
select select "SHIPPING_GROUP"
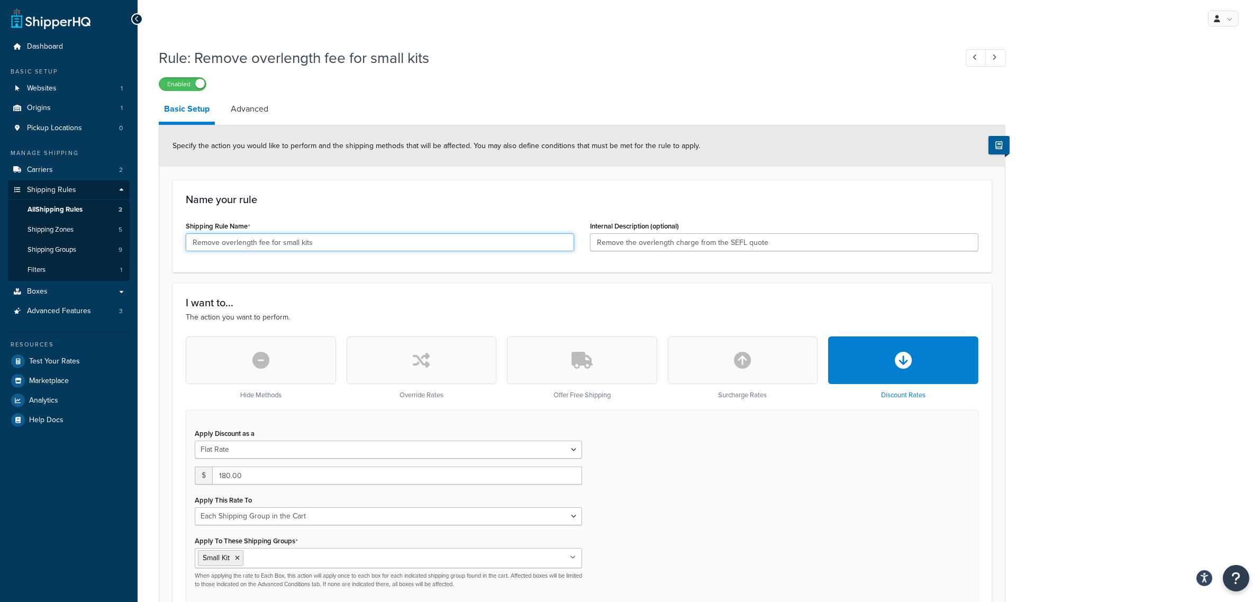
click at [337, 242] on input "Remove overlength fee for small kits" at bounding box center [380, 242] width 389 height 18
click at [708, 245] on input "Remove the overlength charge from the SEFL quote" at bounding box center [784, 242] width 389 height 18
click at [351, 236] on input "Add overlength fee to large kits" at bounding box center [380, 242] width 389 height 18
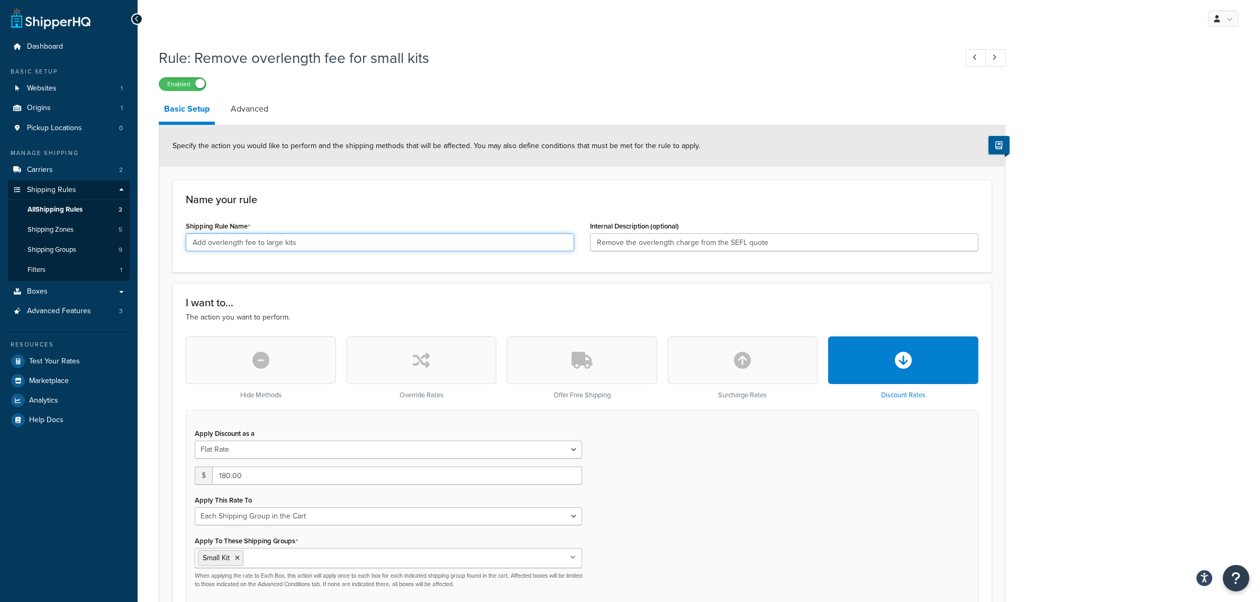
click at [351, 236] on input "Add overlength fee to large kits" at bounding box center [380, 242] width 389 height 18
type input "SEFL Overlength Fee"
click at [648, 249] on input "Remove the overlength charge from the SEFL quote" at bounding box center [784, 242] width 389 height 18
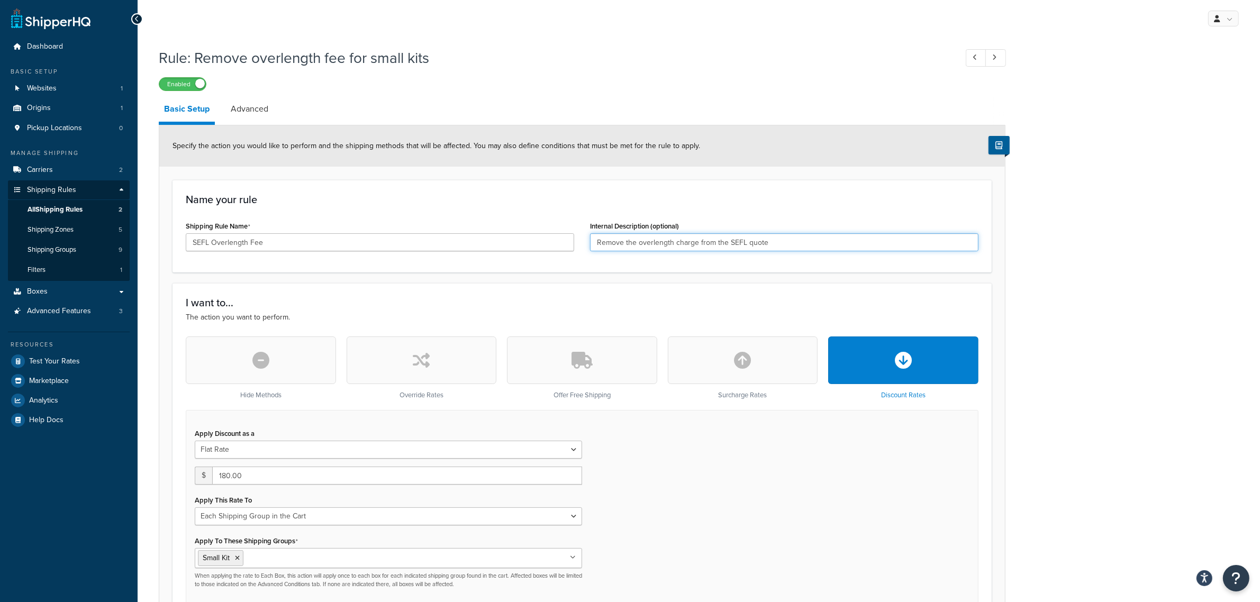
click at [648, 249] on input "Remove the overlength charge from the SEFL quote" at bounding box center [784, 242] width 389 height 18
type input "Add overlength fee to SEFL shipping large kits"
click at [766, 358] on button "button" at bounding box center [743, 361] width 150 height 48
type input "0"
select select "CART"
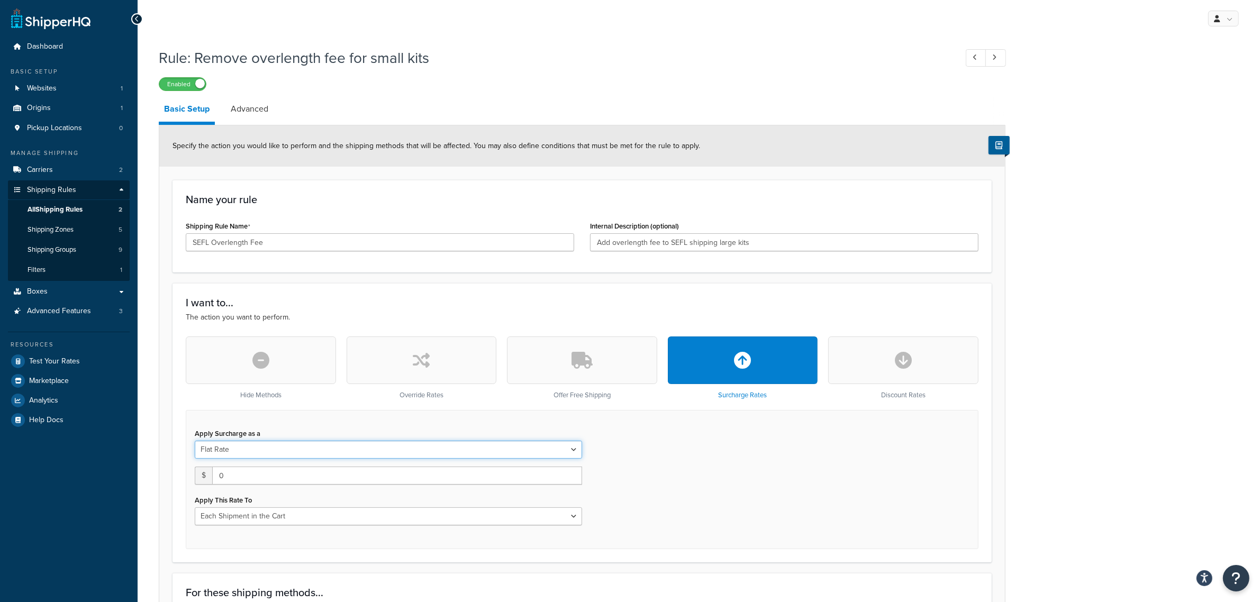
click at [247, 449] on select "Flat Rate Percentage Flat Rate & Percentage" at bounding box center [388, 450] width 387 height 18
click at [195, 441] on select "Flat Rate Percentage Flat Rate & Percentage" at bounding box center [388, 450] width 387 height 18
click at [257, 477] on input "0" at bounding box center [397, 476] width 370 height 18
click at [256, 477] on input "0" at bounding box center [397, 476] width 370 height 18
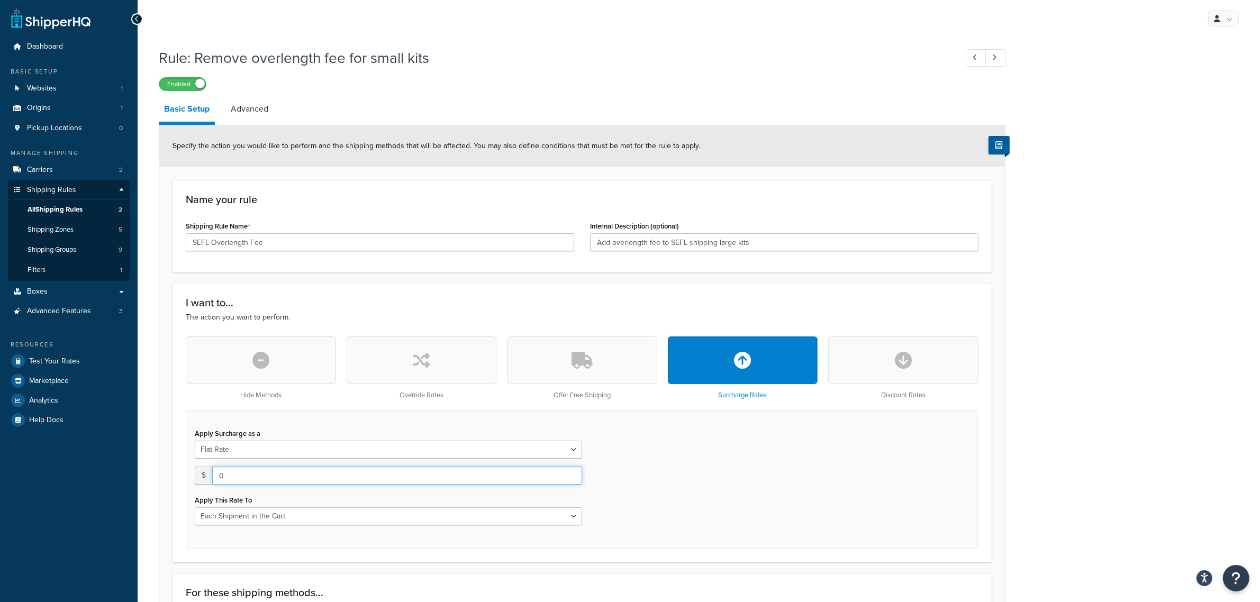
click at [256, 477] on input "0" at bounding box center [397, 476] width 370 height 18
type input "180"
click at [658, 459] on div "Apply Surcharge as a Flat Rate Percentage Flat Rate & Percentage $ 180 Apply Th…" at bounding box center [582, 479] width 793 height 139
click at [355, 518] on select "Each Shipment in the Cart Each Shipping Group in the Cart Each Item within a Sh…" at bounding box center [388, 517] width 387 height 18
select select "ITEM"
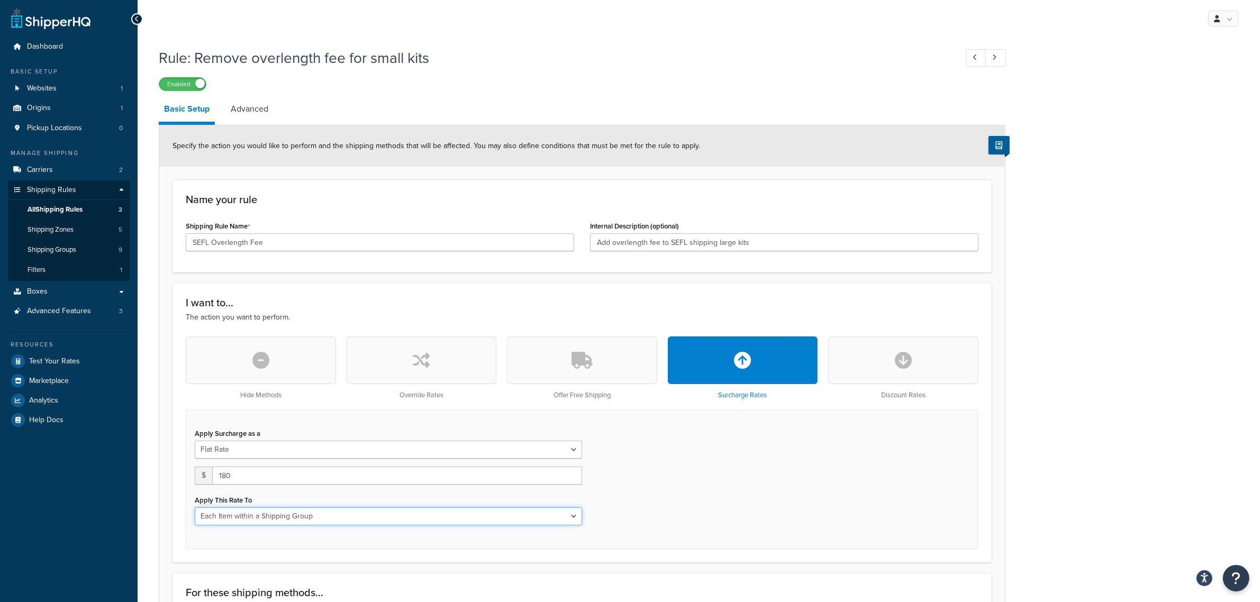
click at [195, 508] on select "Each Shipment in the Cart Each Shipping Group in the Cart Each Item within a Sh…" at bounding box center [388, 517] width 387 height 18
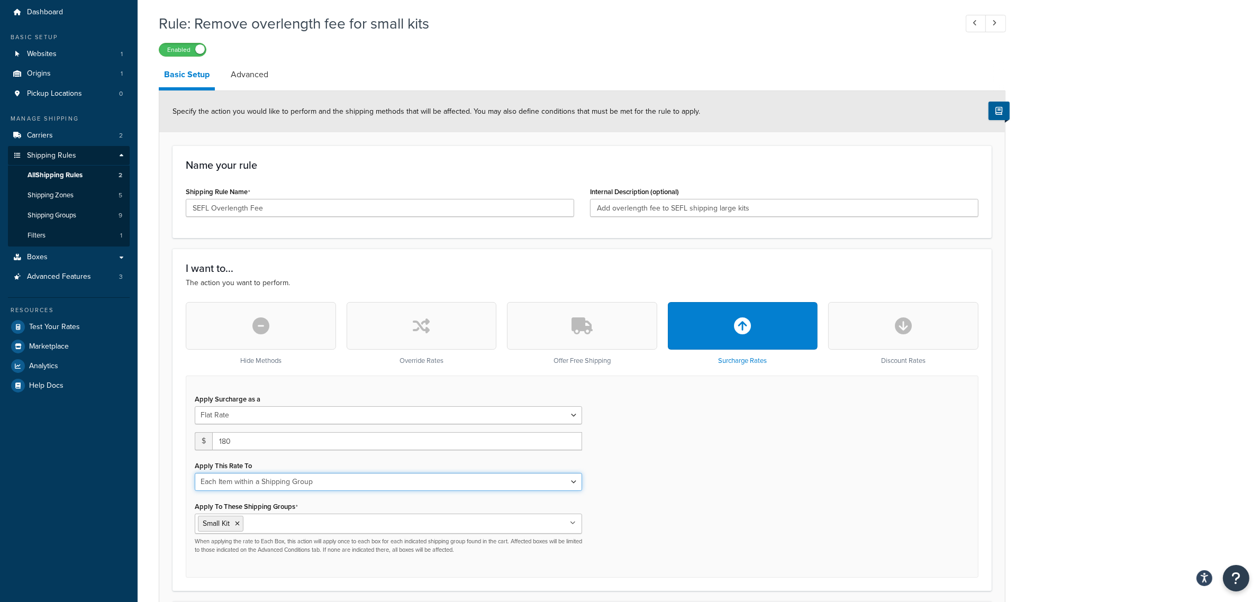
scroll to position [66, 0]
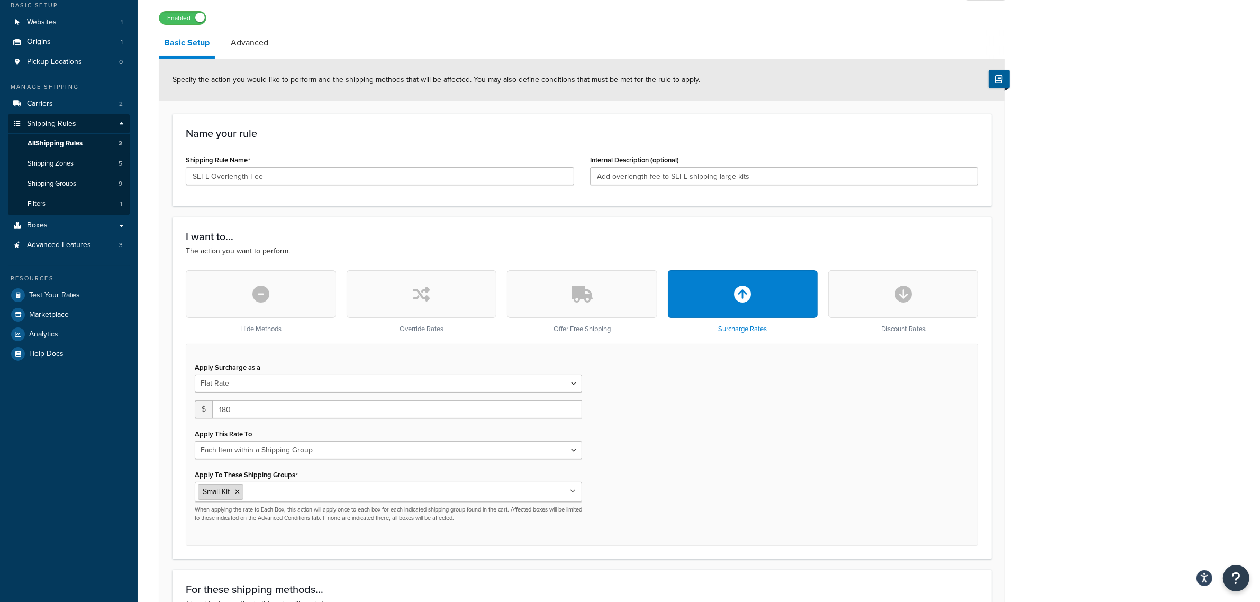
click at [239, 493] on icon at bounding box center [237, 492] width 5 height 6
click at [639, 478] on div "Apply Surcharge as a Flat Rate Percentage Flat Rate & Percentage $ 180 Apply Th…" at bounding box center [582, 445] width 793 height 202
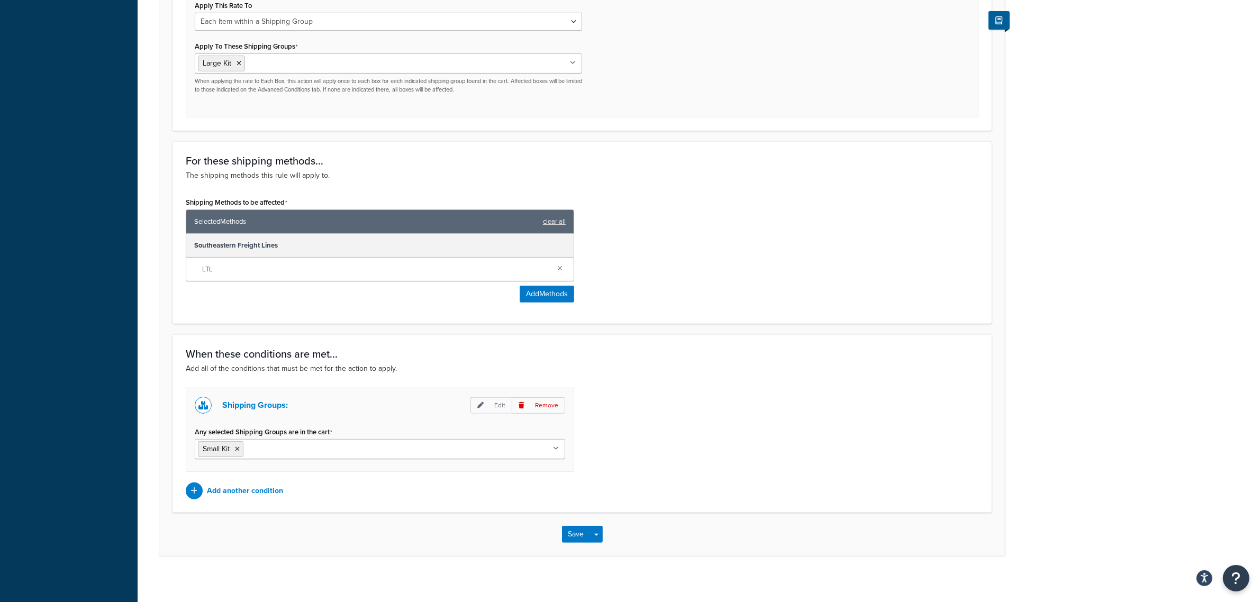
scroll to position [504, 0]
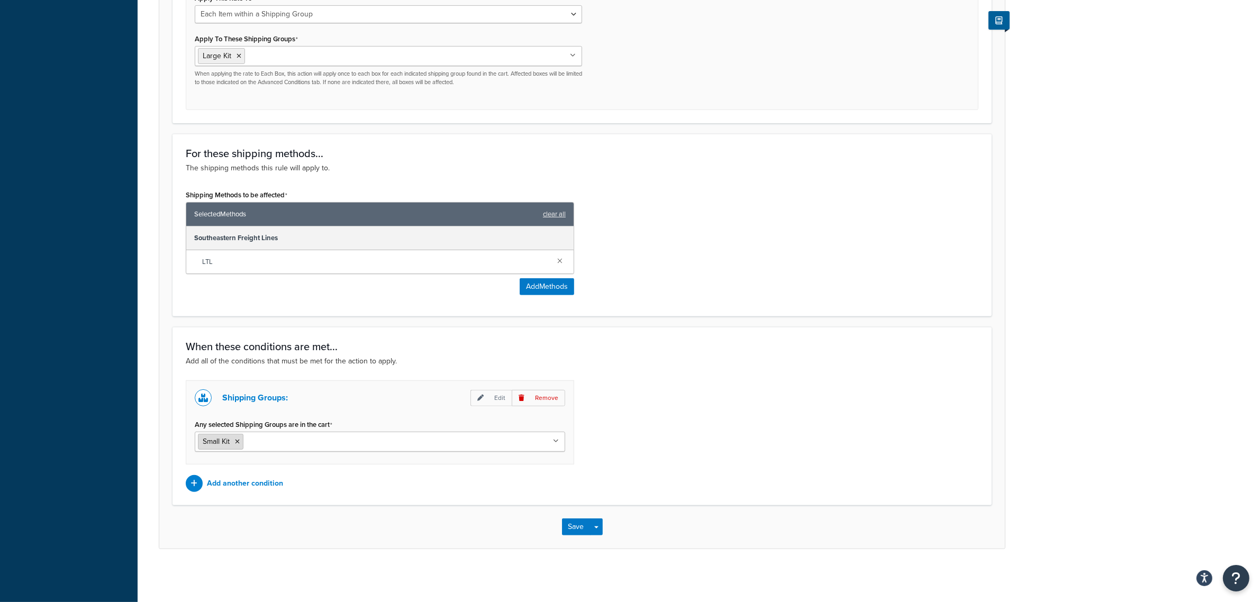
click at [238, 440] on icon at bounding box center [237, 442] width 5 height 6
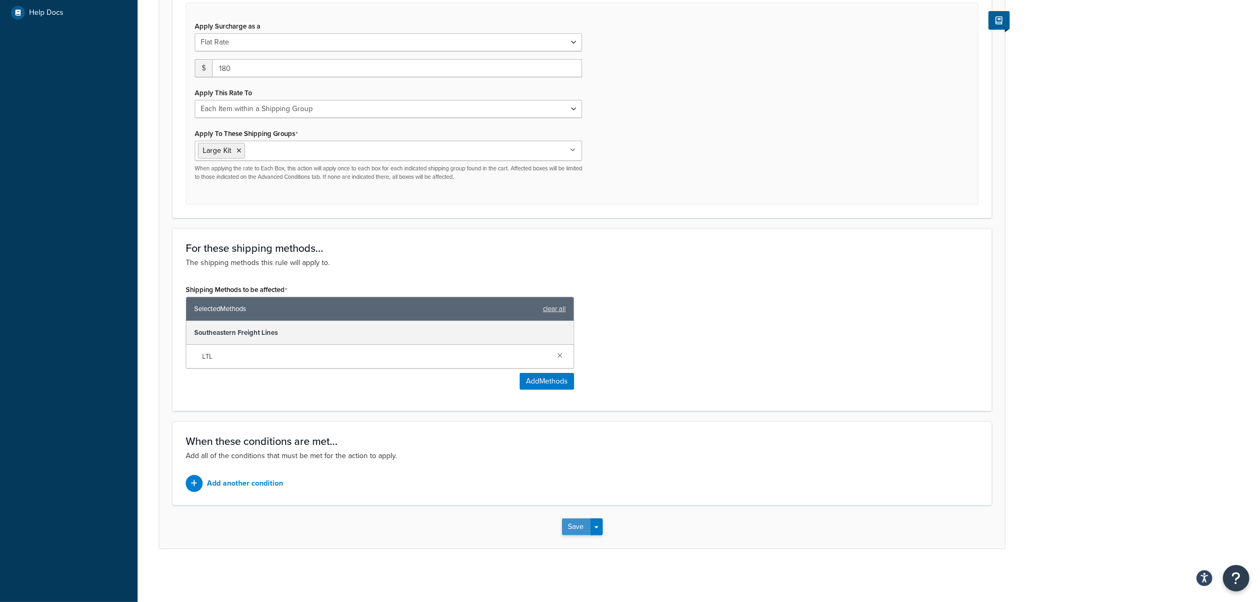
click at [578, 530] on button "Save" at bounding box center [576, 527] width 29 height 17
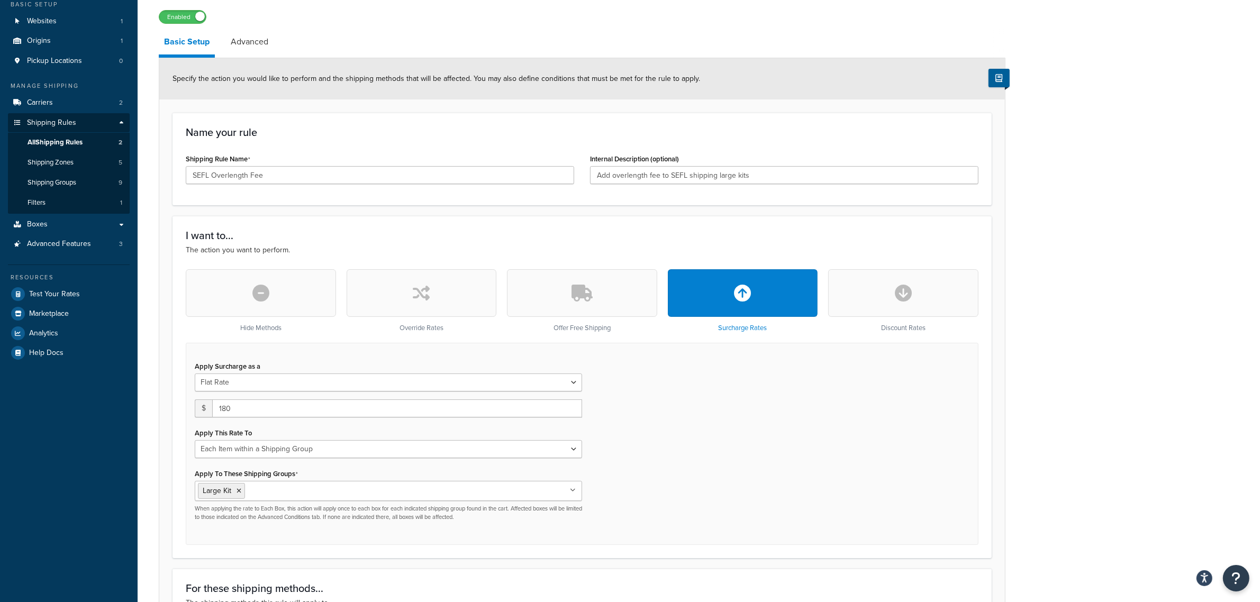
scroll to position [265, 0]
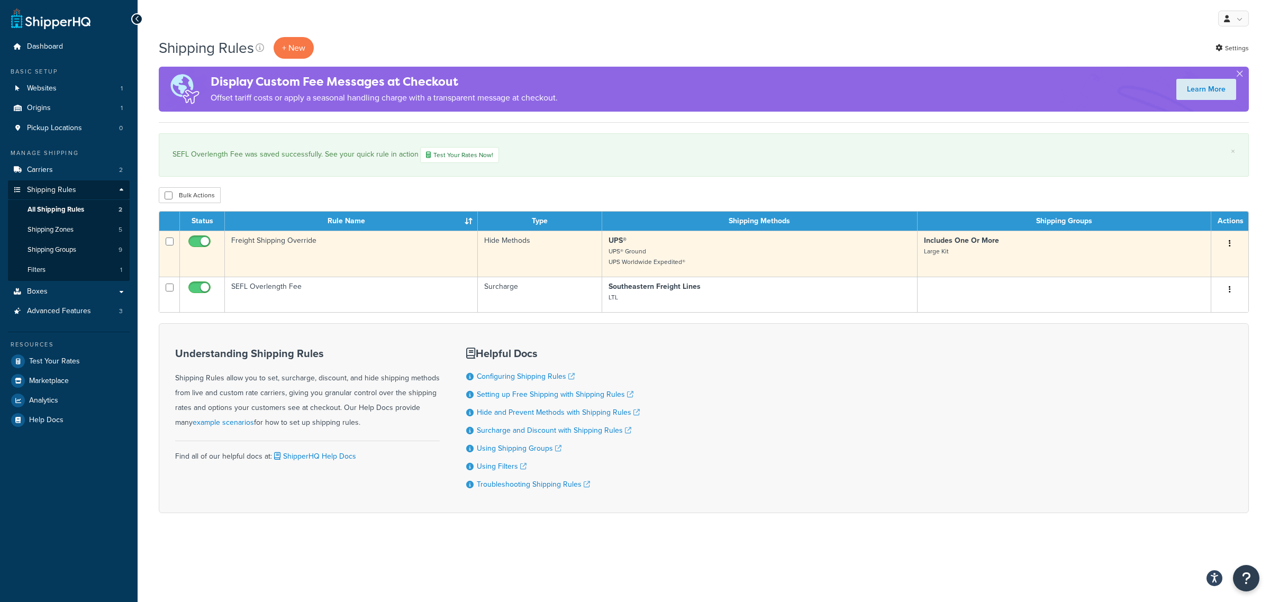
click at [1229, 245] on icon "button" at bounding box center [1230, 243] width 2 height 7
drag, startPoint x: 1185, startPoint y: 310, endPoint x: 707, endPoint y: 49, distance: 544.9
click at [1185, 310] on link "Delete" at bounding box center [1195, 307] width 84 height 22
